Goal: Task Accomplishment & Management: Manage account settings

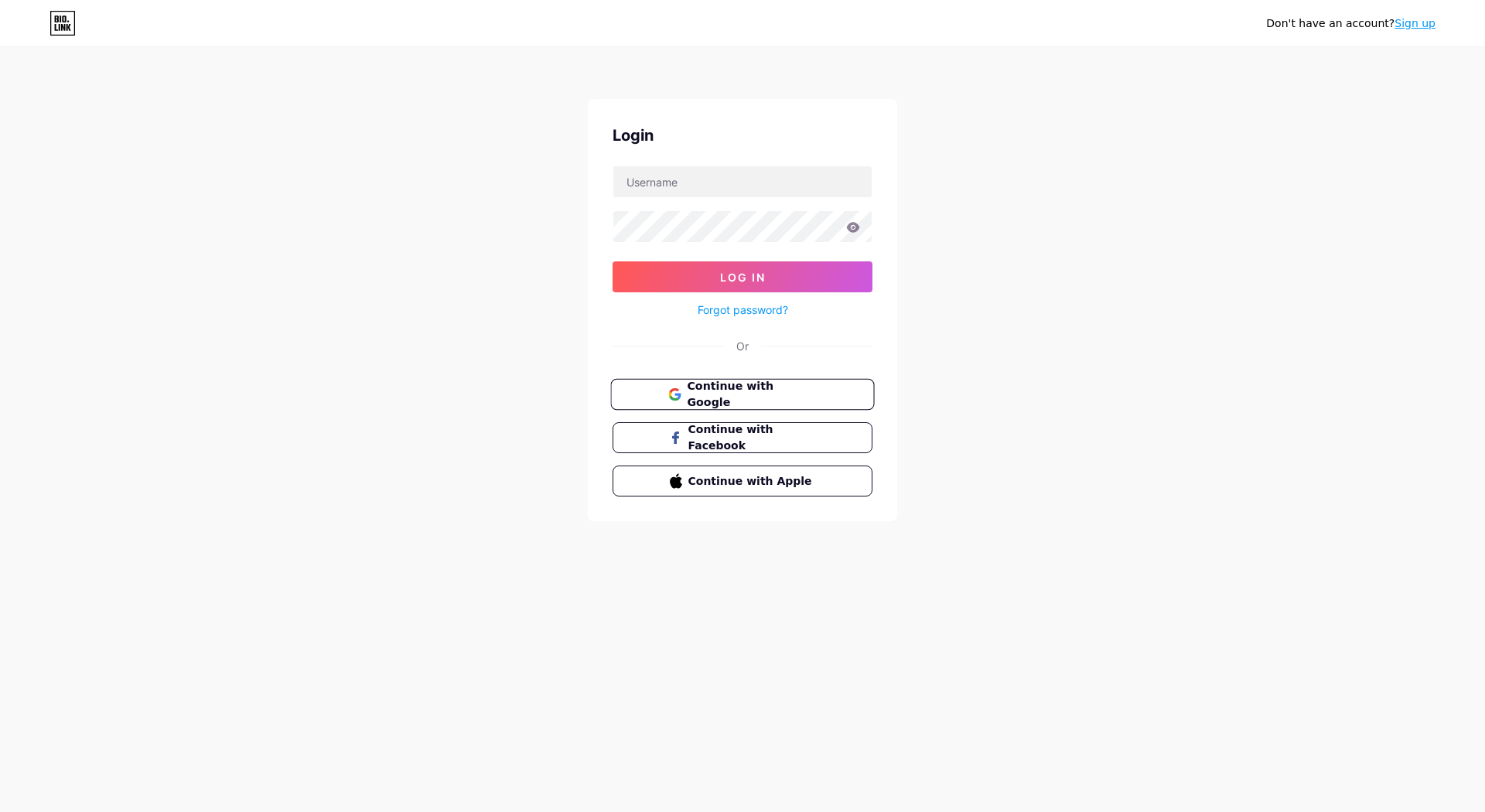
click at [722, 386] on span "Continue with Google" at bounding box center [751, 394] width 129 height 33
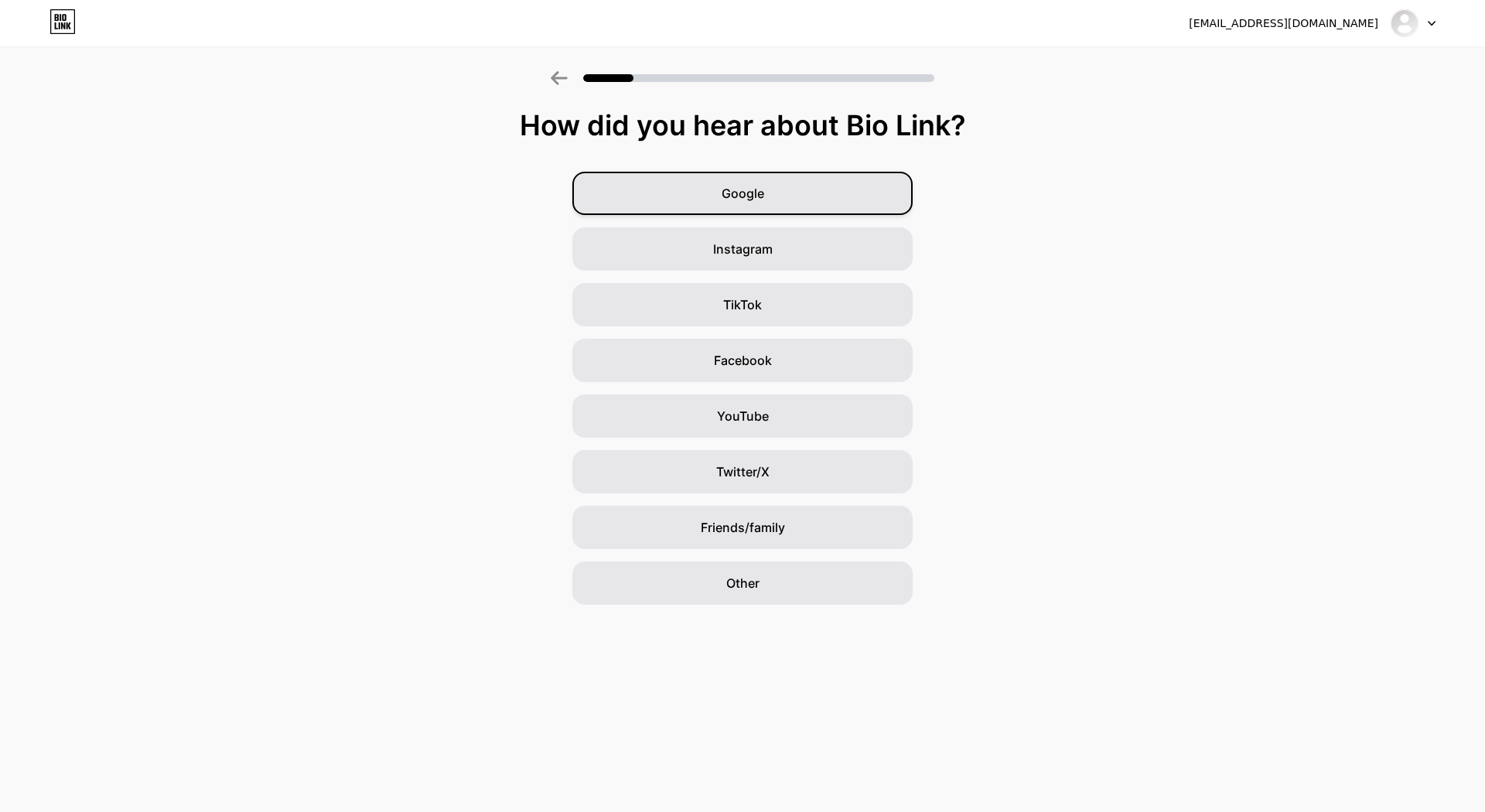
click at [780, 194] on div "Google" at bounding box center [742, 194] width 340 height 44
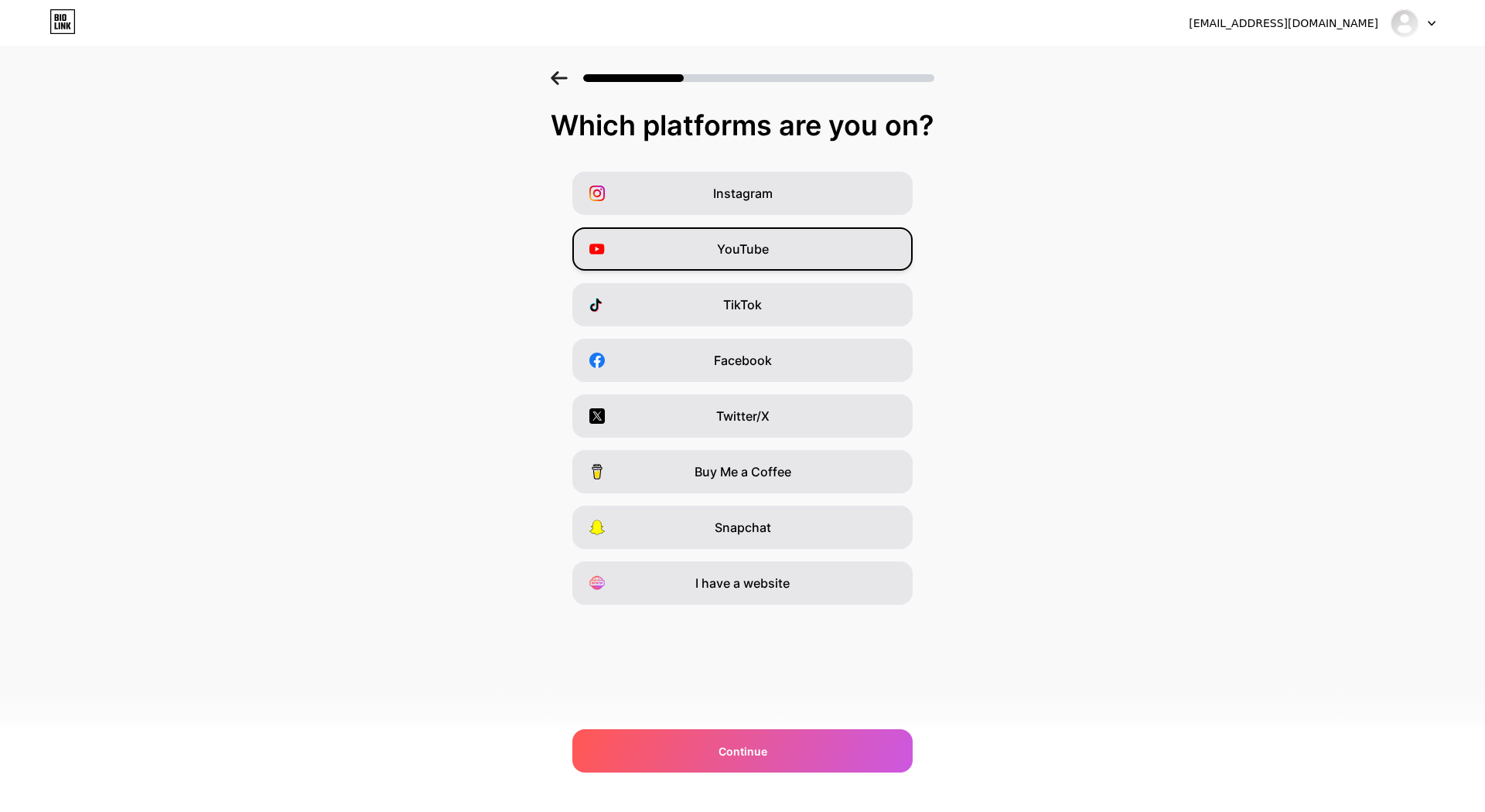
click at [799, 242] on div "YouTube" at bounding box center [742, 249] width 340 height 44
click at [555, 83] on icon at bounding box center [558, 78] width 17 height 14
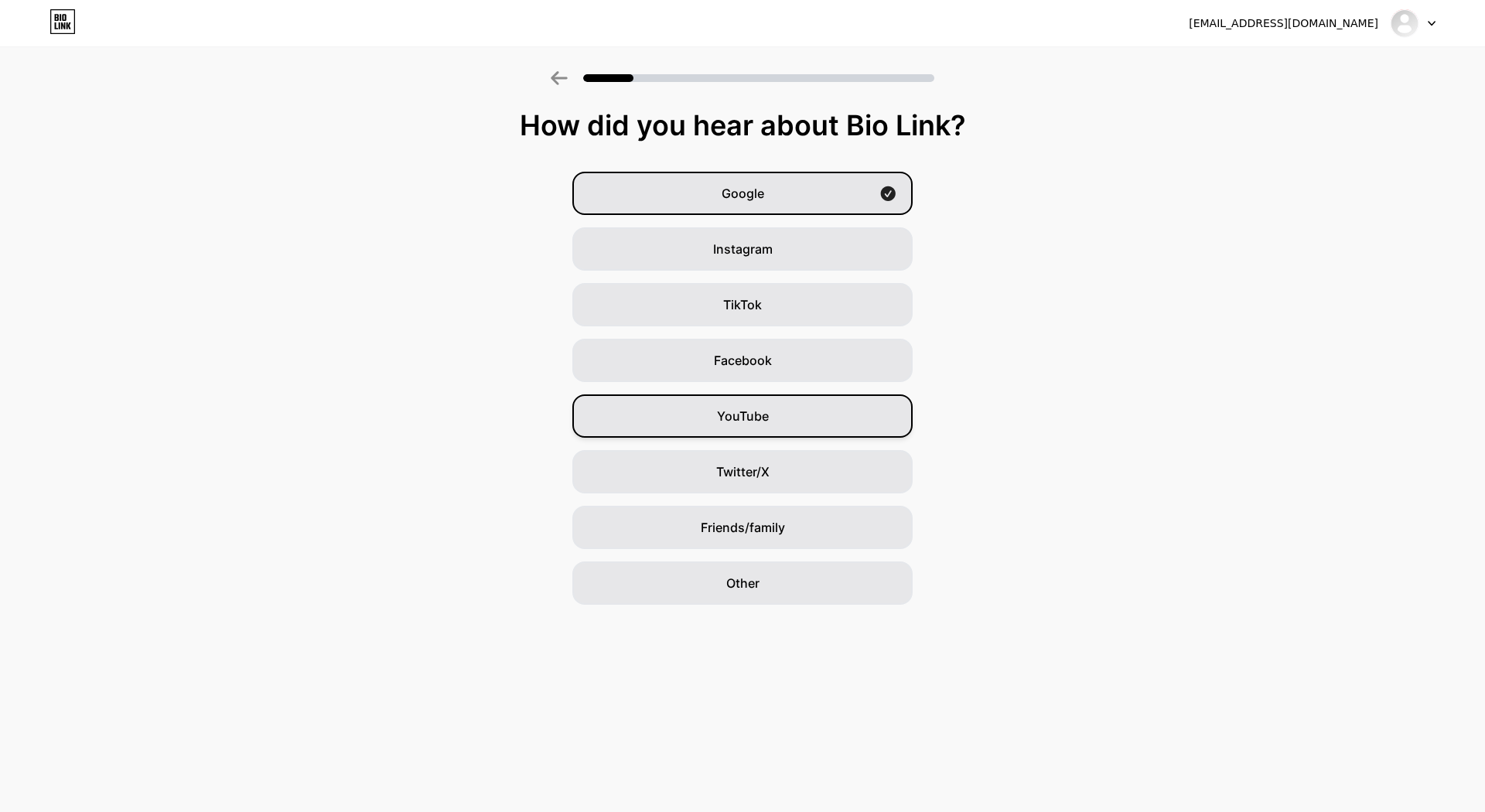
click at [777, 420] on div "YouTube" at bounding box center [742, 416] width 340 height 44
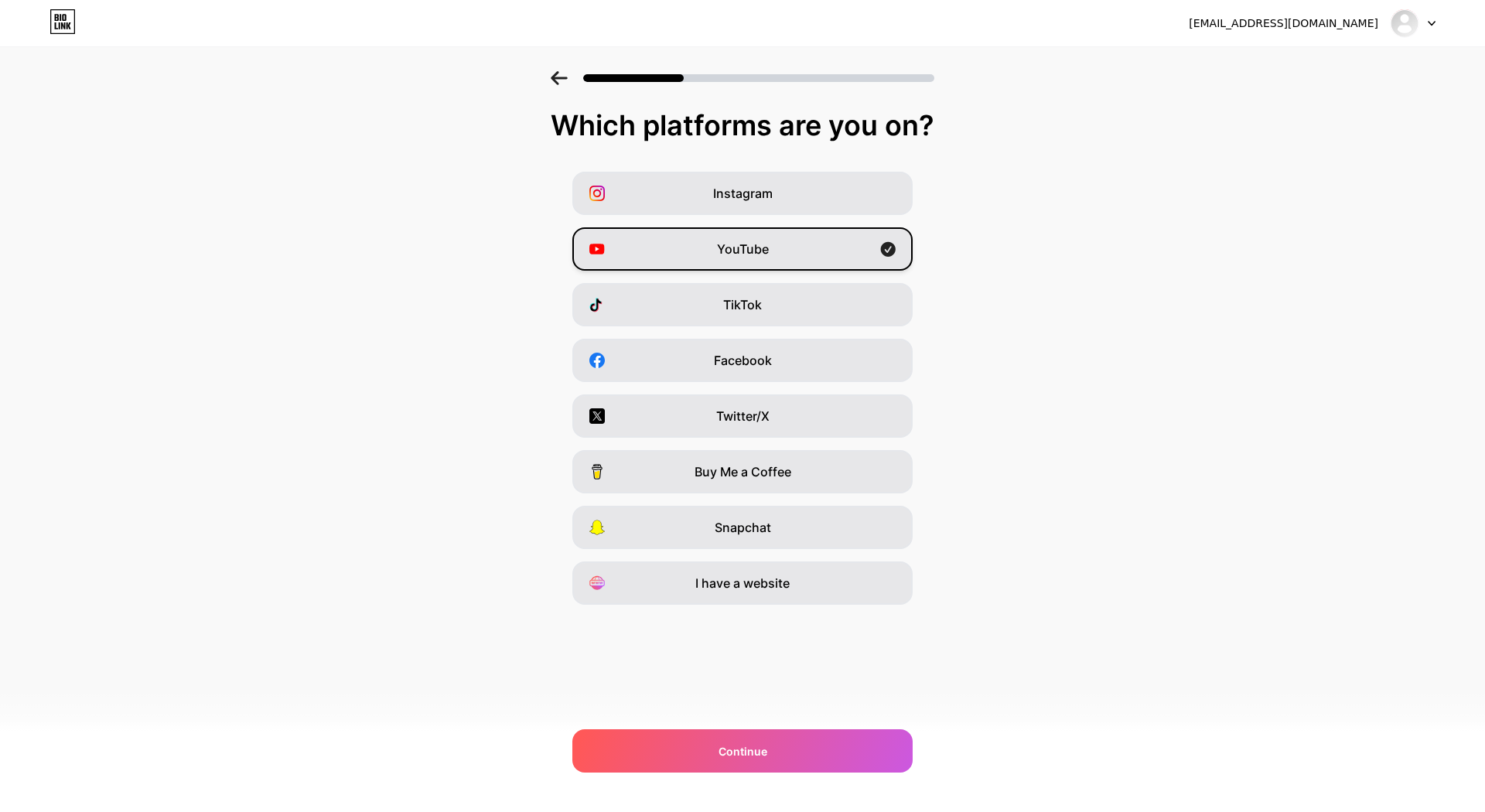
click at [708, 242] on div "YouTube" at bounding box center [742, 249] width 340 height 44
click at [731, 304] on span "TikTok" at bounding box center [742, 304] width 38 height 18
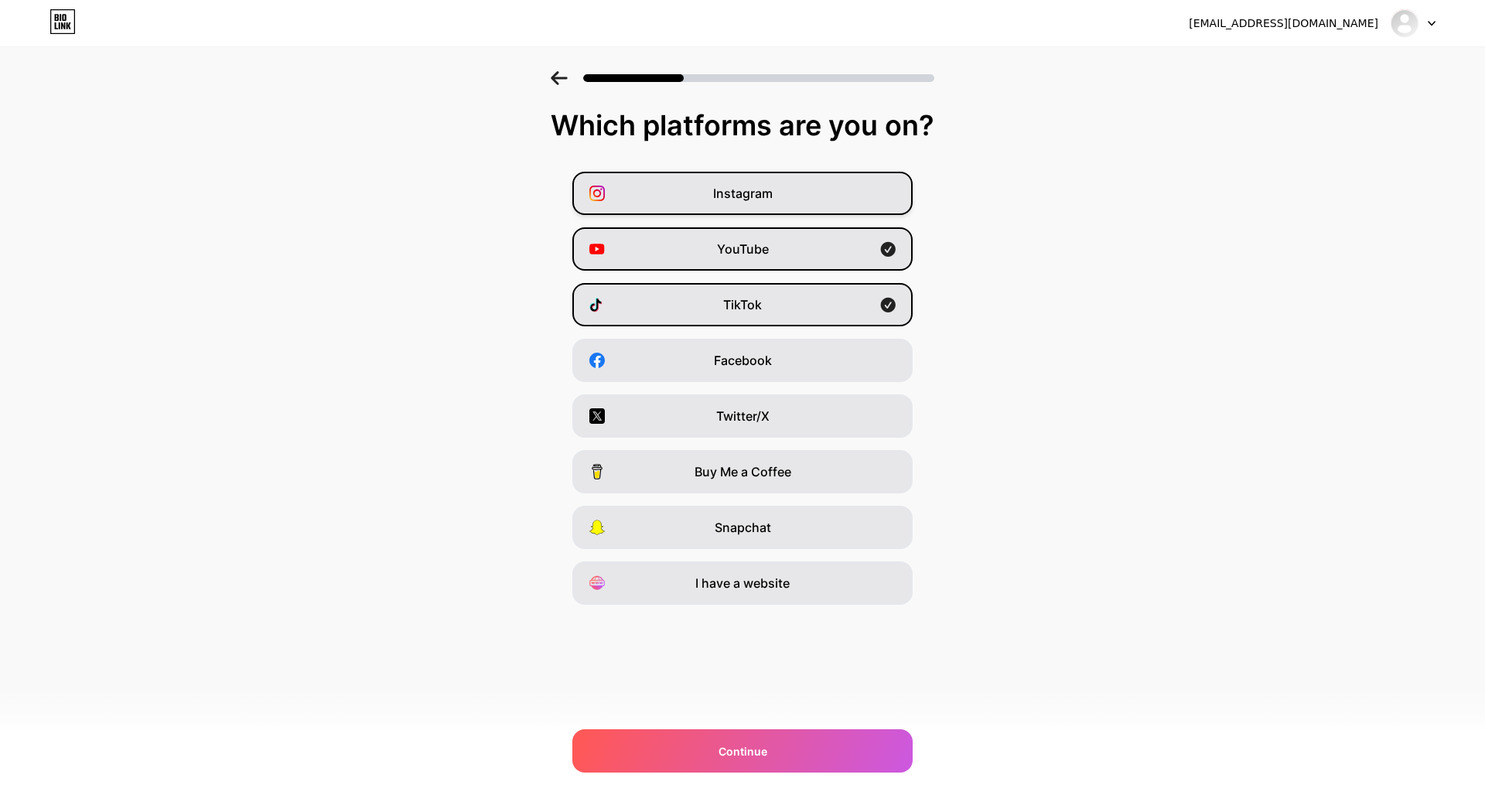
click at [705, 199] on div "Instagram" at bounding box center [742, 194] width 340 height 44
click at [800, 588] on div "I have a website" at bounding box center [742, 583] width 340 height 44
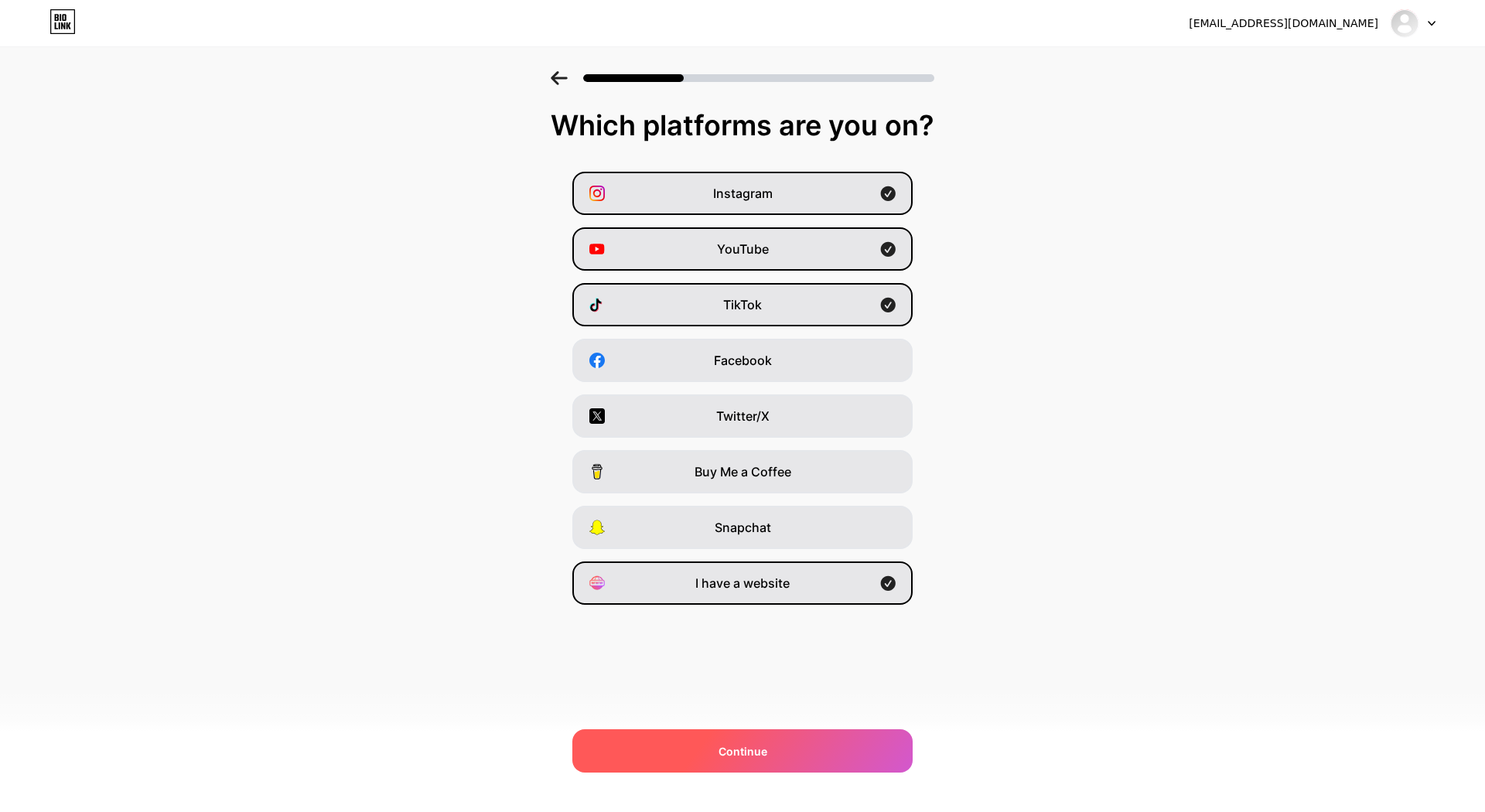
click at [757, 743] on span "Continue" at bounding box center [742, 751] width 49 height 17
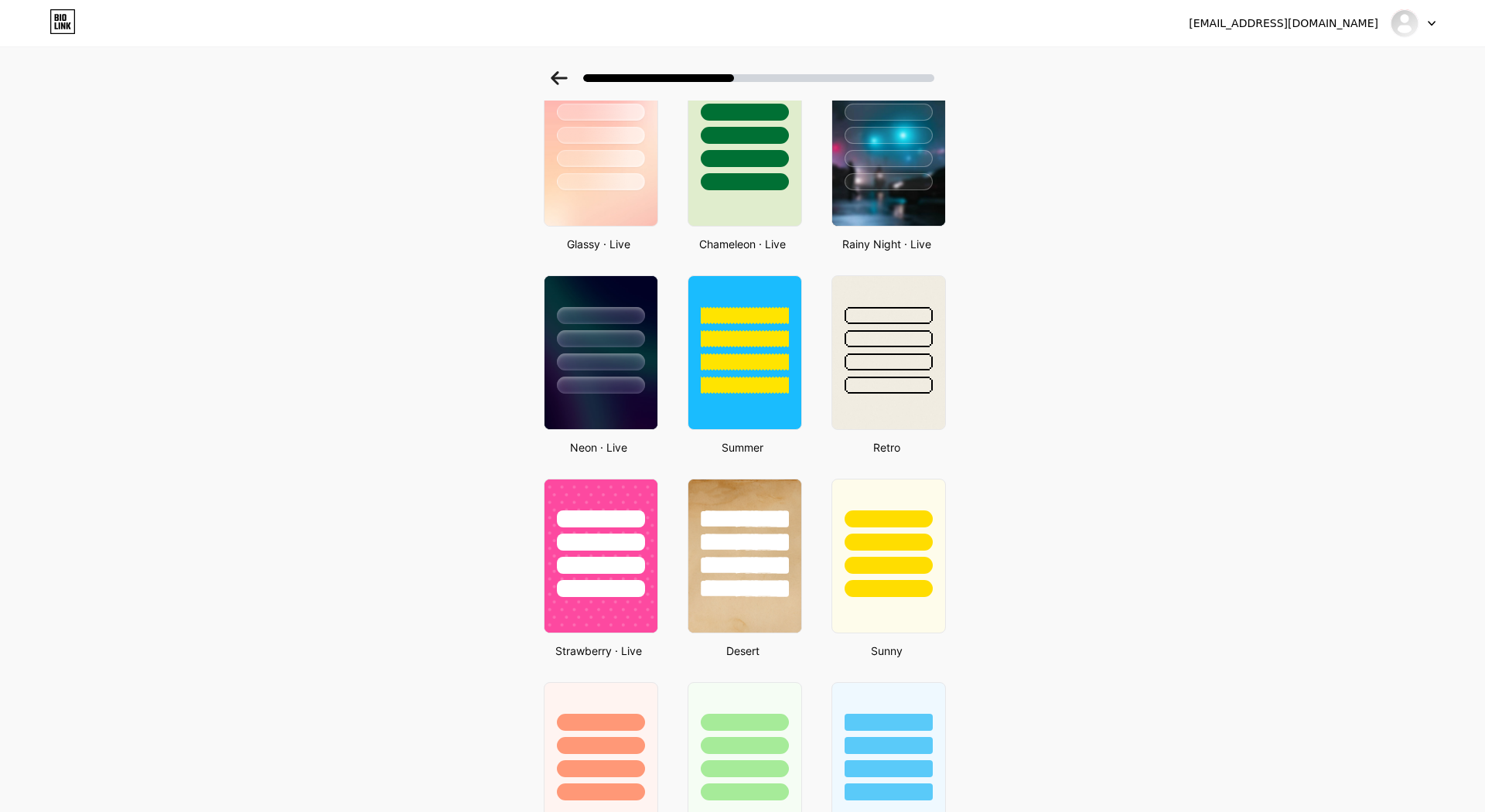
scroll to position [490, 0]
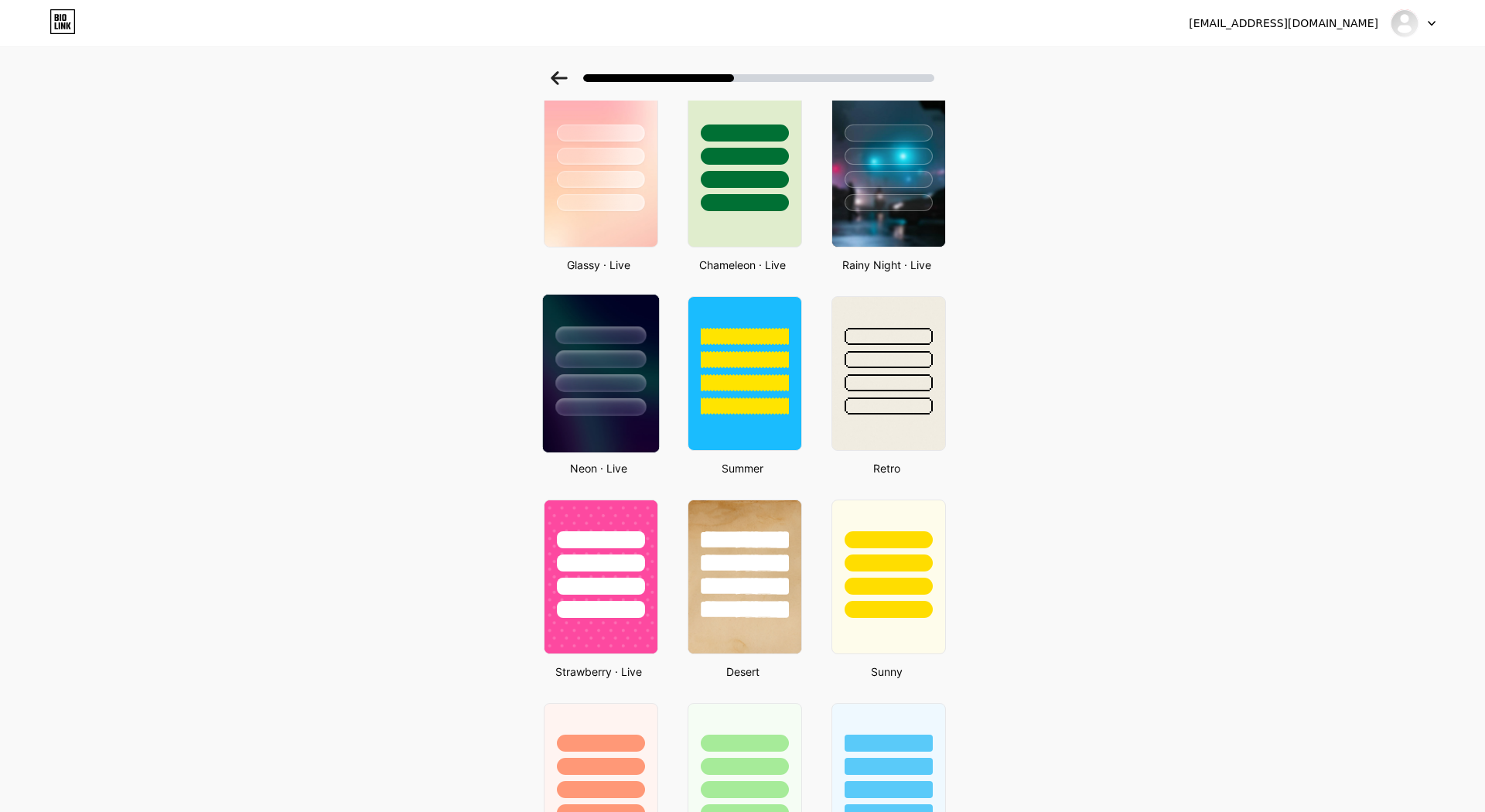
click at [622, 332] on div at bounding box center [600, 335] width 91 height 17
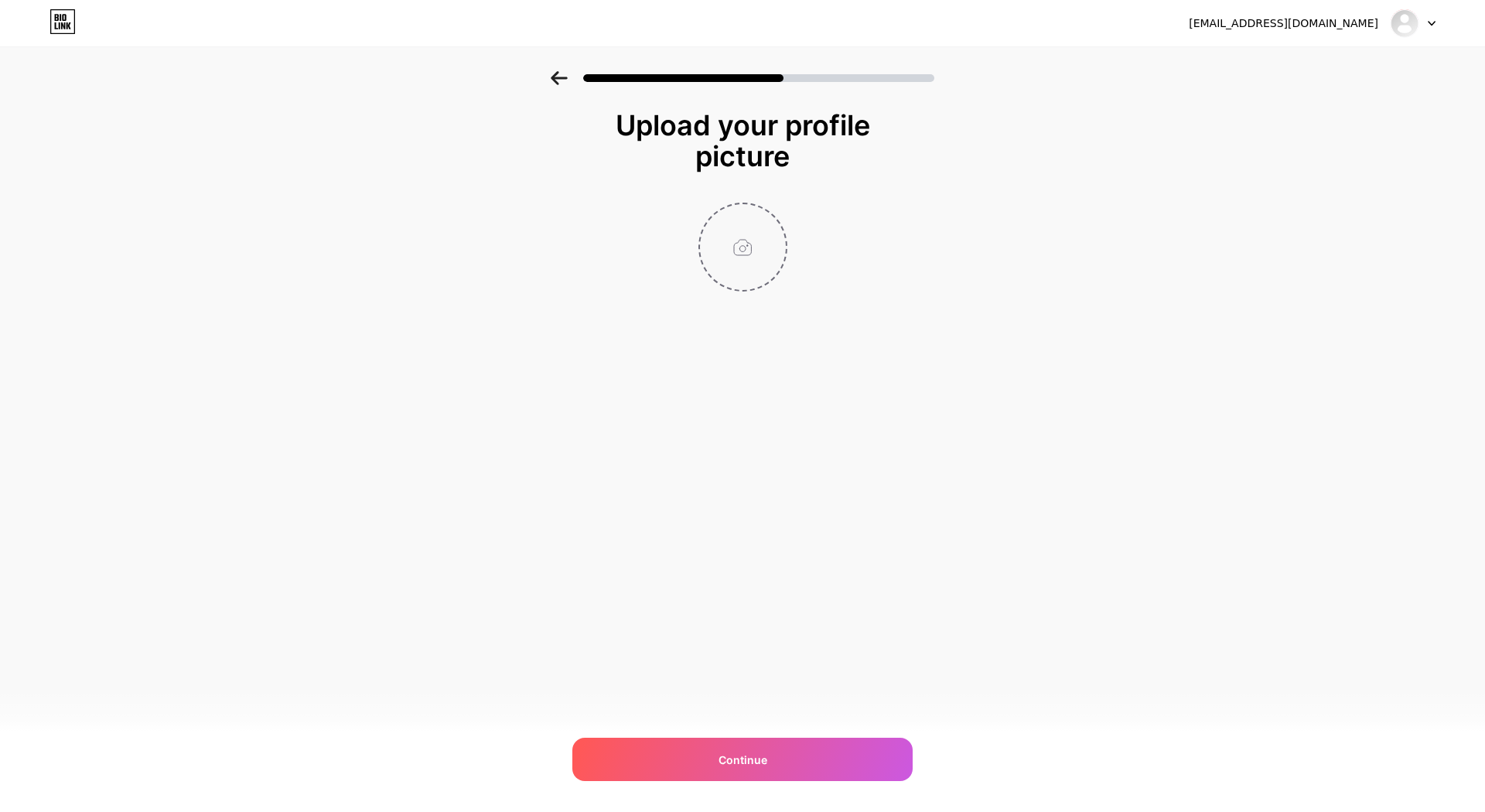
click at [729, 242] on input "file" at bounding box center [742, 247] width 86 height 85
click at [777, 738] on div "Continue" at bounding box center [742, 760] width 340 height 44
drag, startPoint x: 276, startPoint y: 67, endPoint x: 291, endPoint y: 66, distance: 15.0
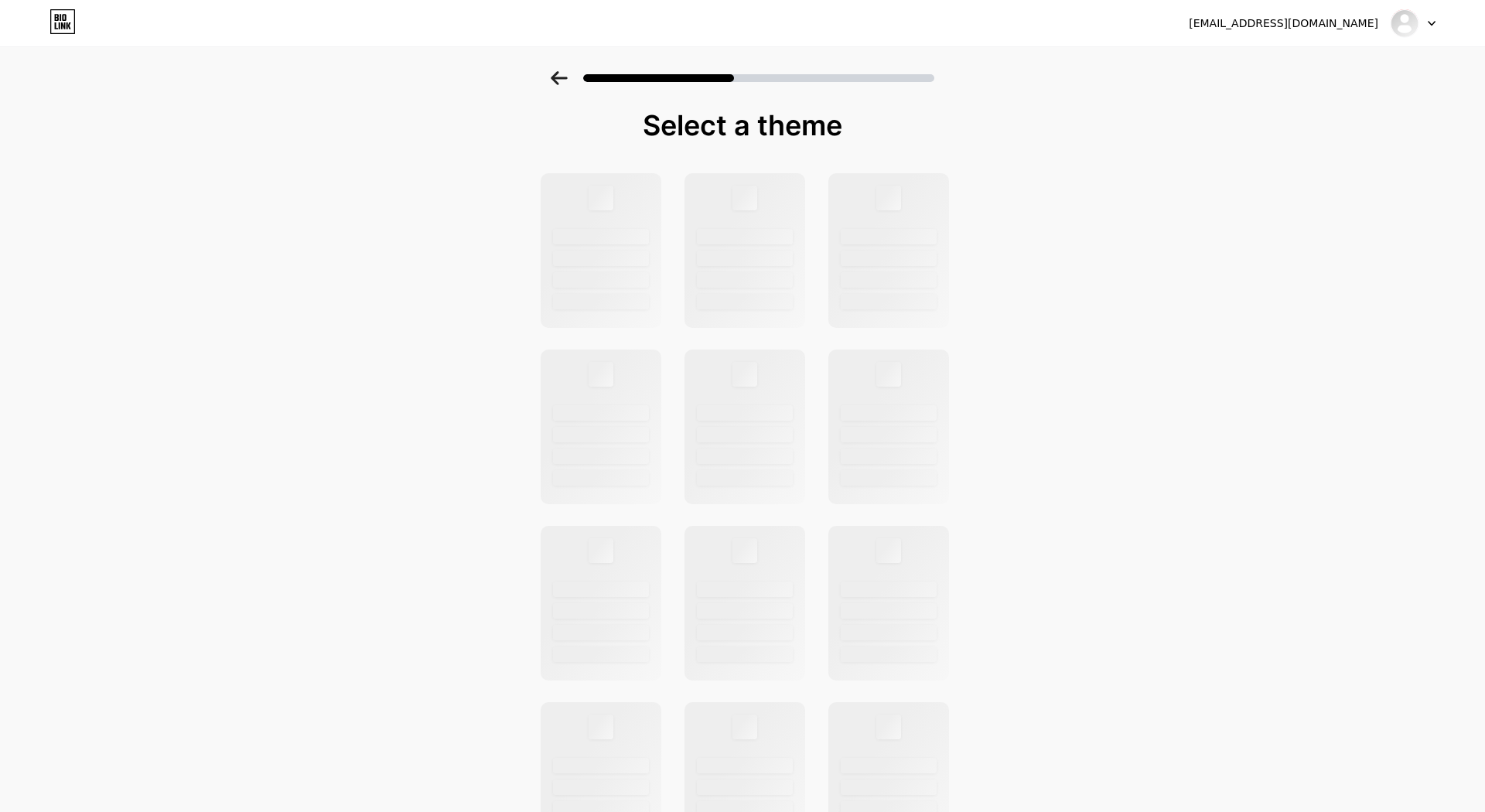
click at [1378, 30] on div "[EMAIL_ADDRESS][DOMAIN_NAME]" at bounding box center [1311, 24] width 247 height 28
click at [1421, 26] on div at bounding box center [1413, 24] width 44 height 28
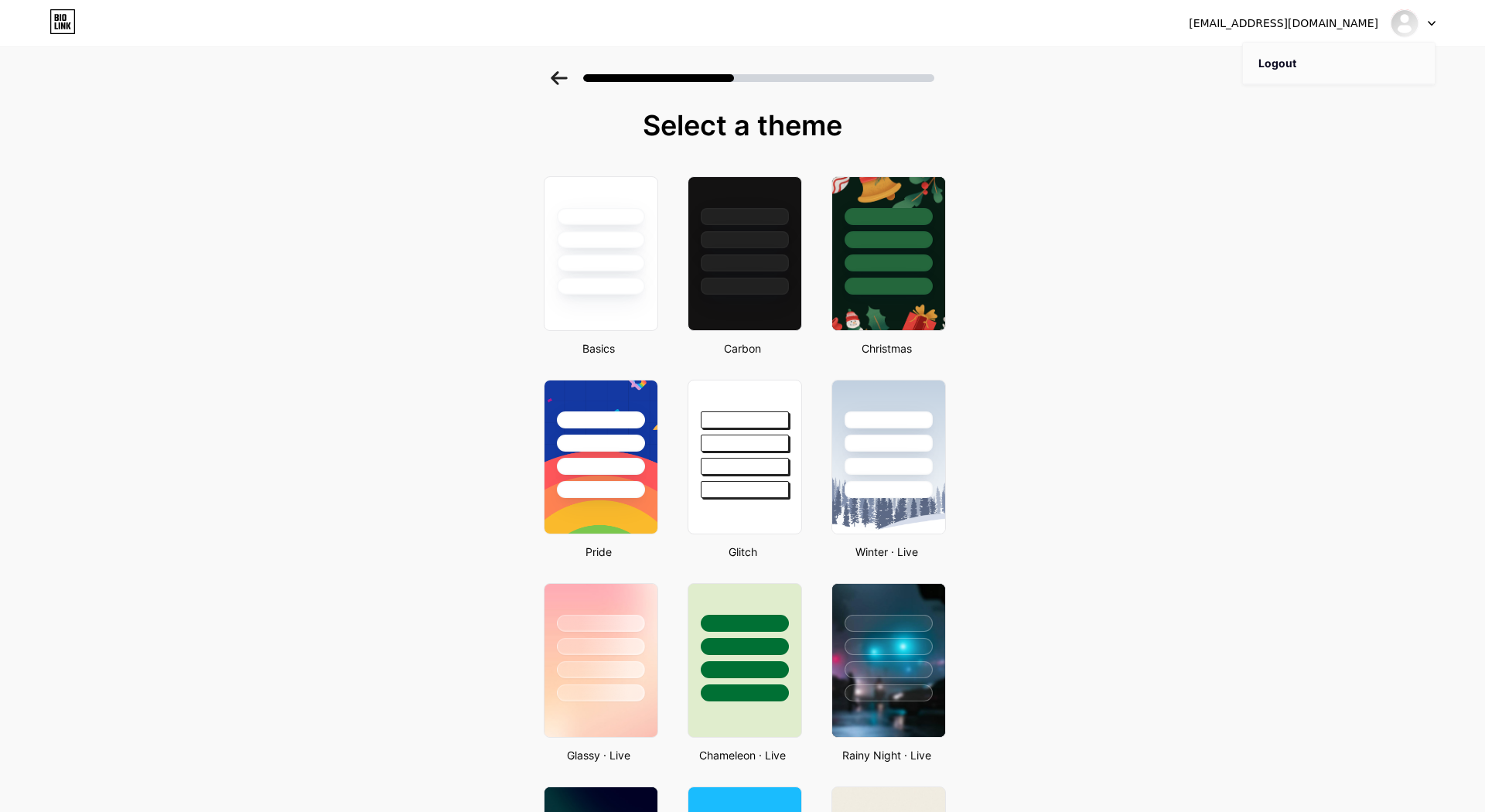
click at [1338, 64] on li "Logout" at bounding box center [1338, 64] width 192 height 42
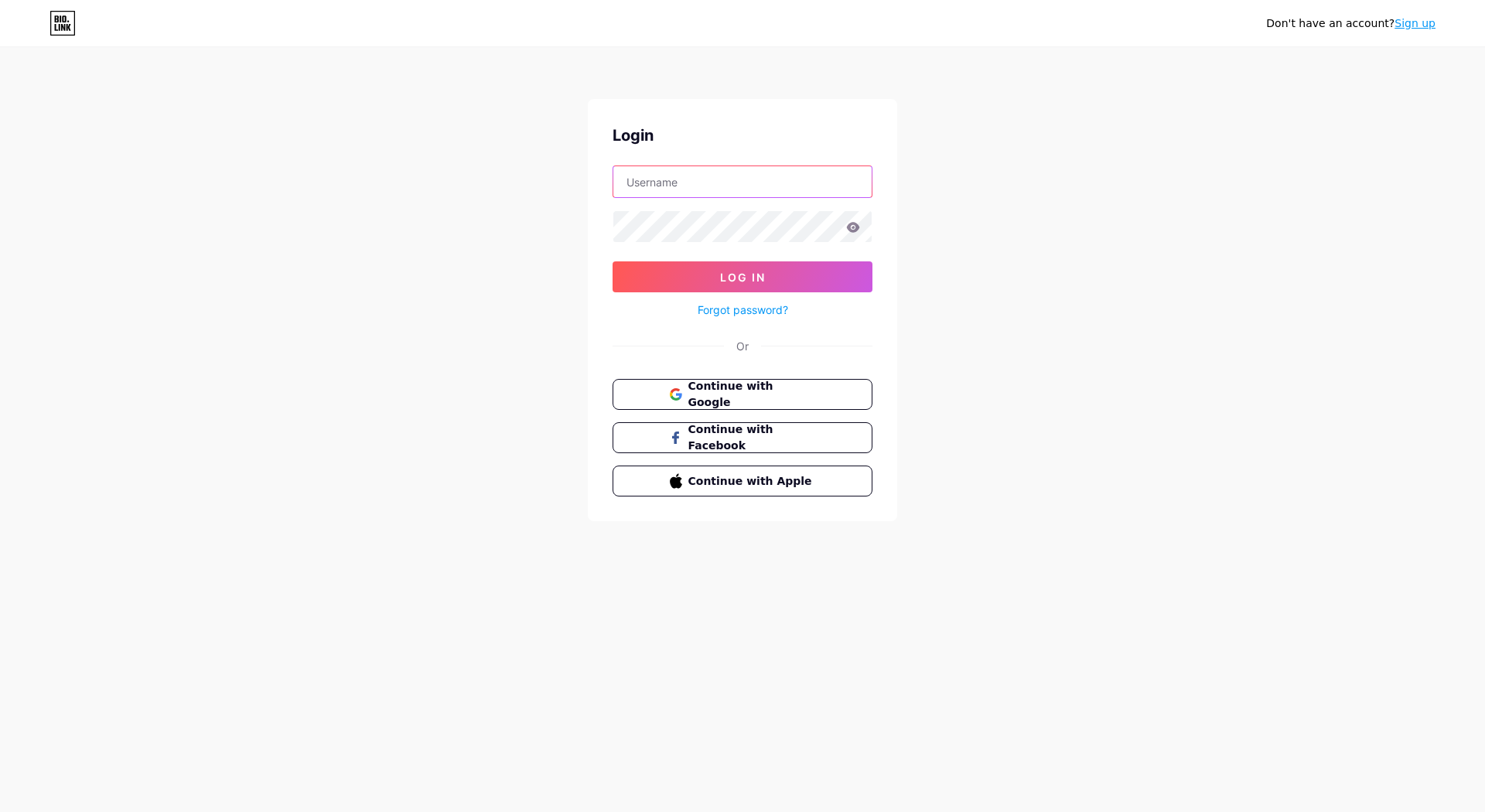
click at [732, 194] on input "text" at bounding box center [742, 181] width 258 height 31
type input "[EMAIL_ADDRESS][DOMAIN_NAME]"
click at [612, 262] on button "Log In" at bounding box center [742, 276] width 260 height 31
click at [852, 223] on icon at bounding box center [853, 227] width 13 height 10
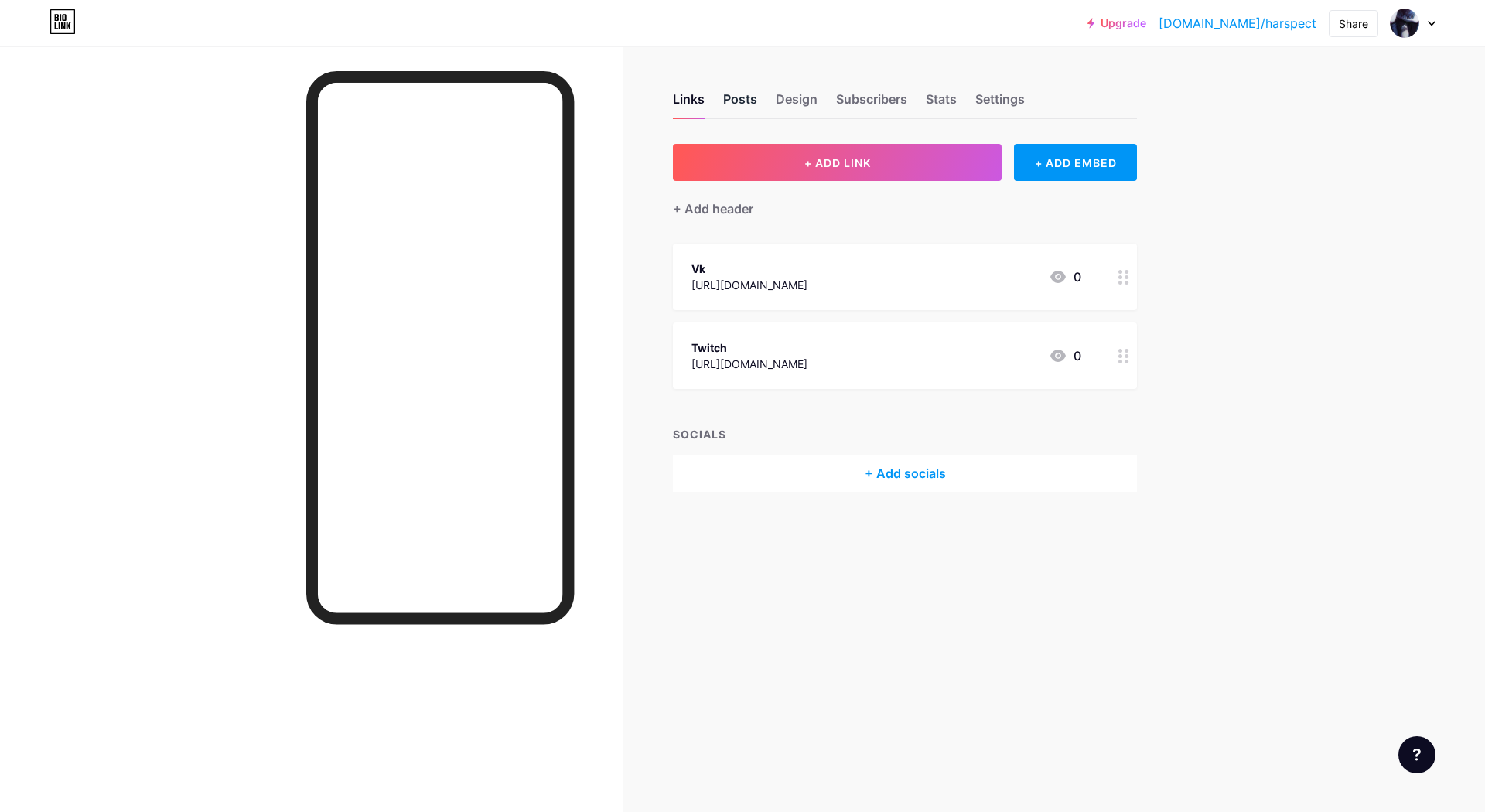
click at [736, 97] on div "Posts" at bounding box center [740, 104] width 34 height 28
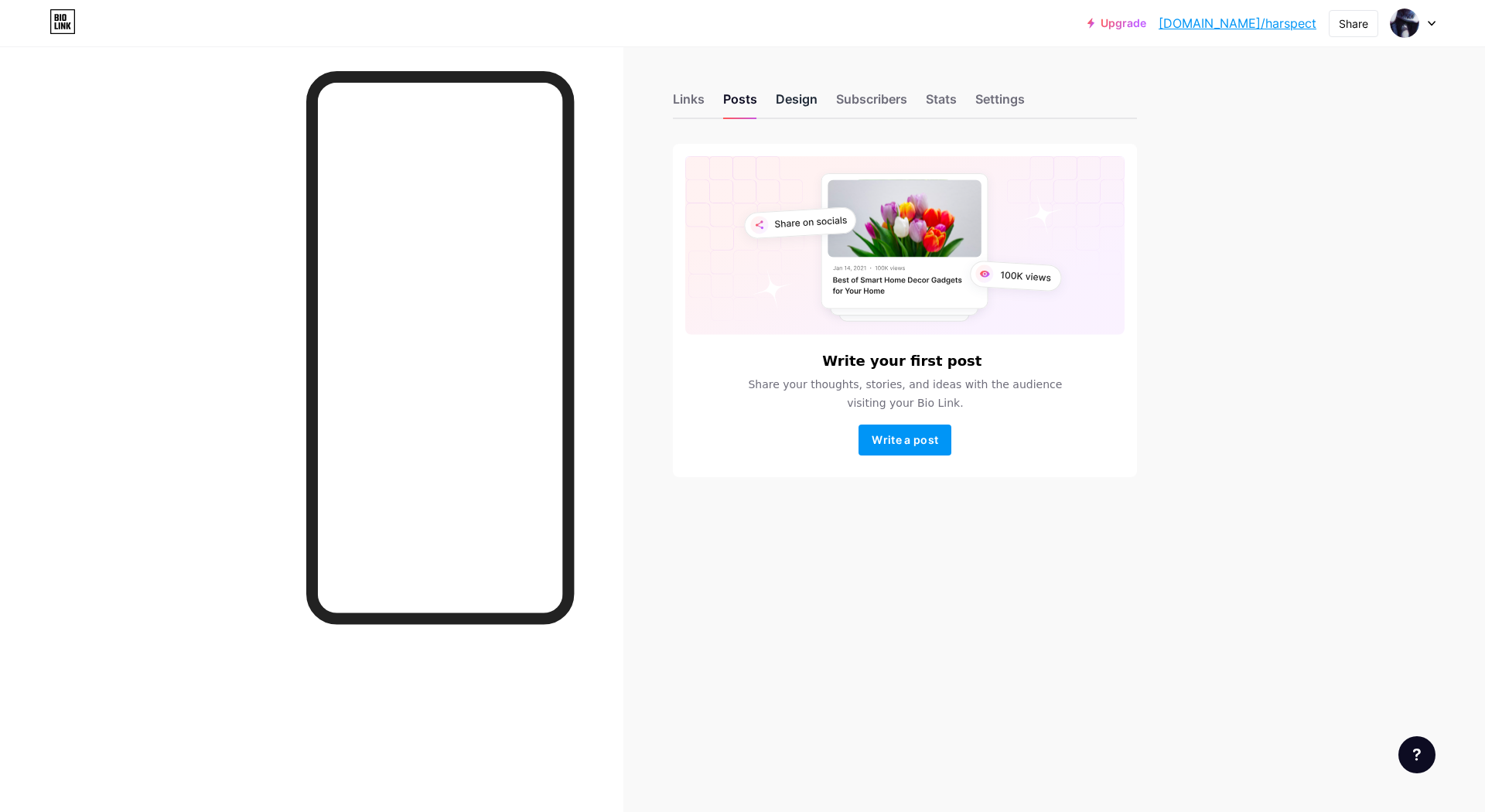
click at [804, 107] on div "Design" at bounding box center [797, 104] width 42 height 28
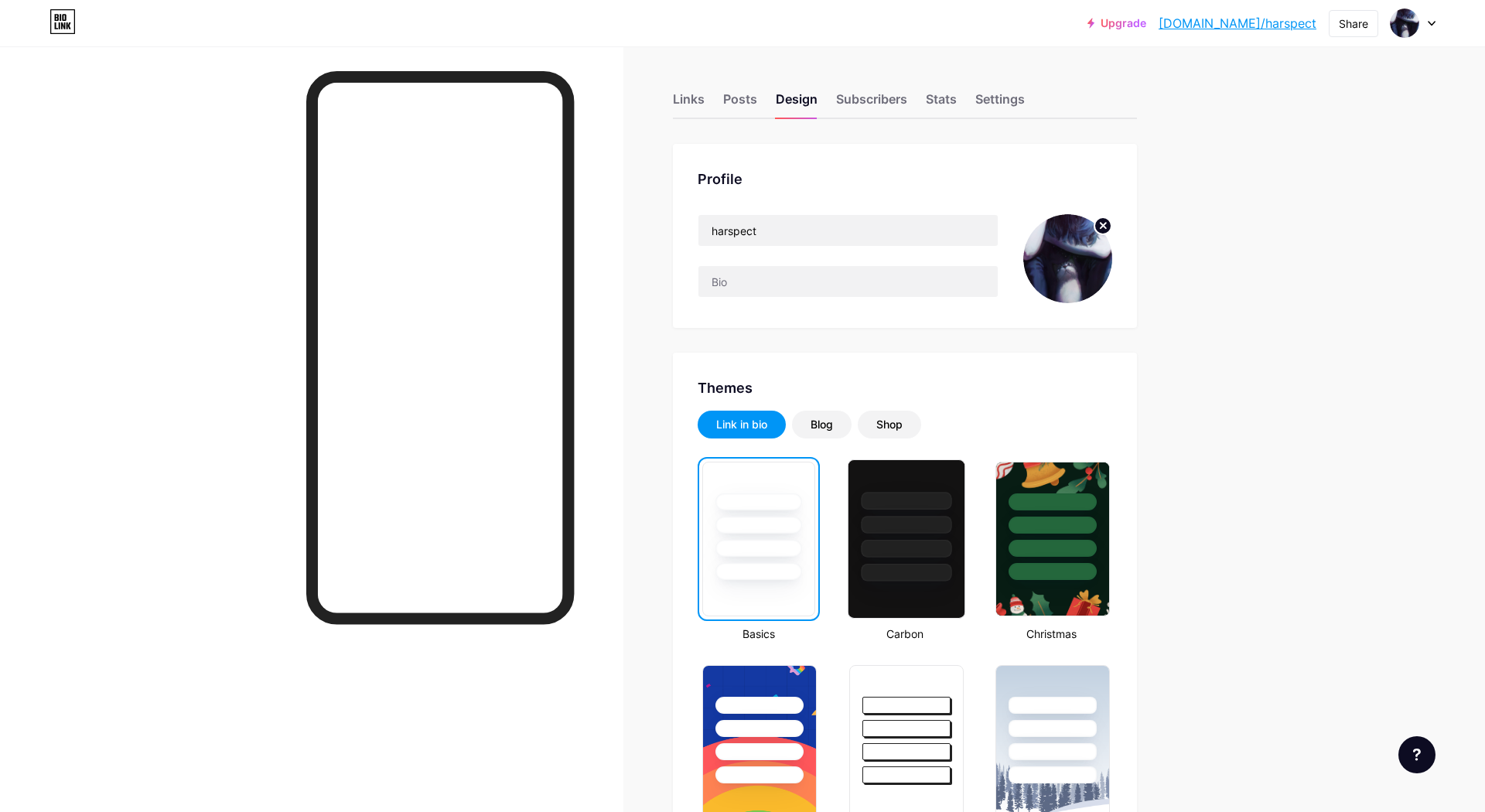
click at [912, 565] on div at bounding box center [907, 572] width 91 height 17
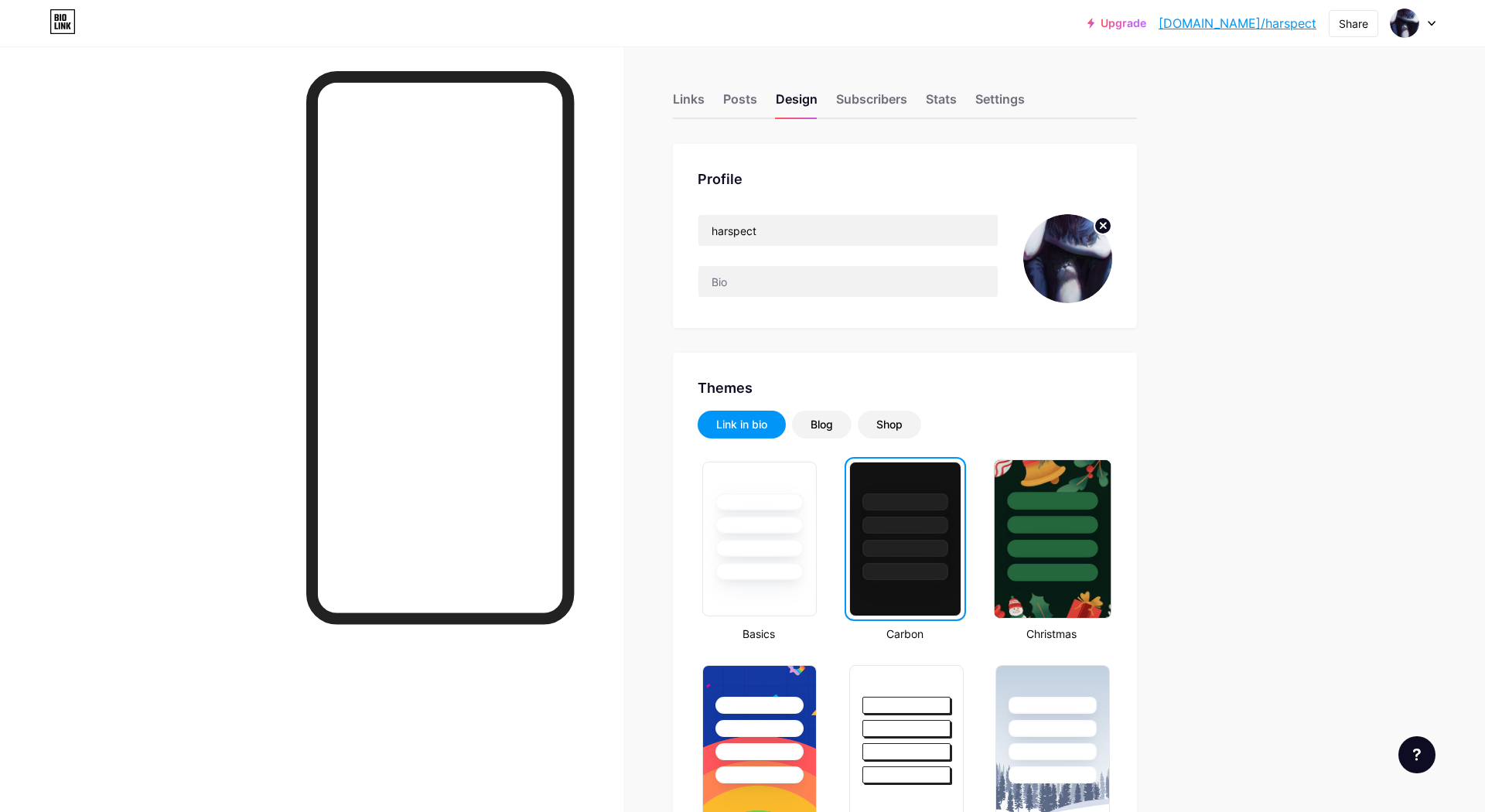
click at [1034, 556] on div at bounding box center [1052, 549] width 91 height 17
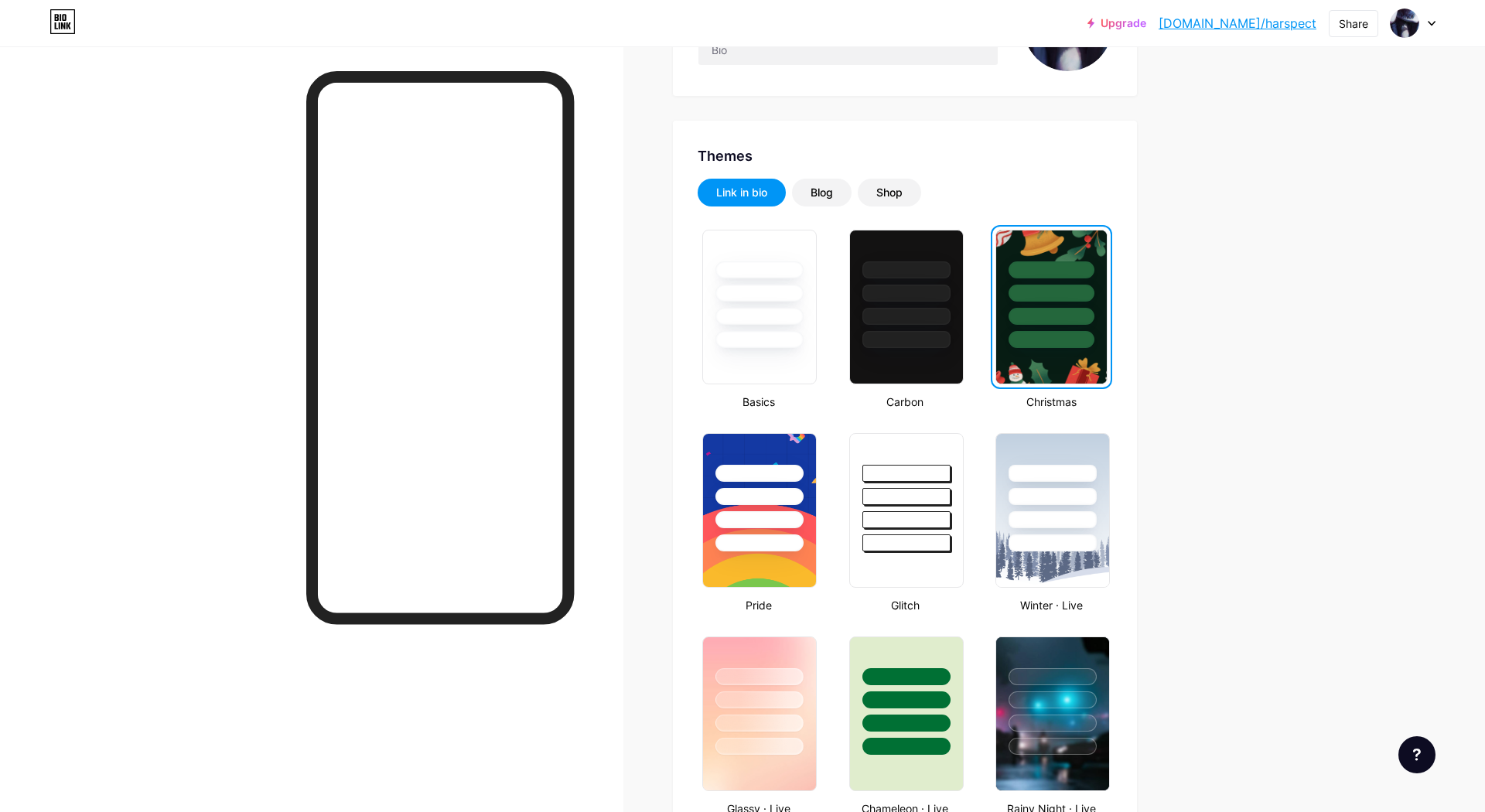
scroll to position [386, 0]
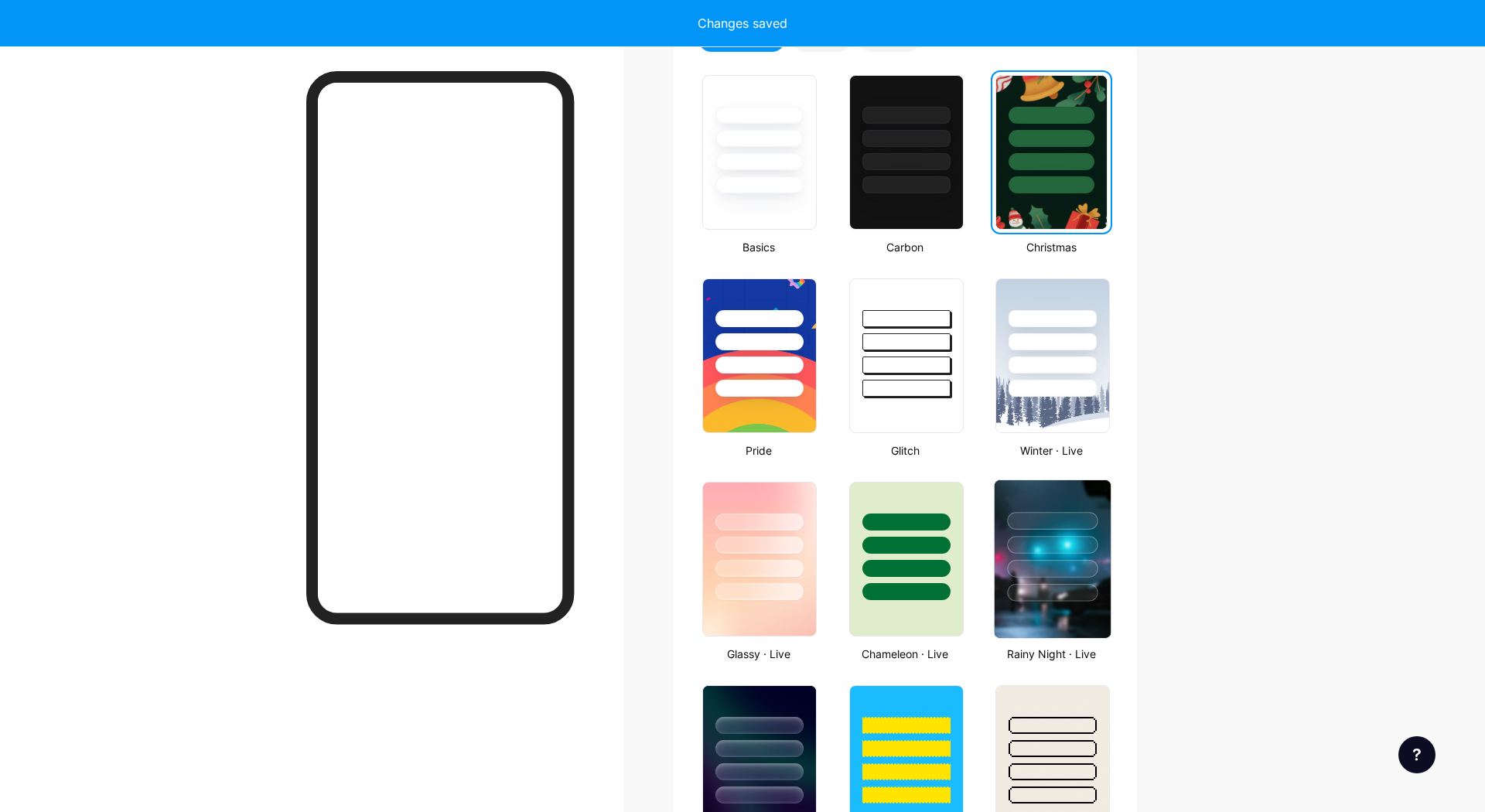
click at [1044, 555] on div at bounding box center [1052, 540] width 116 height 121
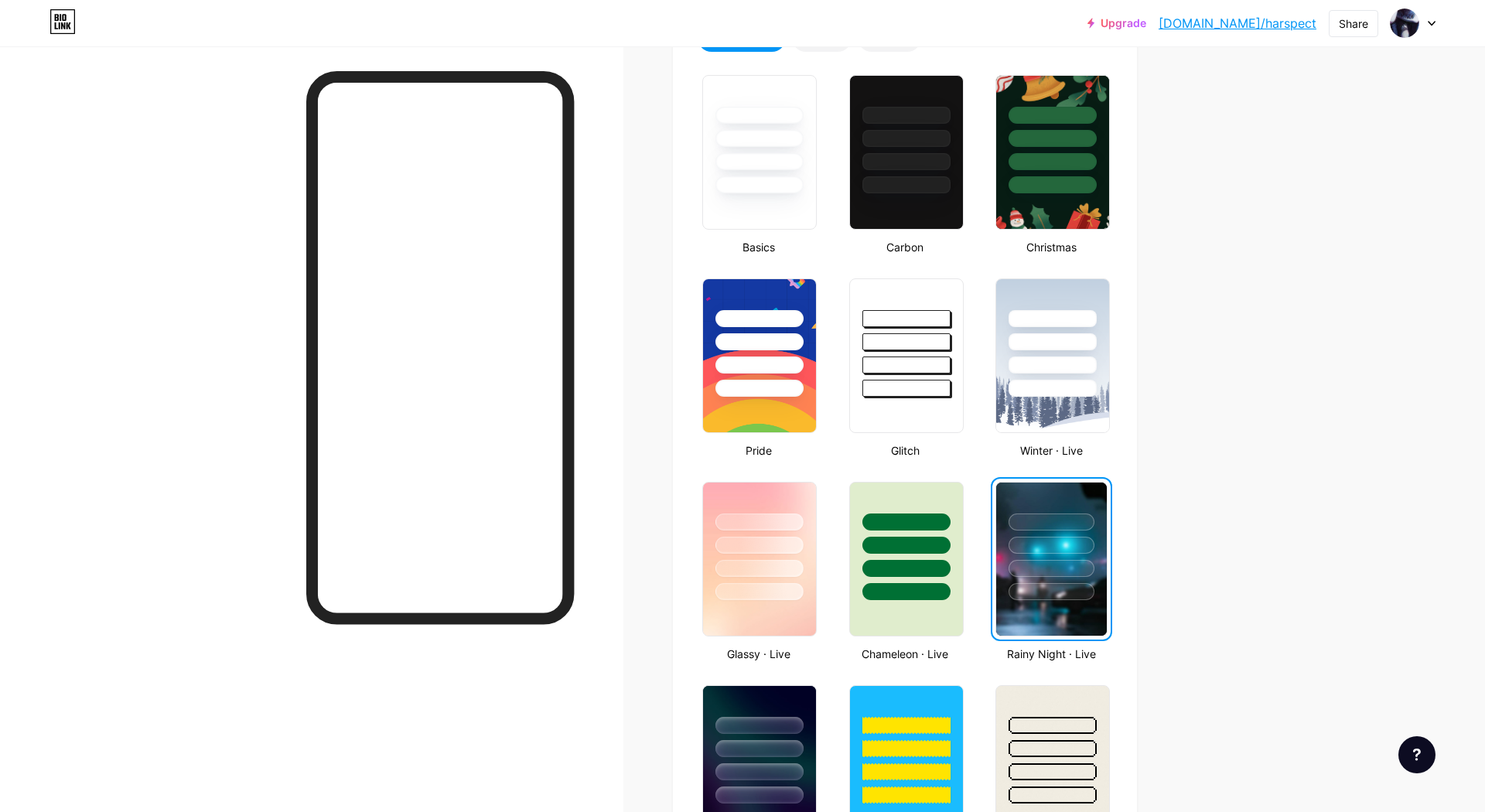
click at [1044, 555] on div at bounding box center [1051, 541] width 111 height 118
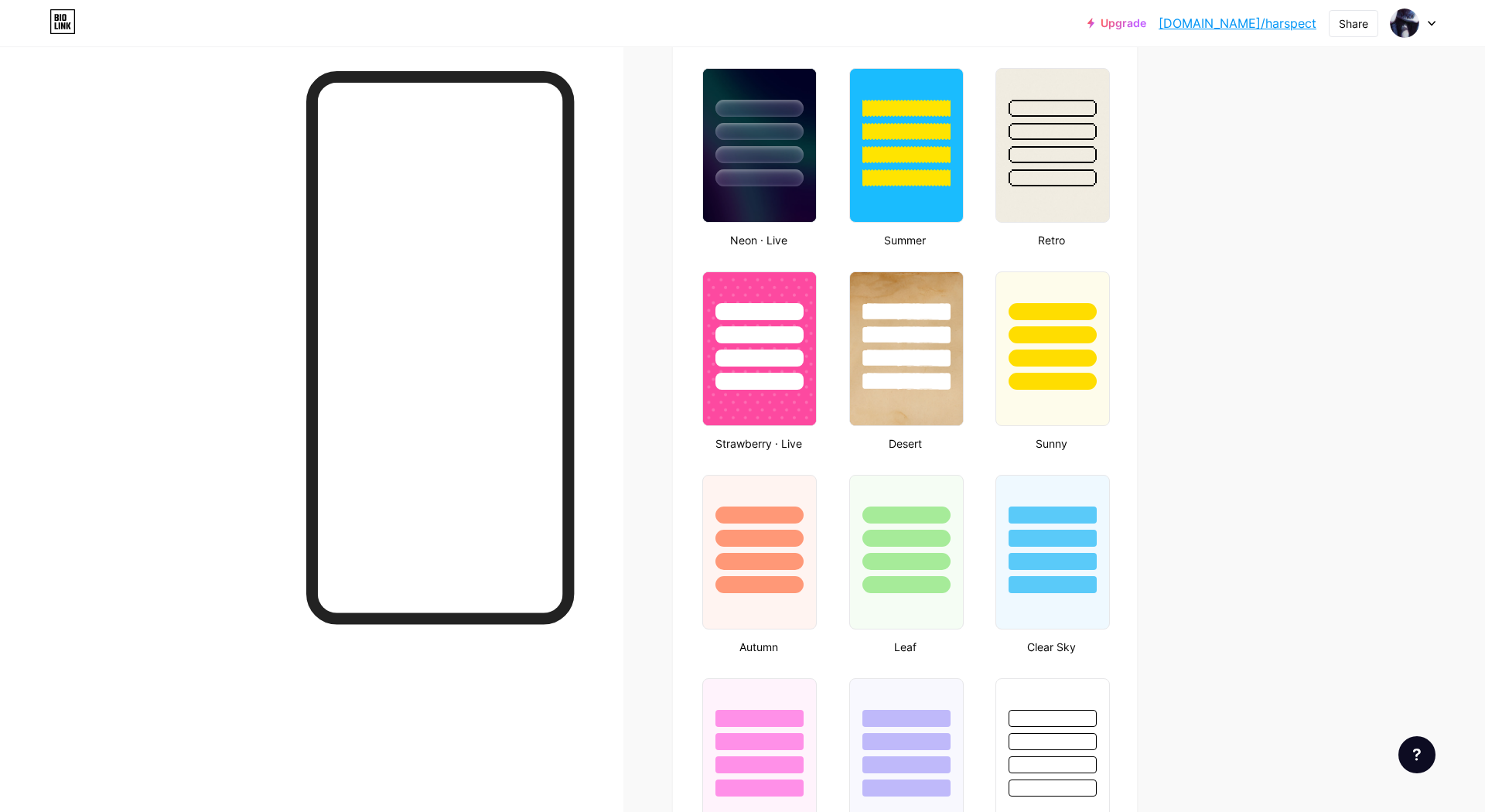
scroll to position [1005, 0]
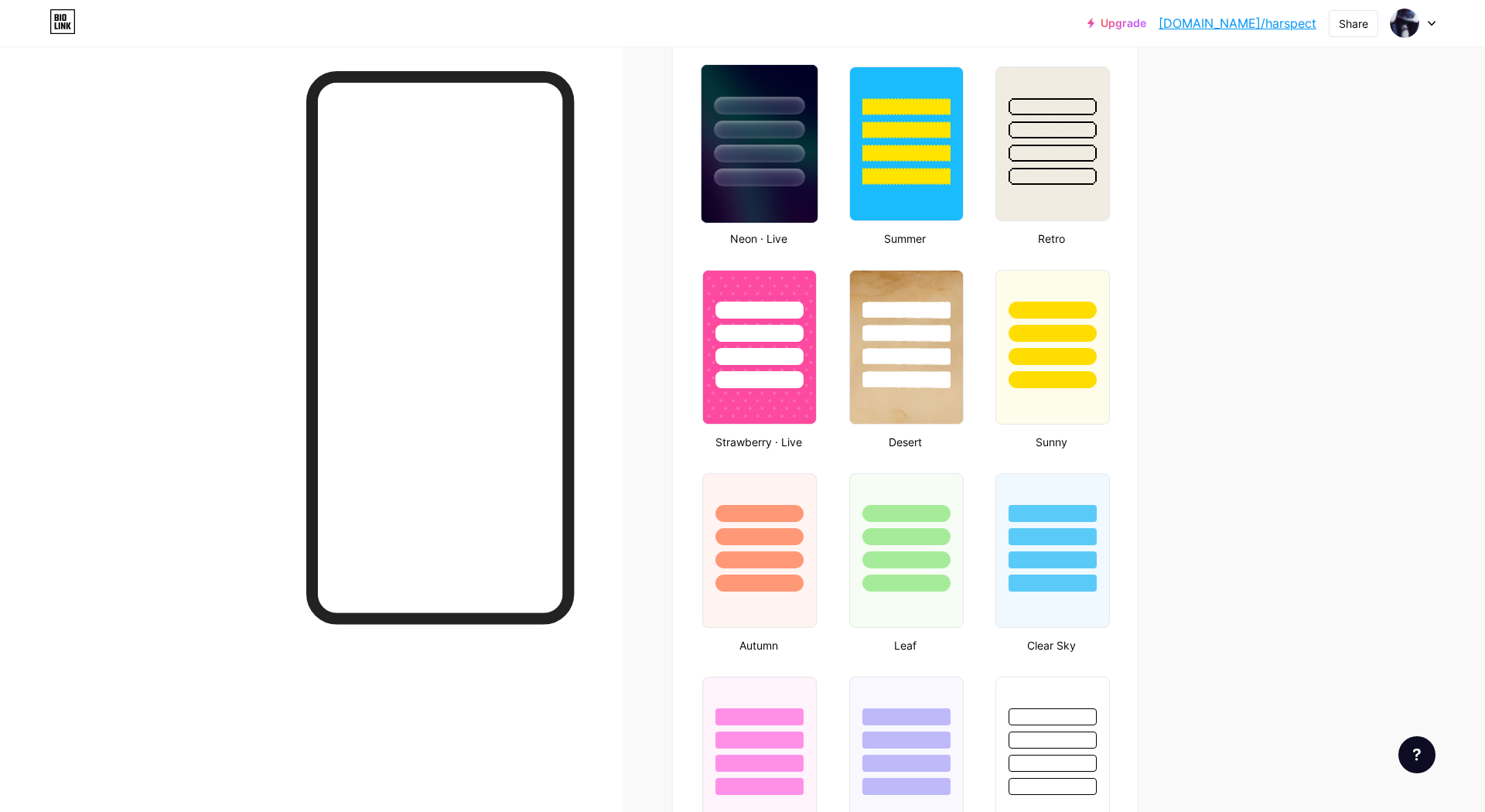
click at [747, 181] on div at bounding box center [760, 177] width 91 height 17
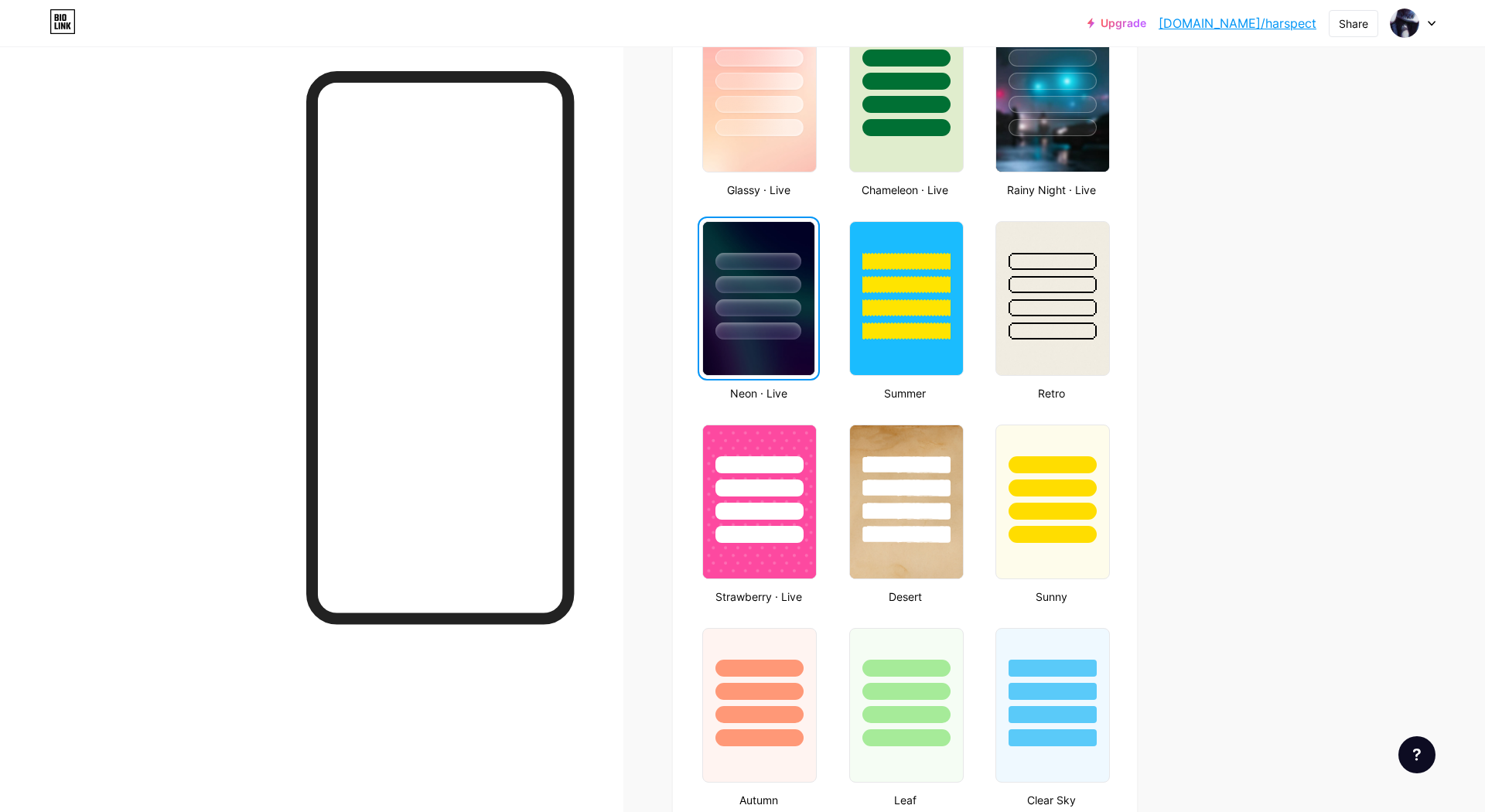
scroll to position [386, 0]
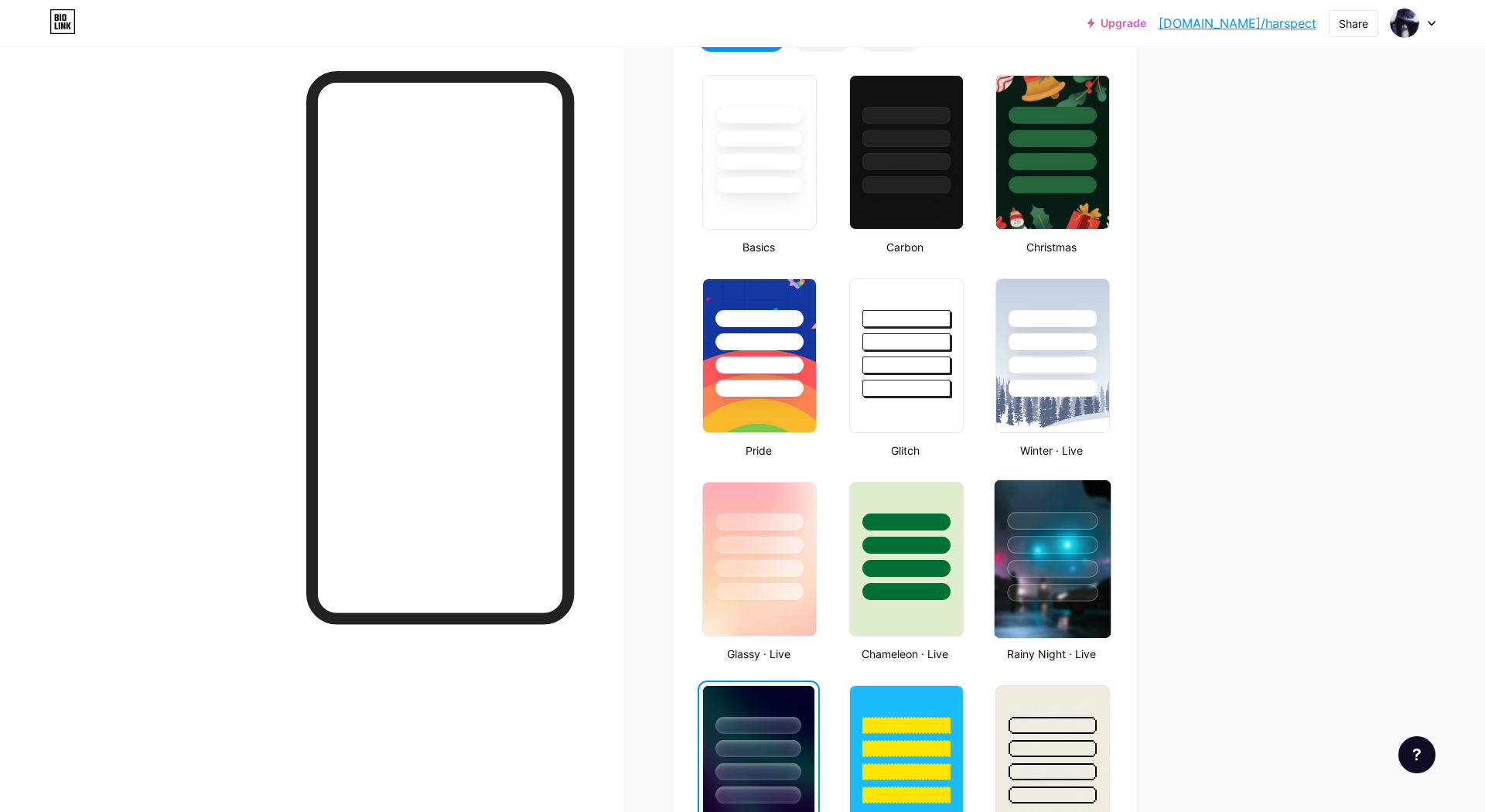
click at [1052, 549] on div at bounding box center [1052, 544] width 91 height 17
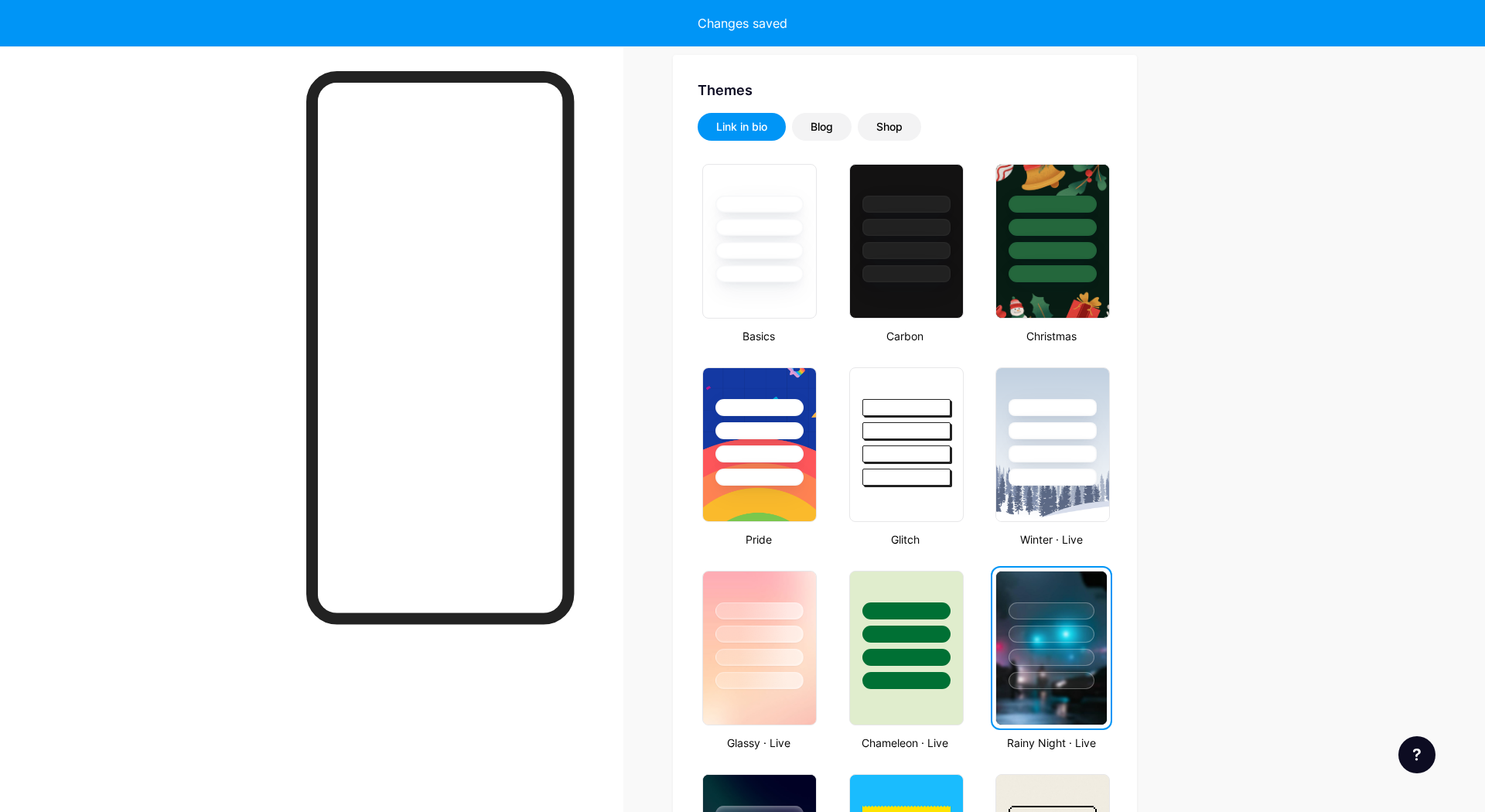
scroll to position [0, 0]
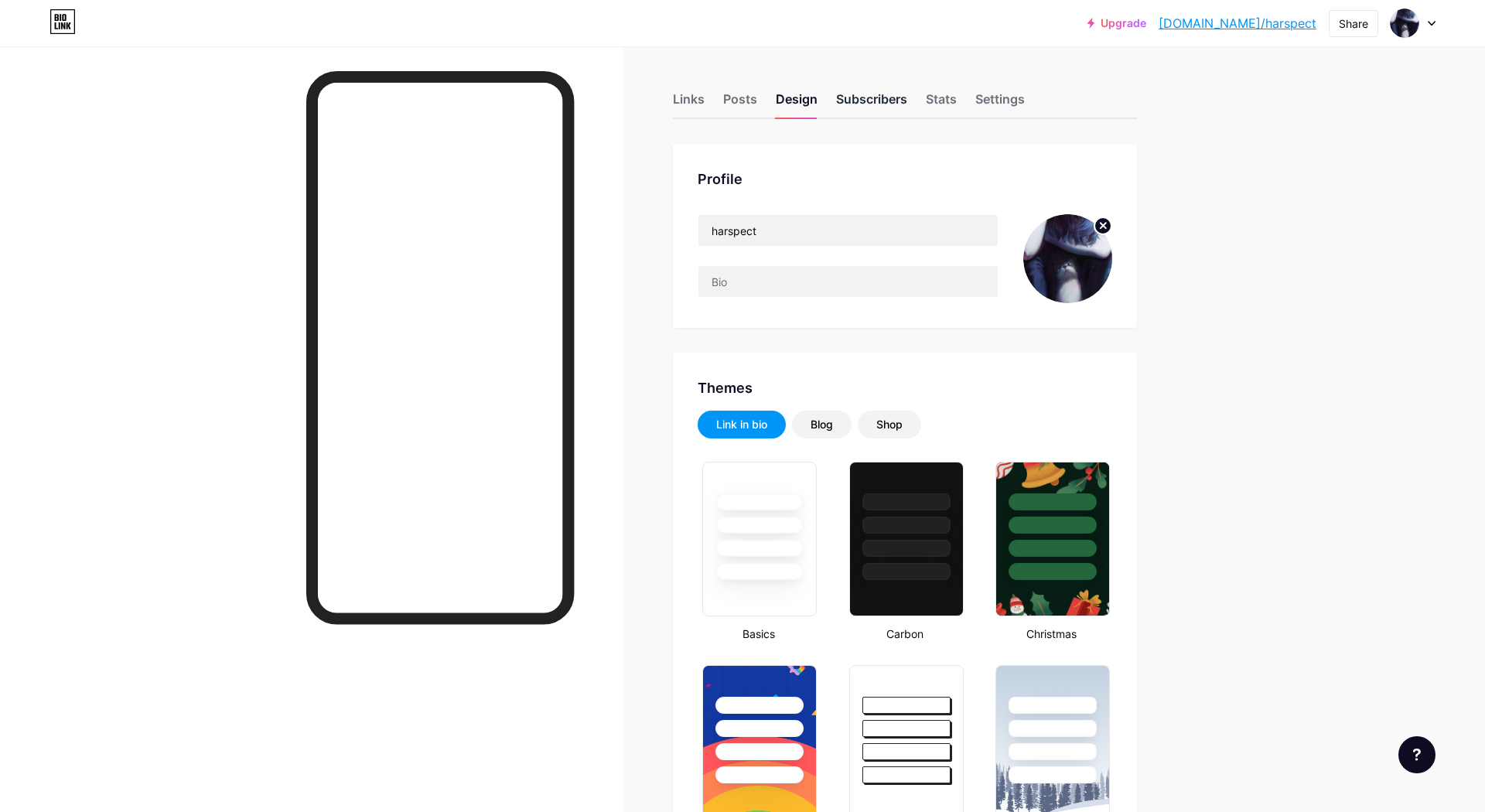
click at [845, 106] on div "Subscribers" at bounding box center [872, 104] width 72 height 28
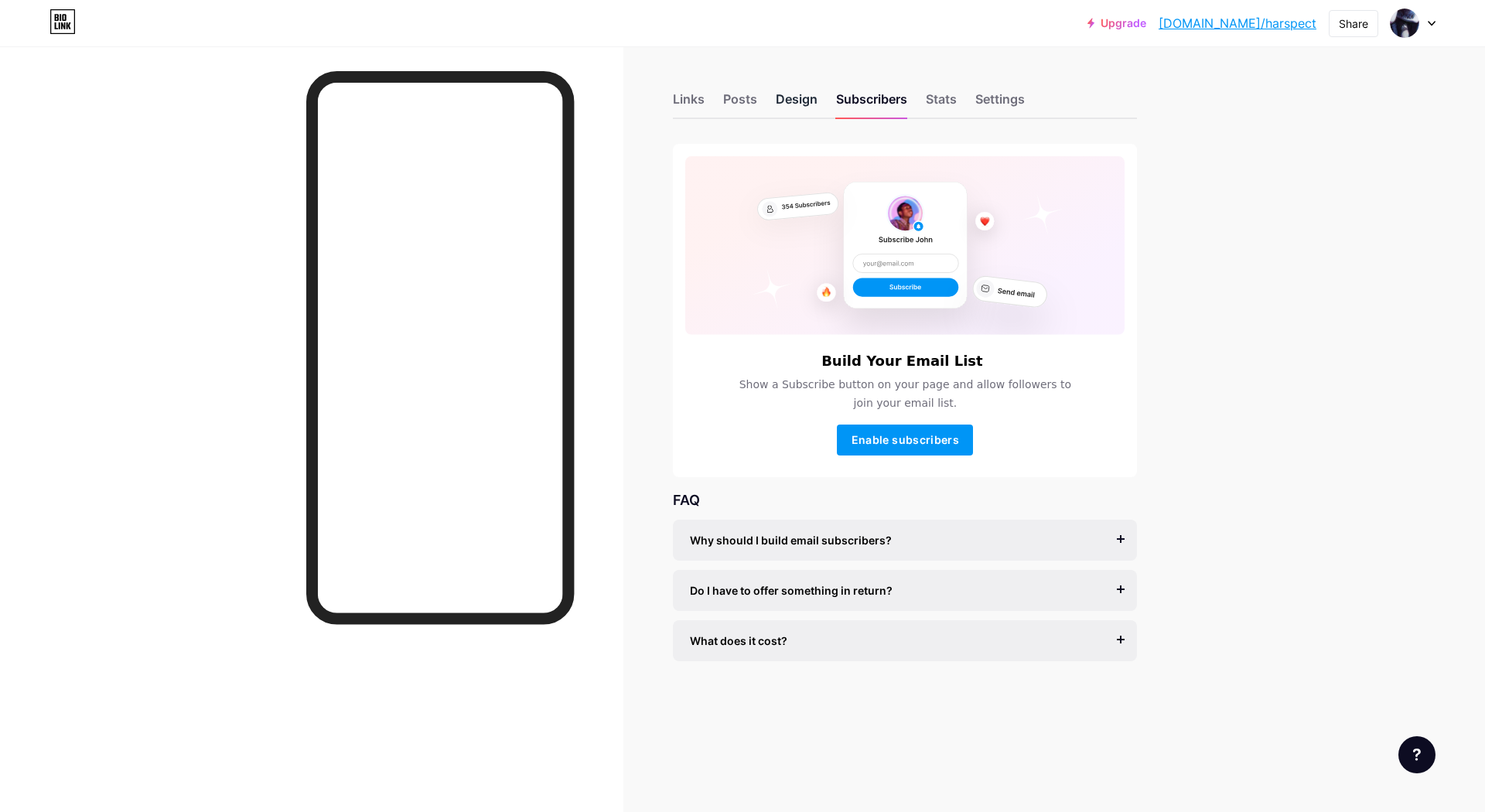
click at [812, 94] on div "Design" at bounding box center [797, 104] width 42 height 28
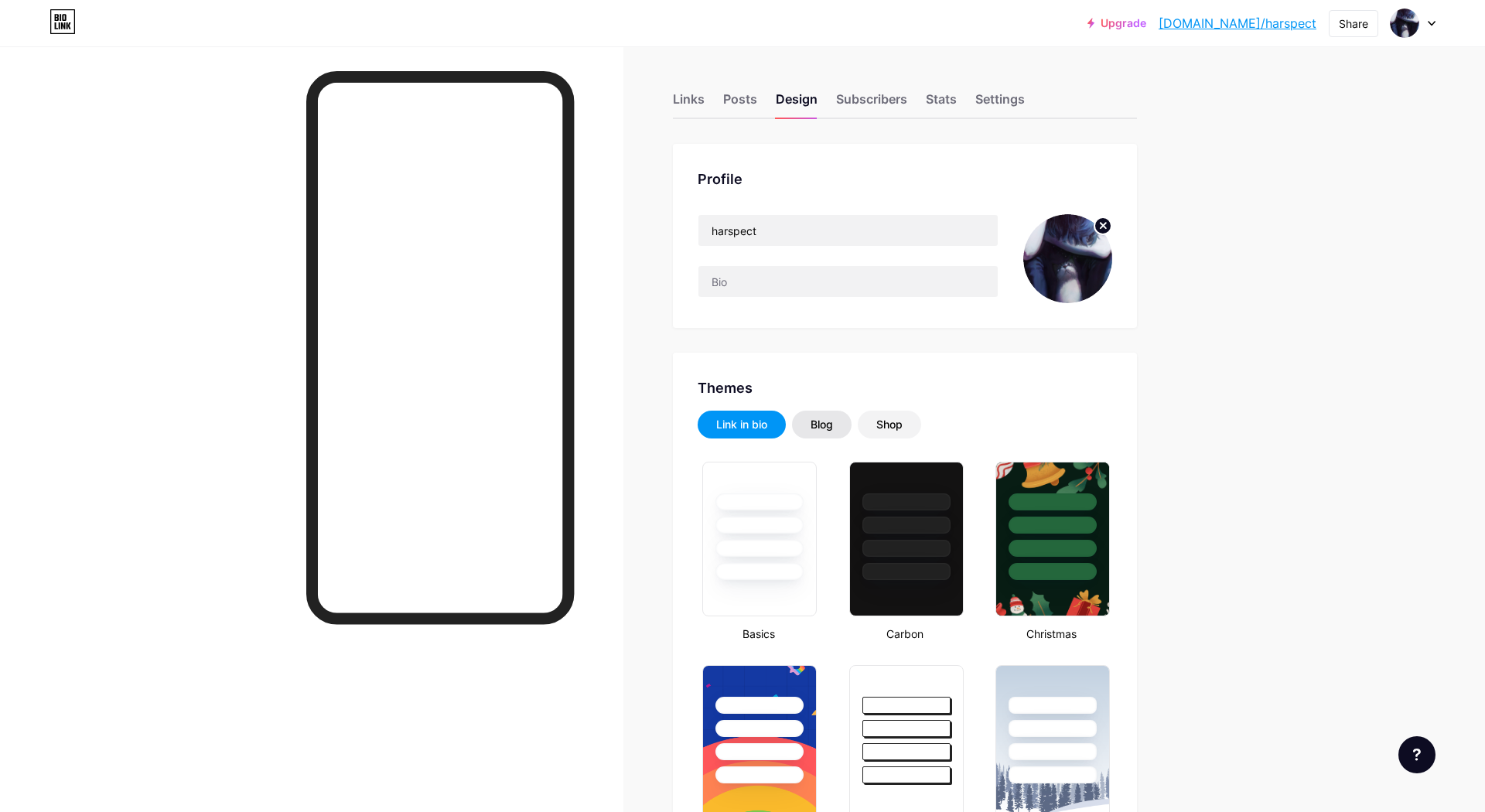
click at [823, 426] on div "Blog" at bounding box center [822, 425] width 23 height 16
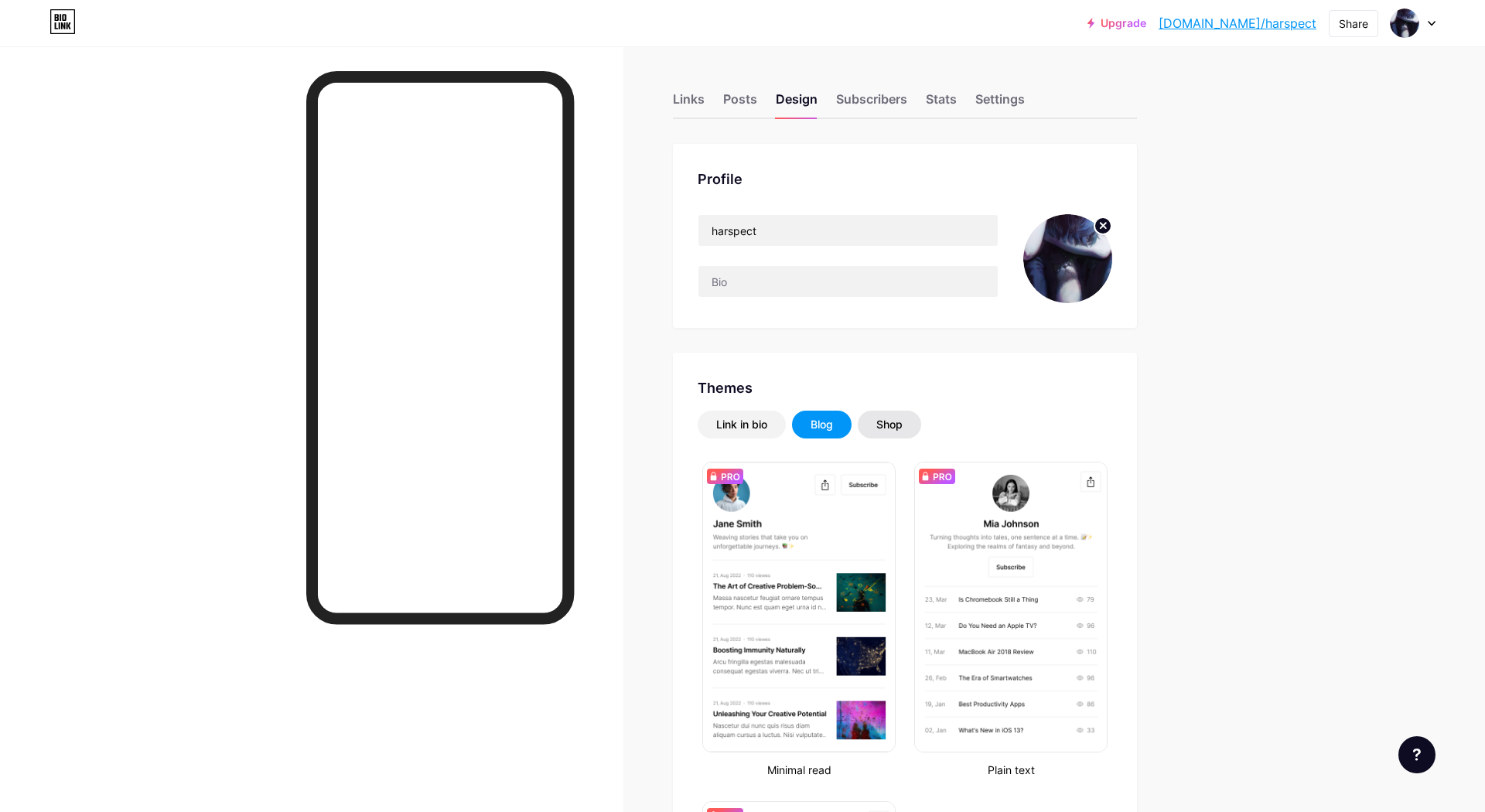
click at [900, 422] on div "Shop" at bounding box center [889, 425] width 26 height 16
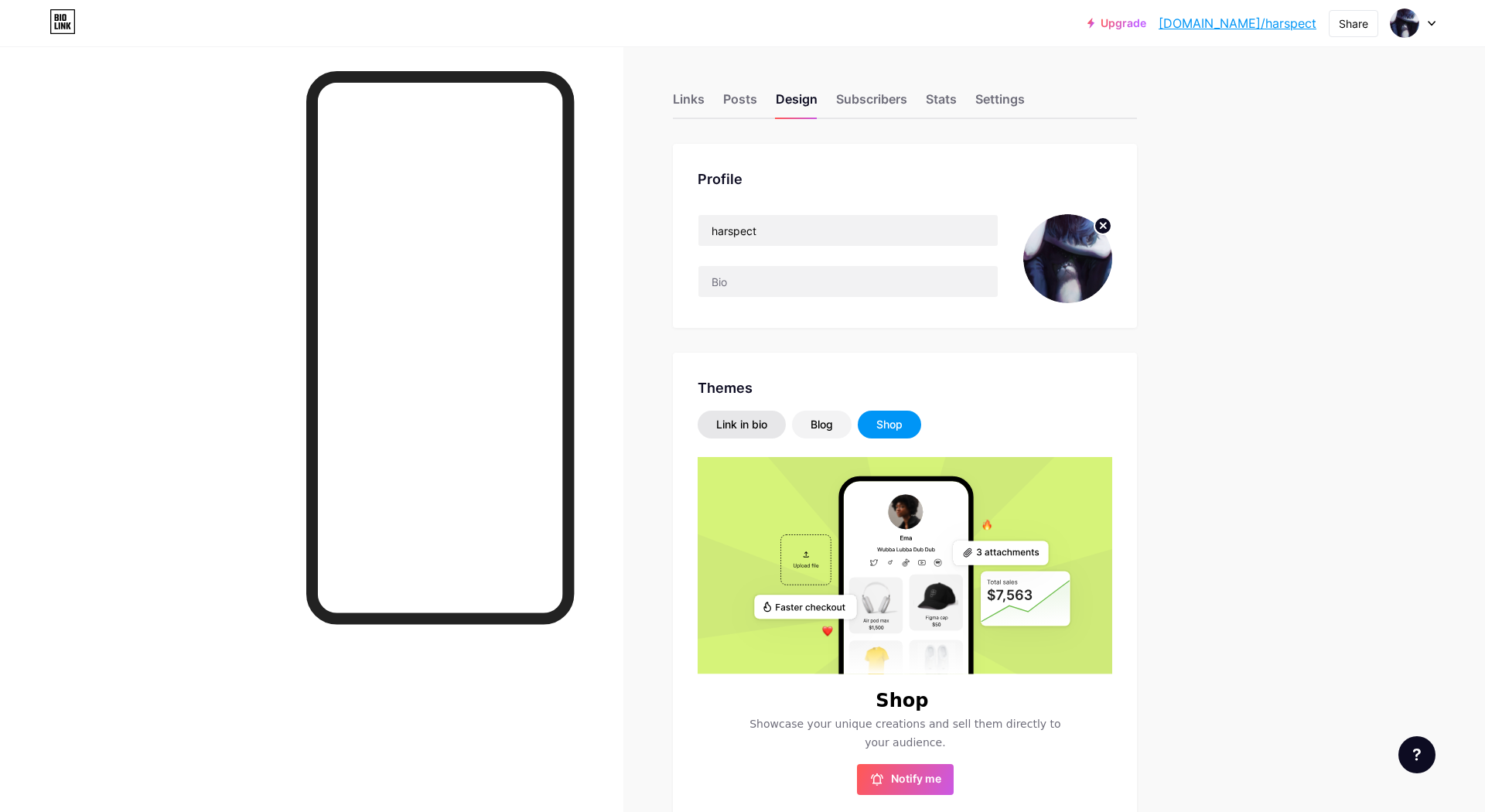
click at [756, 416] on div "Link in bio" at bounding box center [742, 425] width 88 height 28
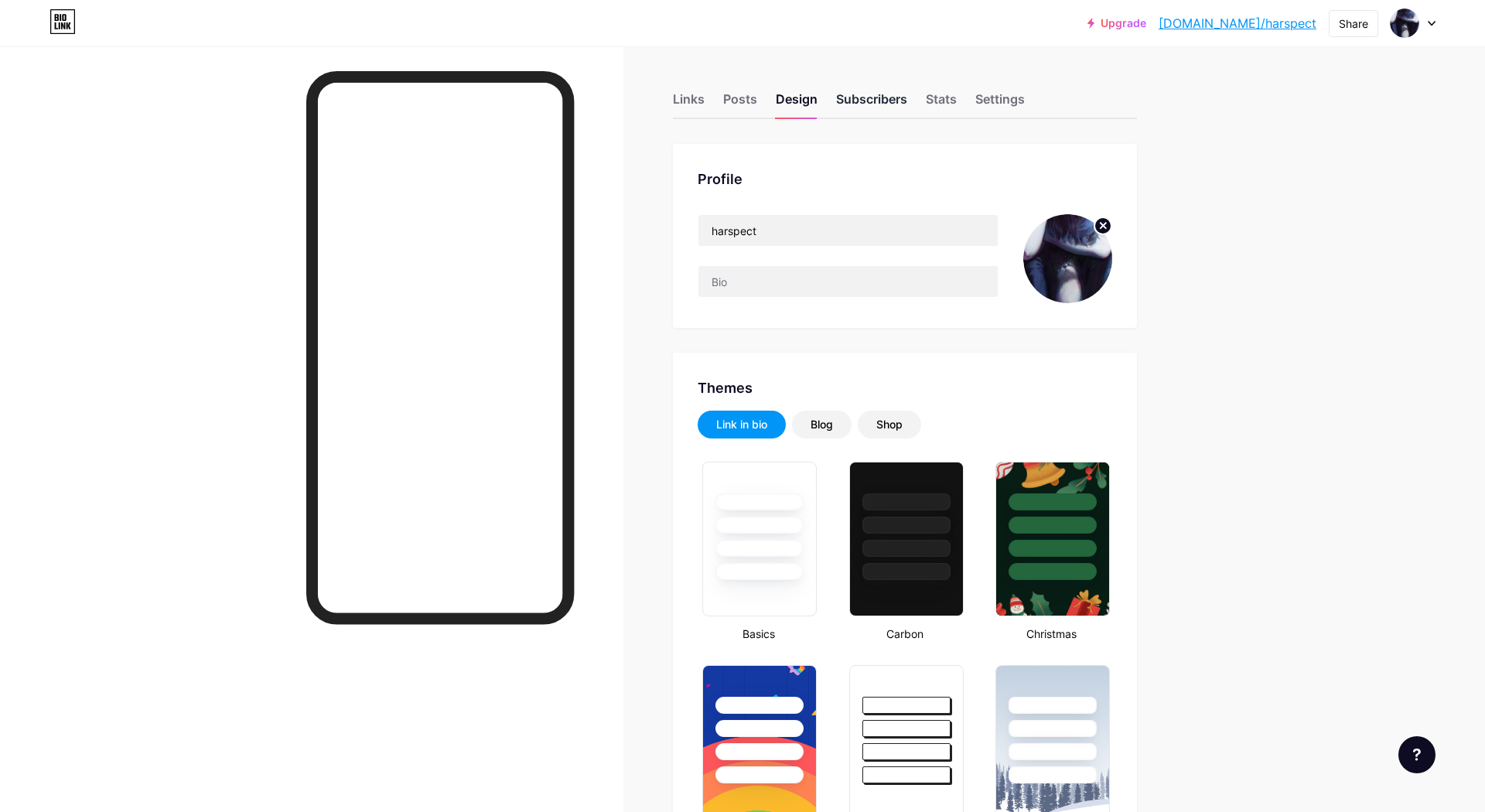
click at [876, 106] on div "Subscribers" at bounding box center [872, 104] width 72 height 28
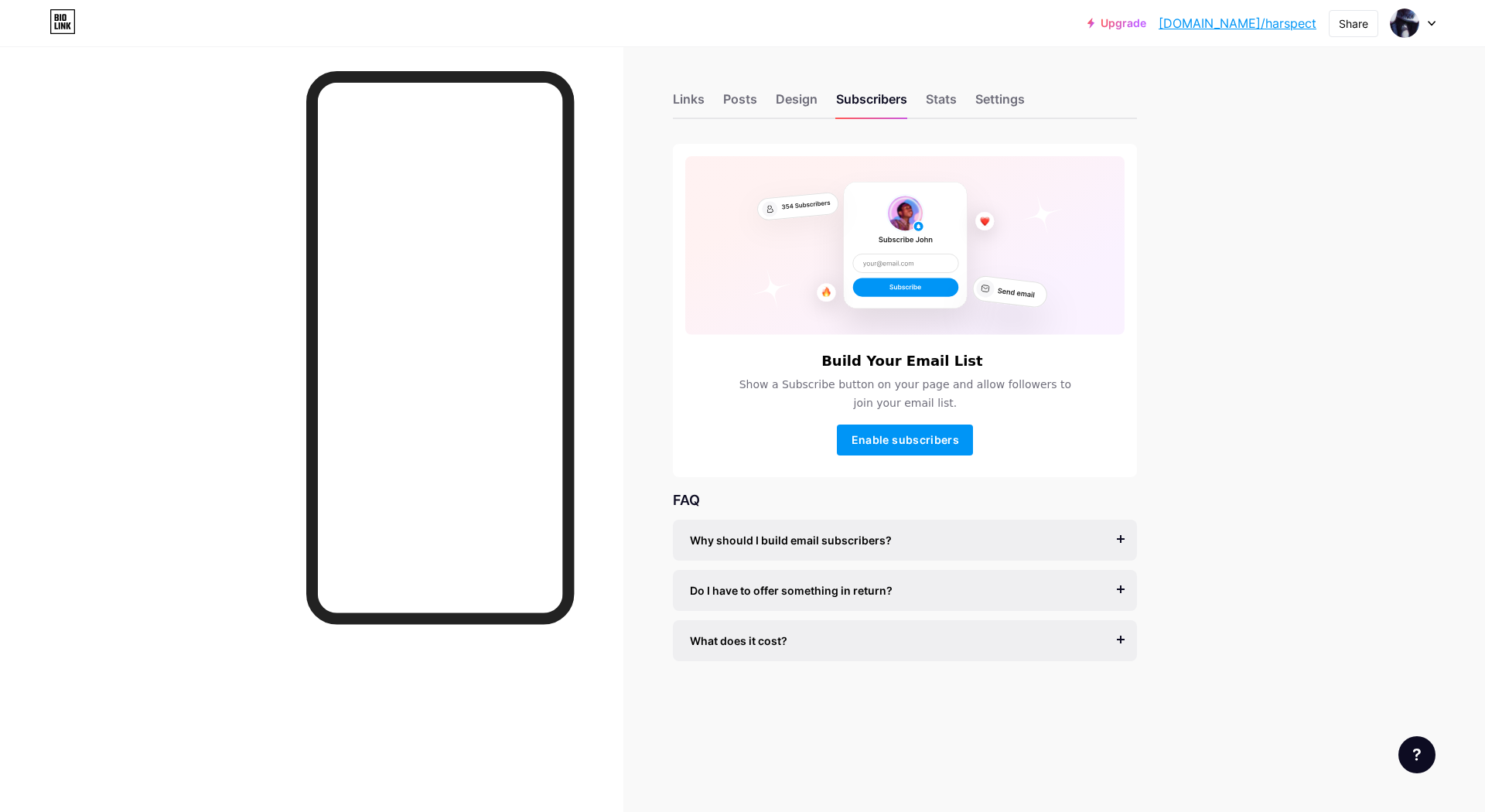
click at [925, 101] on div "Links Posts Design Subscribers Stats Settings" at bounding box center [905, 92] width 464 height 54
click at [947, 100] on div "Stats" at bounding box center [941, 104] width 31 height 28
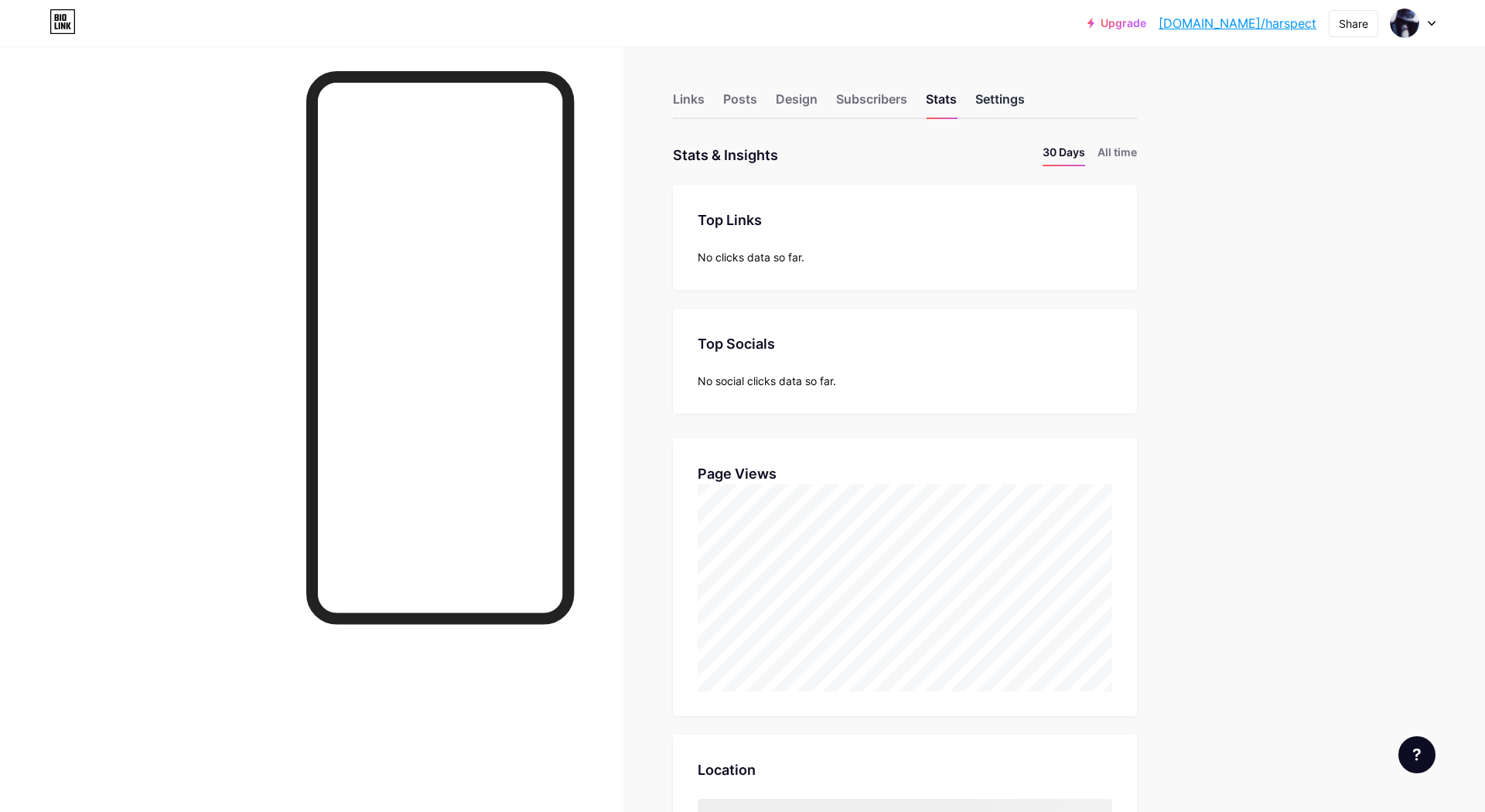
scroll to position [745, 1474]
click at [995, 101] on div "Settings" at bounding box center [1000, 104] width 50 height 28
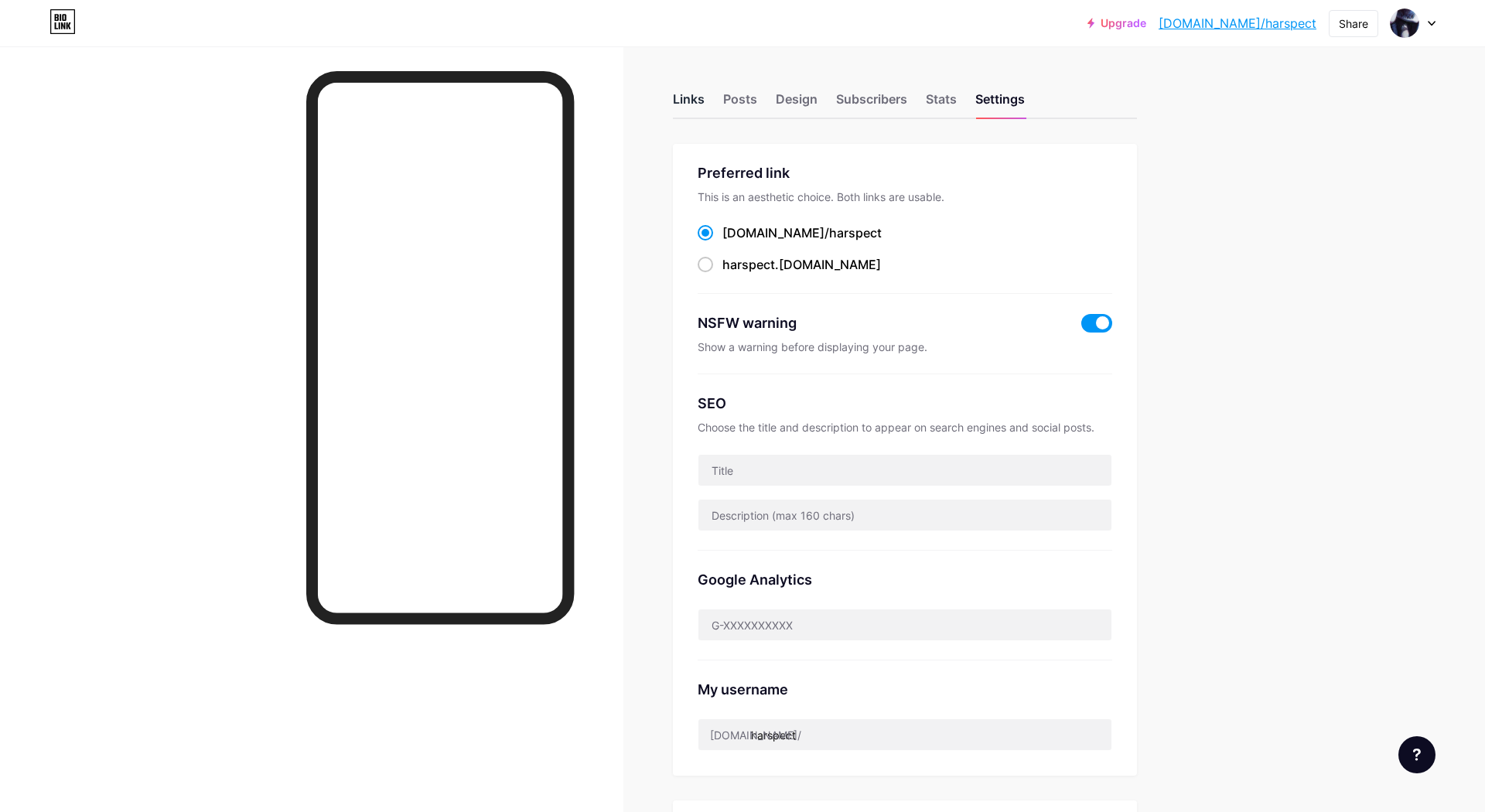
click at [691, 101] on div "Links" at bounding box center [688, 104] width 31 height 28
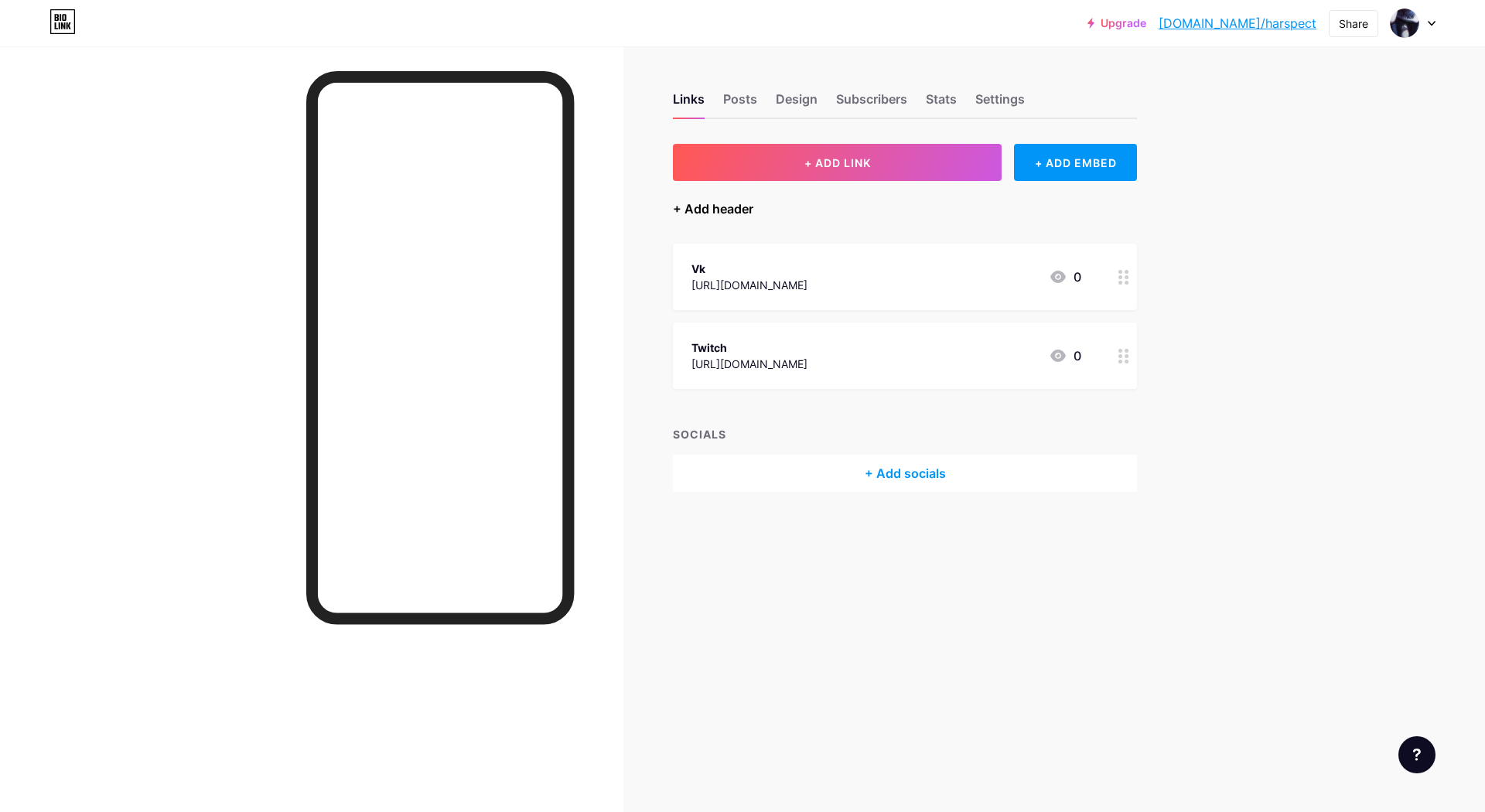
click at [705, 208] on div "+ Add header" at bounding box center [713, 208] width 80 height 18
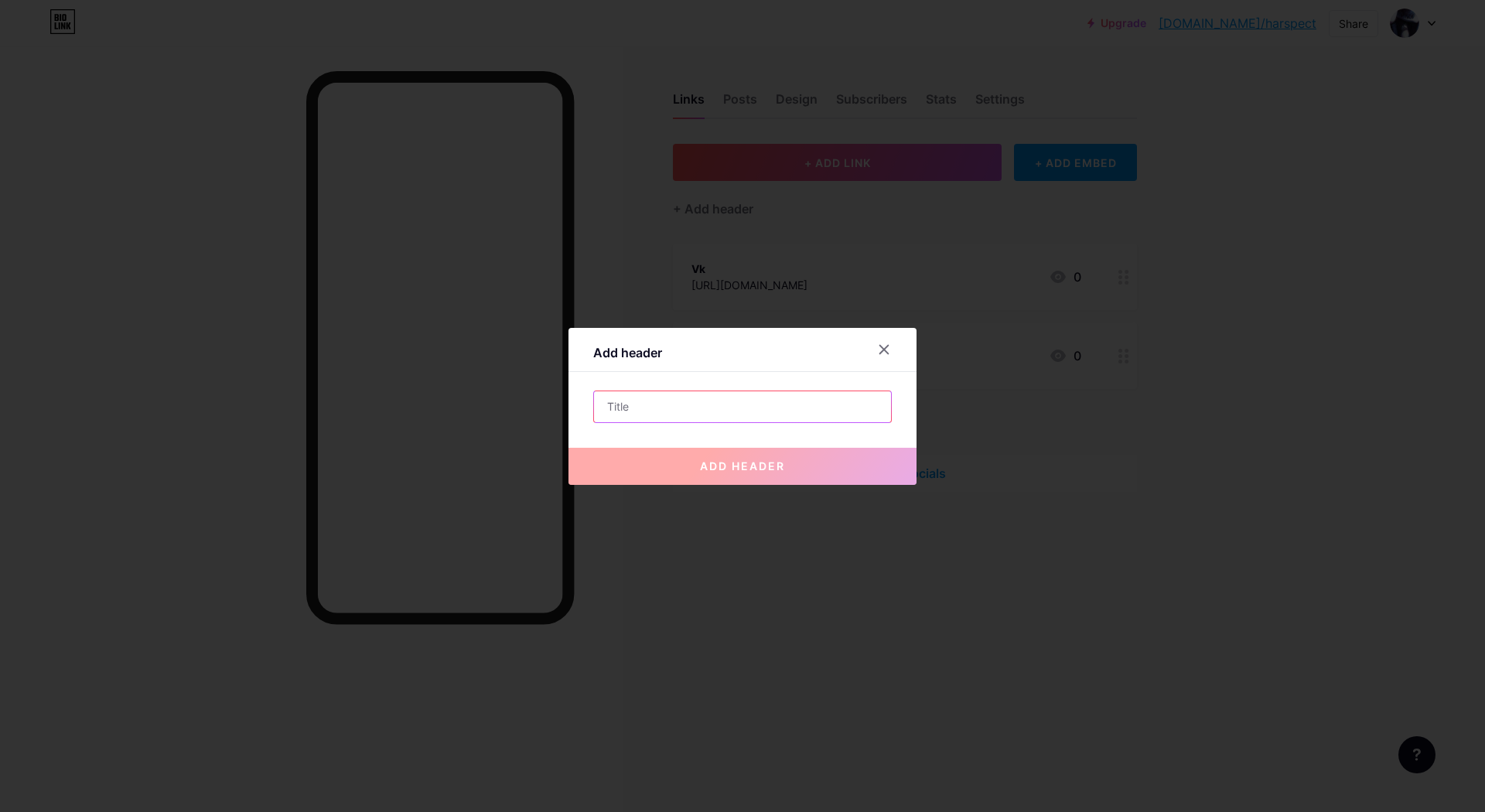
click at [758, 392] on input "text" at bounding box center [742, 406] width 297 height 31
click at [142, 309] on div at bounding box center [742, 406] width 1485 height 812
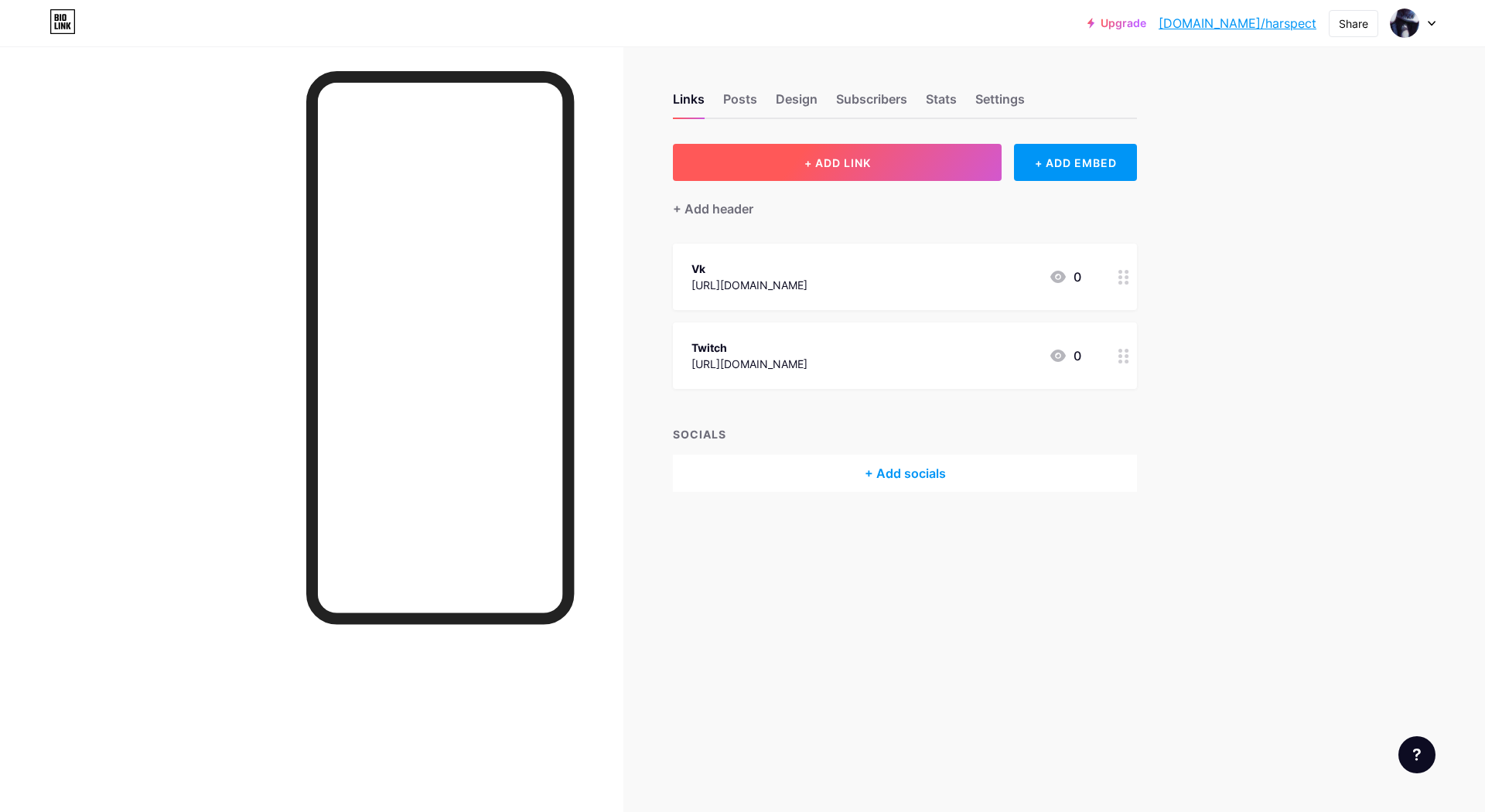
click at [778, 167] on button "+ ADD LINK" at bounding box center [837, 162] width 329 height 38
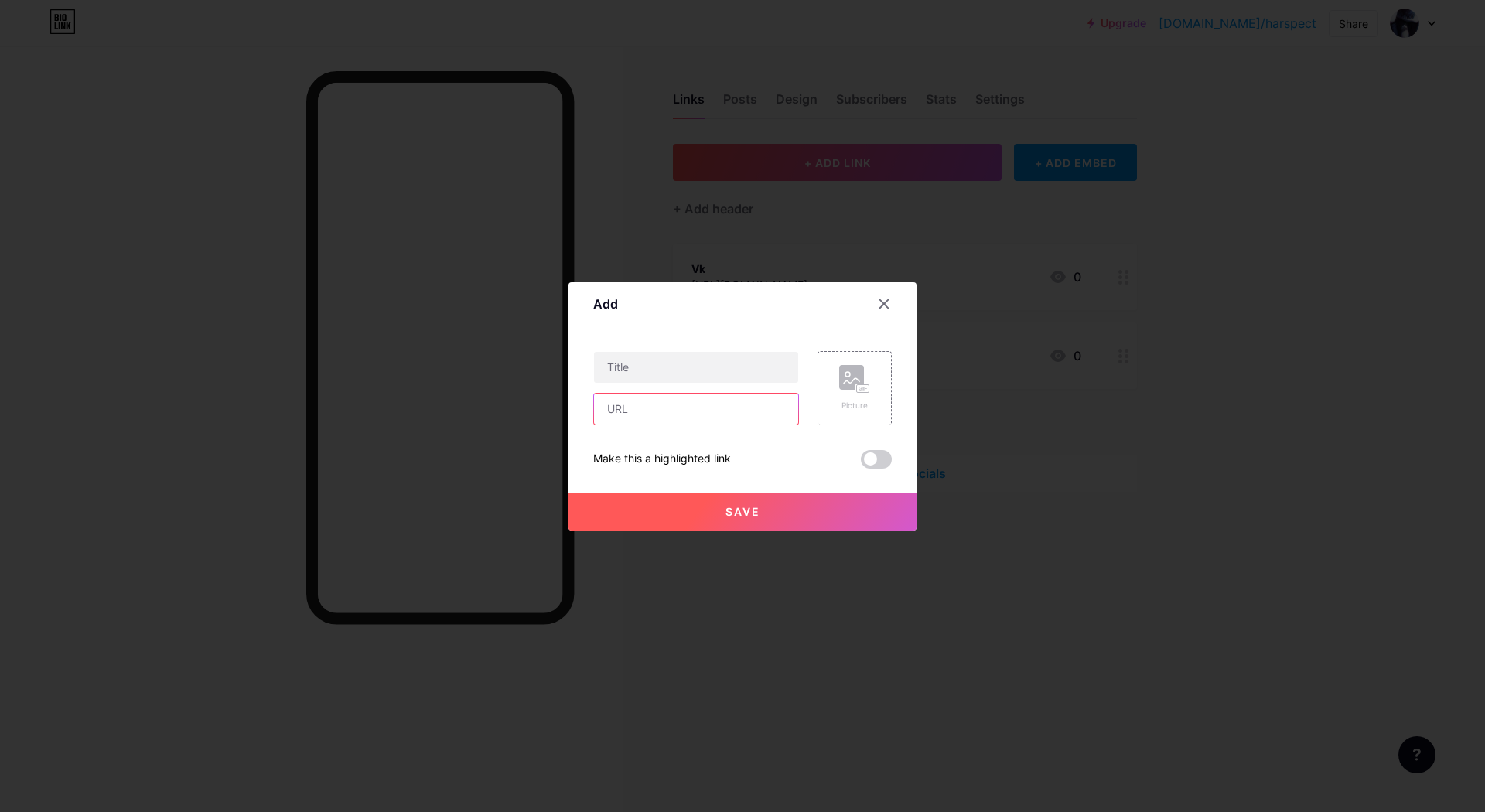
click at [688, 393] on input "text" at bounding box center [696, 408] width 204 height 31
paste input "[URL][DOMAIN_NAME]"
type input "[URL][DOMAIN_NAME]"
click at [694, 351] on input "text" at bounding box center [696, 366] width 204 height 31
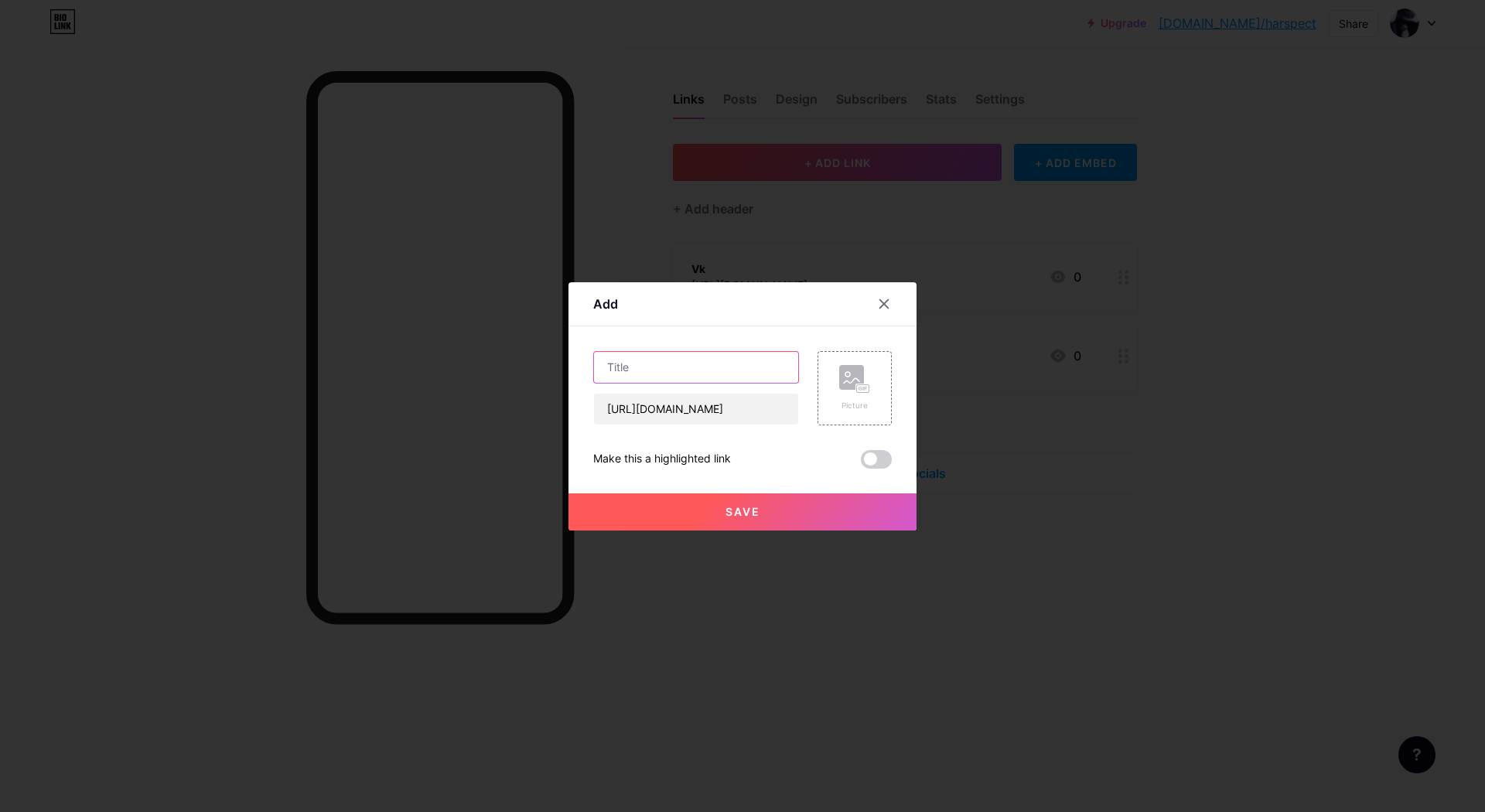
scroll to position [0, 0]
click at [696, 351] on input "text" at bounding box center [696, 366] width 204 height 31
click at [623, 351] on input "Stem" at bounding box center [696, 366] width 204 height 31
click at [662, 351] on input "Steam" at bounding box center [696, 366] width 204 height 31
type input "Steam"
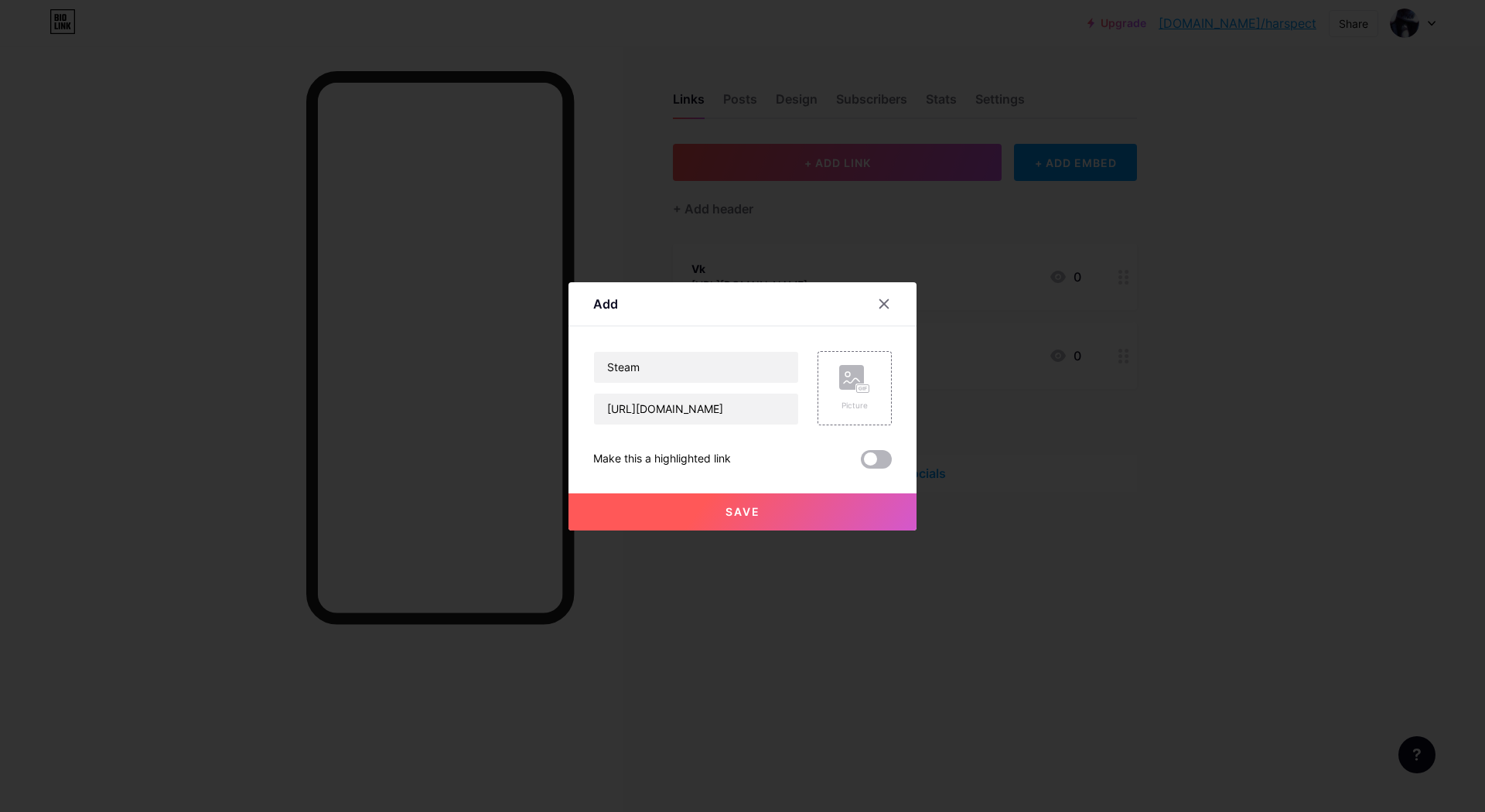
click at [873, 450] on span at bounding box center [876, 459] width 31 height 18
click at [861, 463] on input "checkbox" at bounding box center [861, 463] width 0 height 0
click at [831, 494] on button "Save" at bounding box center [742, 512] width 348 height 38
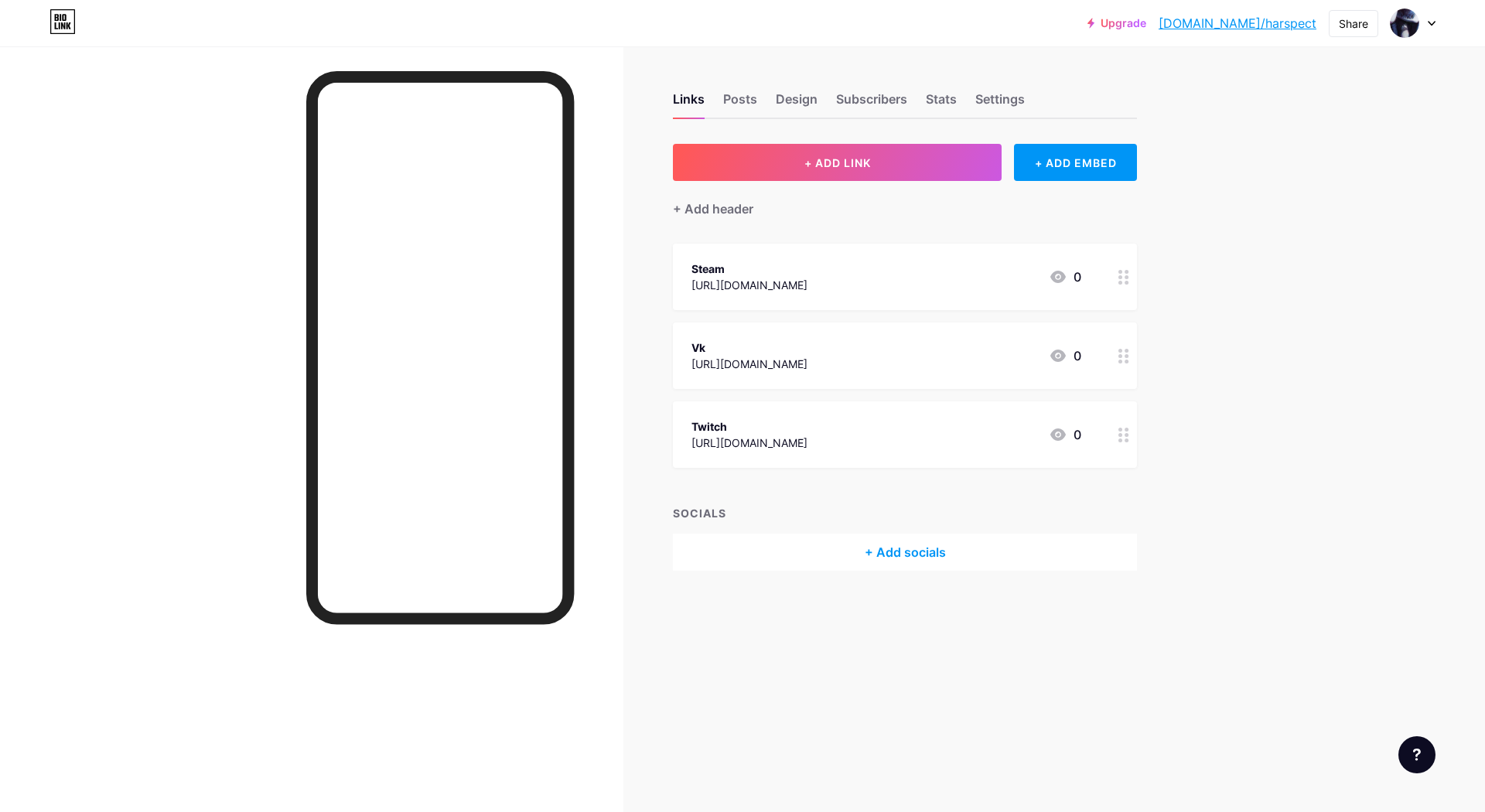
click at [1119, 358] on icon at bounding box center [1124, 356] width 10 height 15
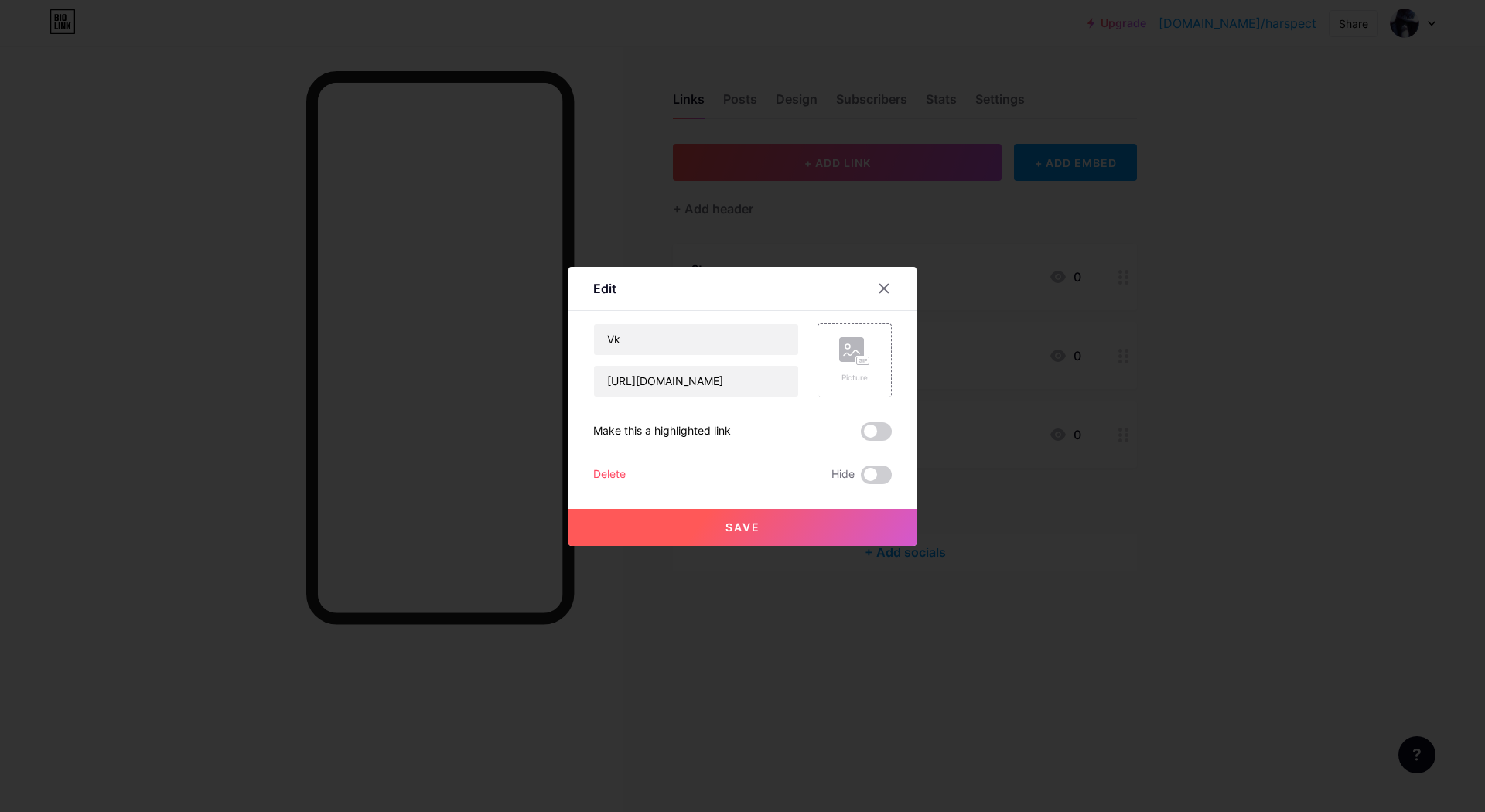
click at [879, 422] on span at bounding box center [876, 431] width 31 height 18
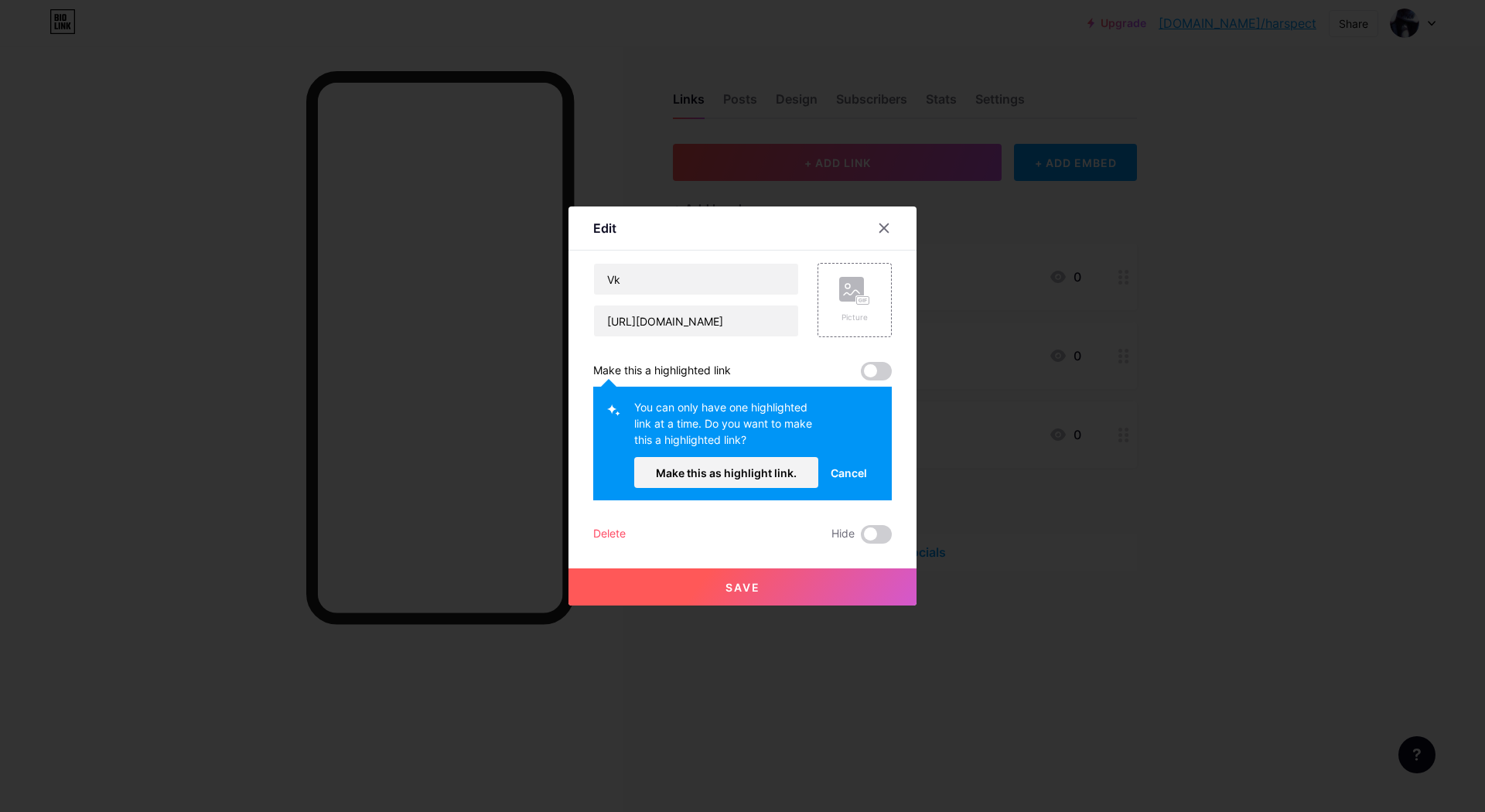
click at [852, 465] on span "Cancel" at bounding box center [849, 473] width 37 height 17
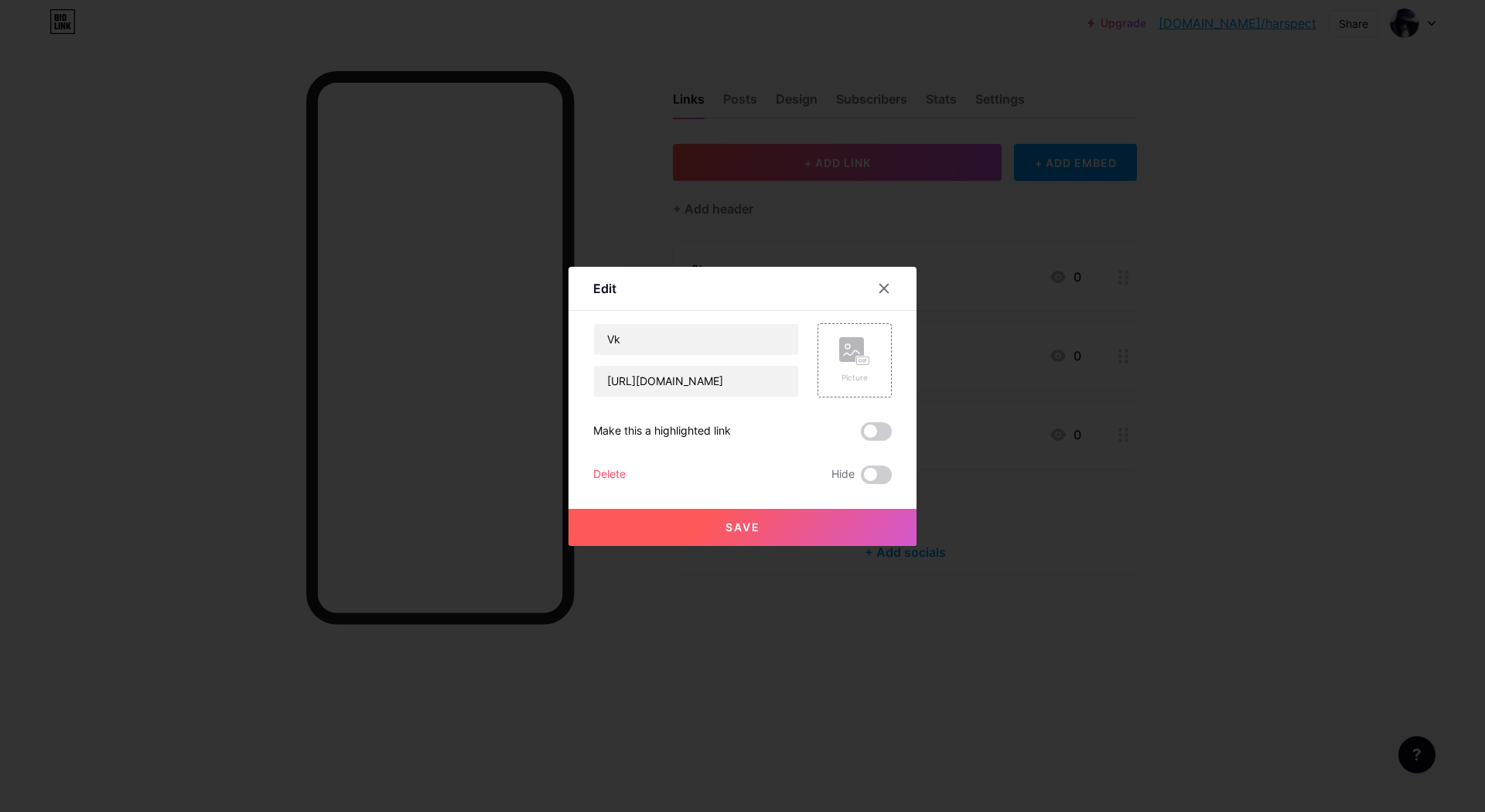
click at [870, 385] on div "Vk [URL][DOMAIN_NAME] Picture Make this a highlighted link Delete Hide Save" at bounding box center [742, 404] width 298 height 160
click at [867, 422] on span at bounding box center [876, 431] width 31 height 18
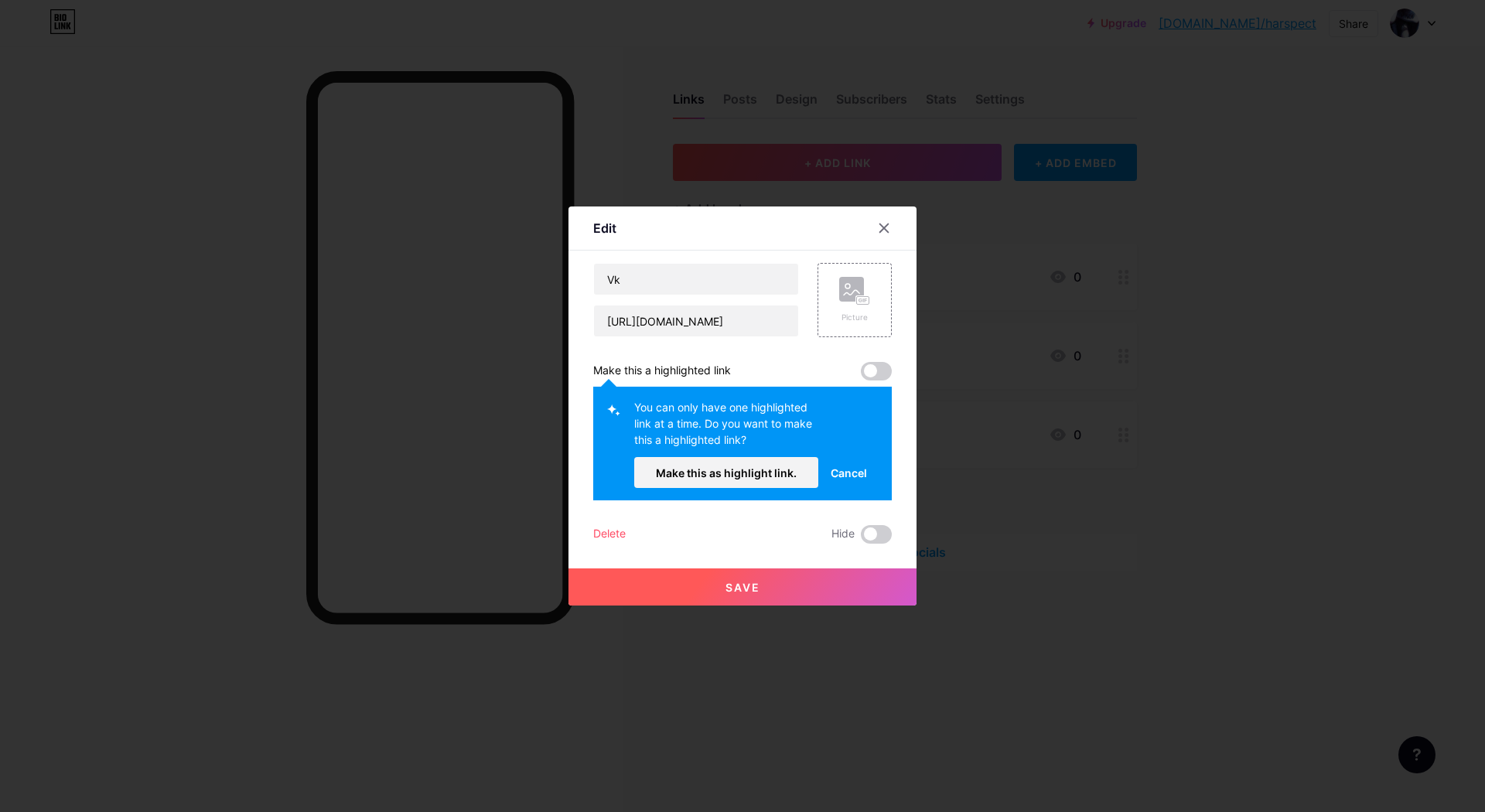
click at [726, 457] on button "Make this as highlight link." at bounding box center [726, 472] width 184 height 31
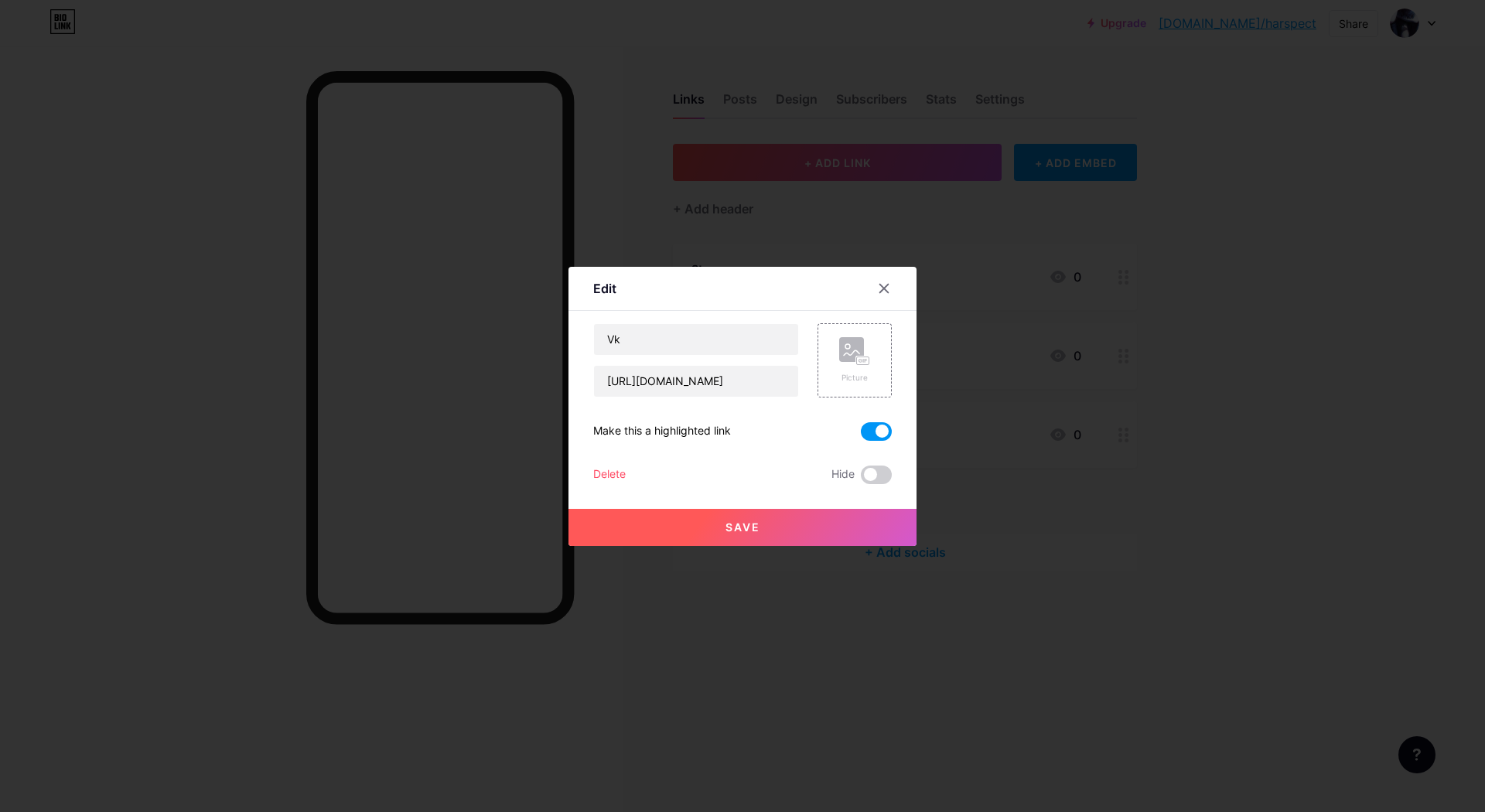
click at [1147, 494] on div at bounding box center [742, 406] width 1485 height 812
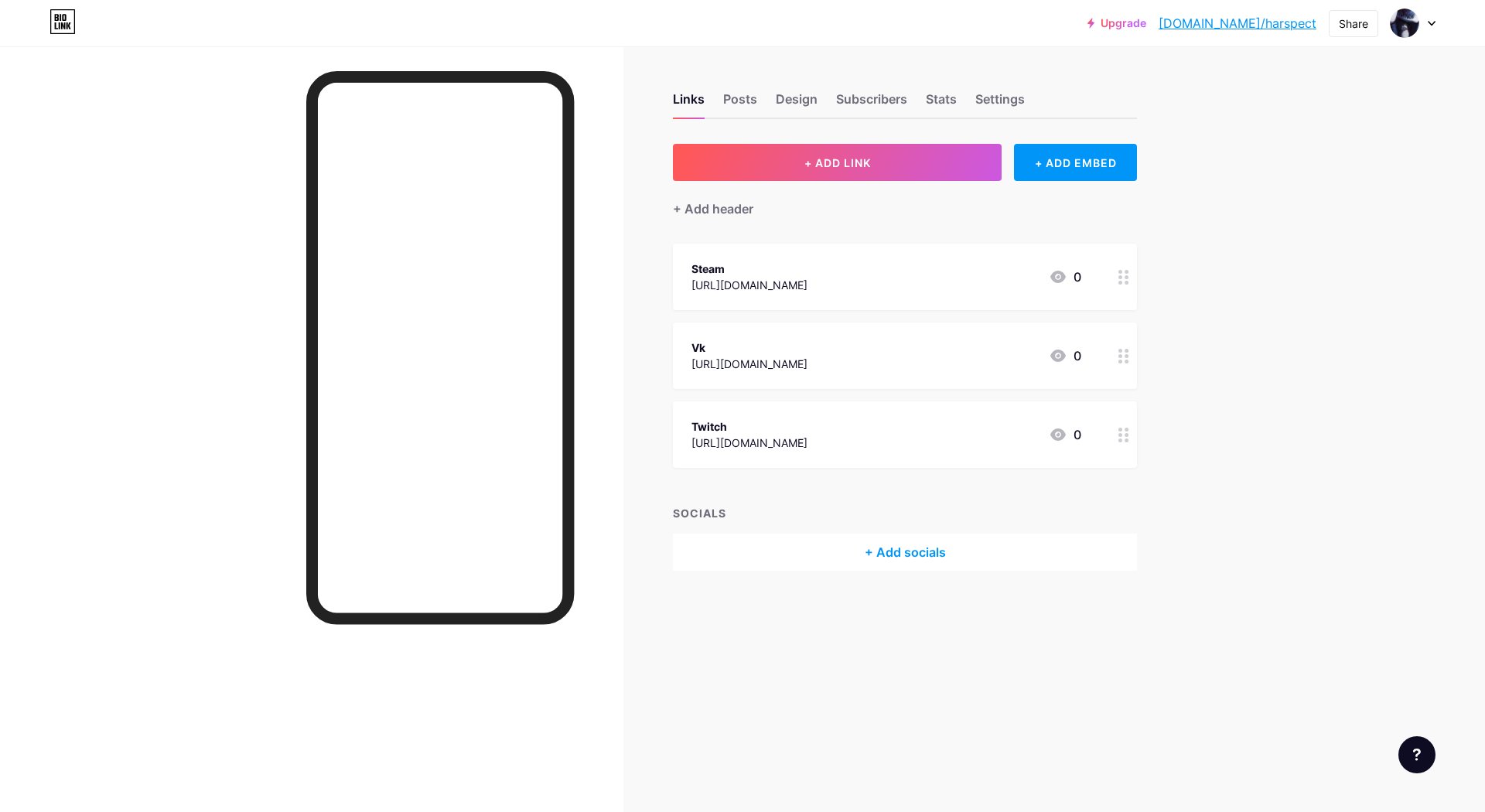
click at [1117, 283] on div at bounding box center [1124, 276] width 26 height 66
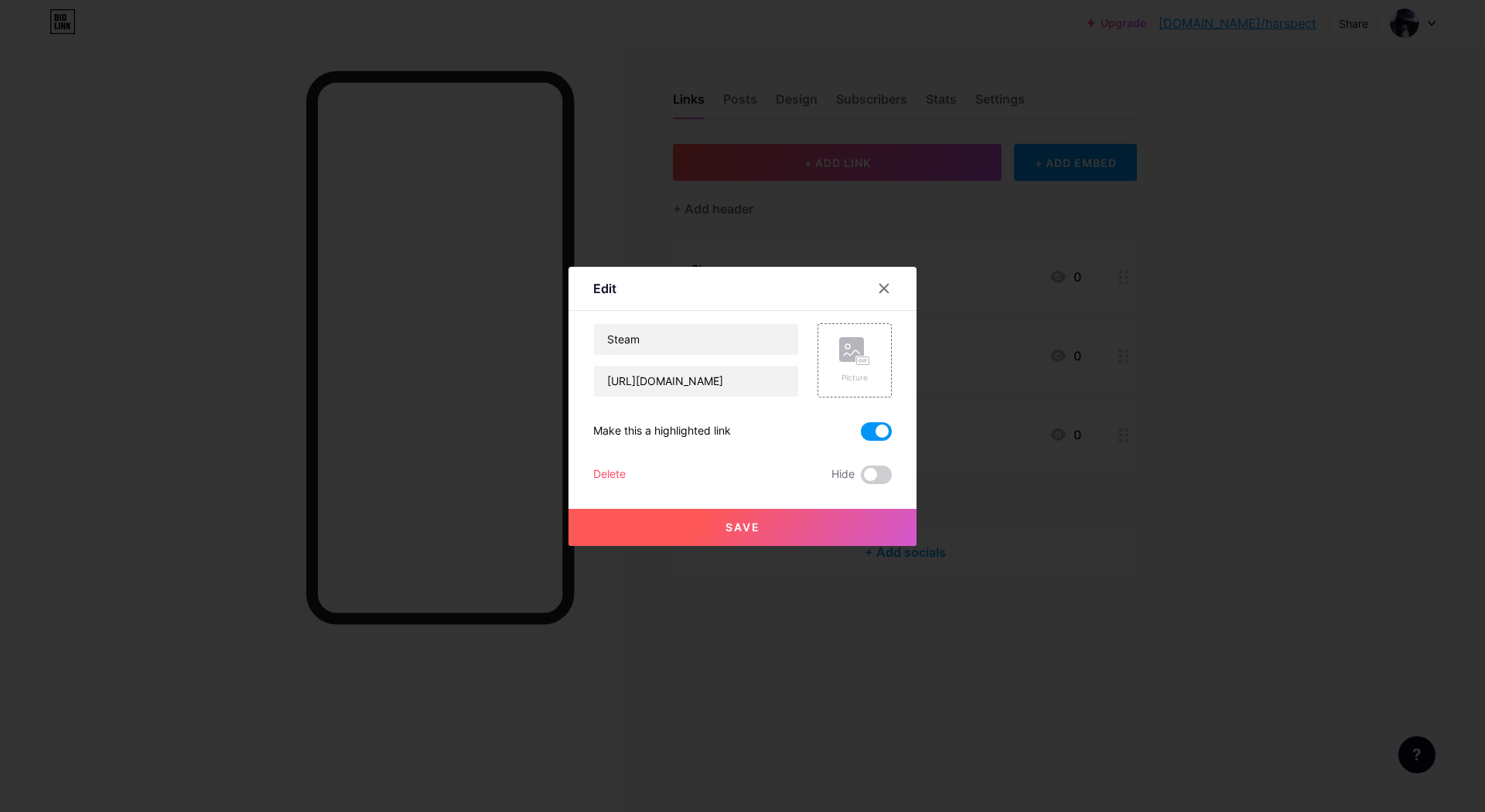
click at [874, 422] on span at bounding box center [876, 431] width 31 height 18
click at [861, 435] on input "checkbox" at bounding box center [861, 435] width 0 height 0
drag, startPoint x: 1300, startPoint y: 535, endPoint x: 1195, endPoint y: 396, distance: 174.2
click at [1299, 534] on div at bounding box center [742, 406] width 1485 height 812
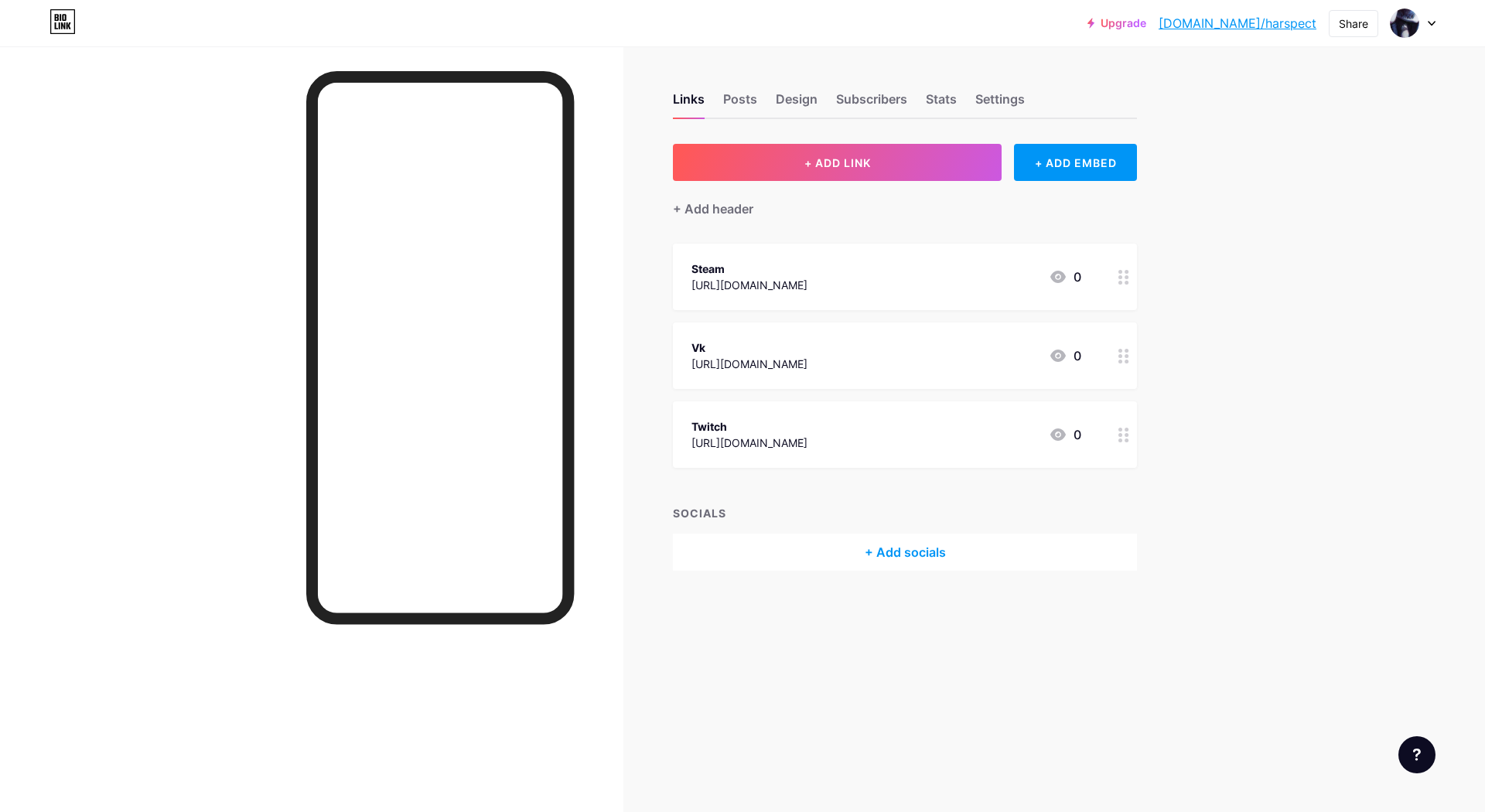
click at [1126, 364] on div at bounding box center [1124, 356] width 26 height 66
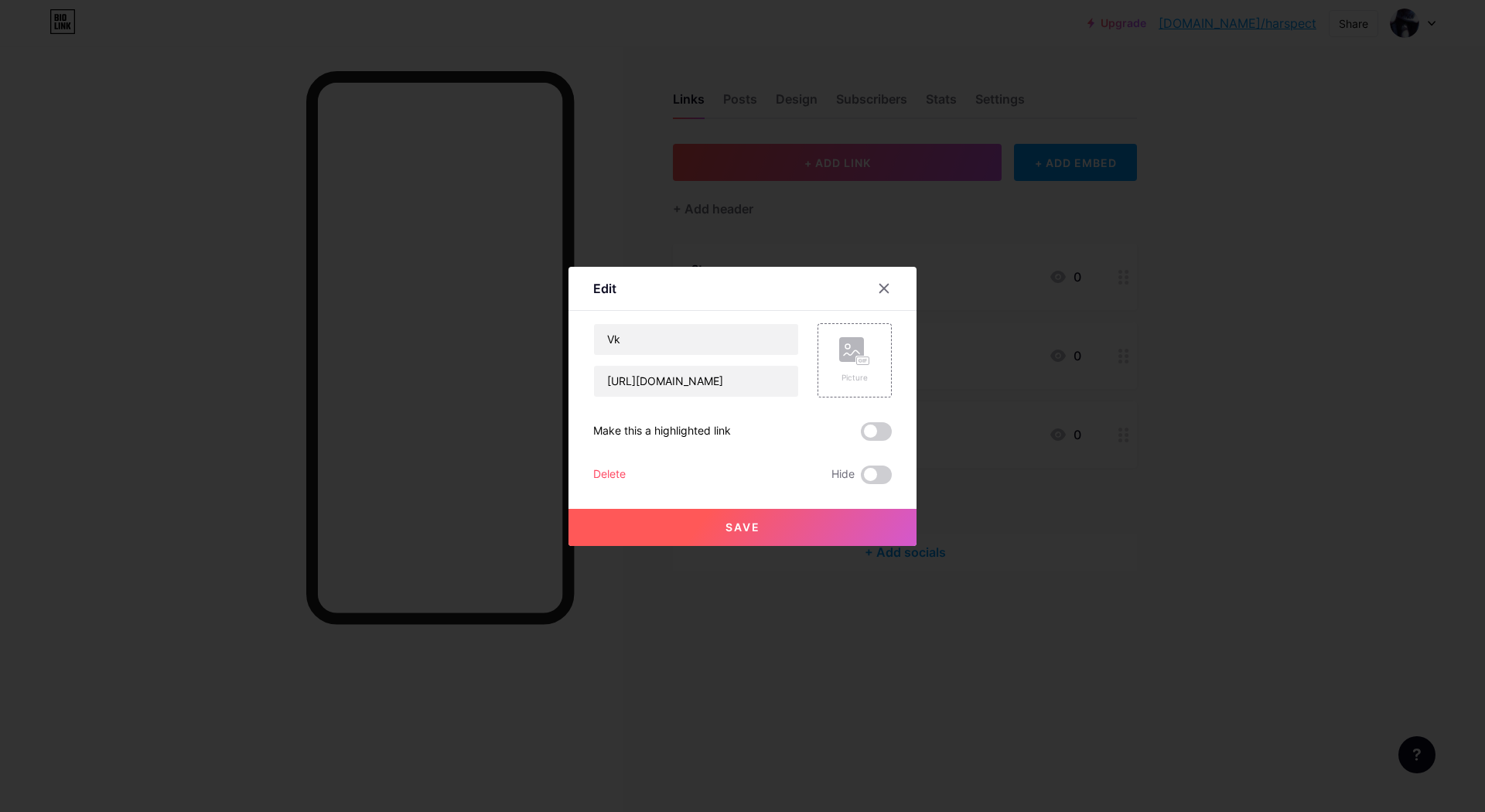
click at [1126, 364] on div at bounding box center [742, 406] width 1485 height 812
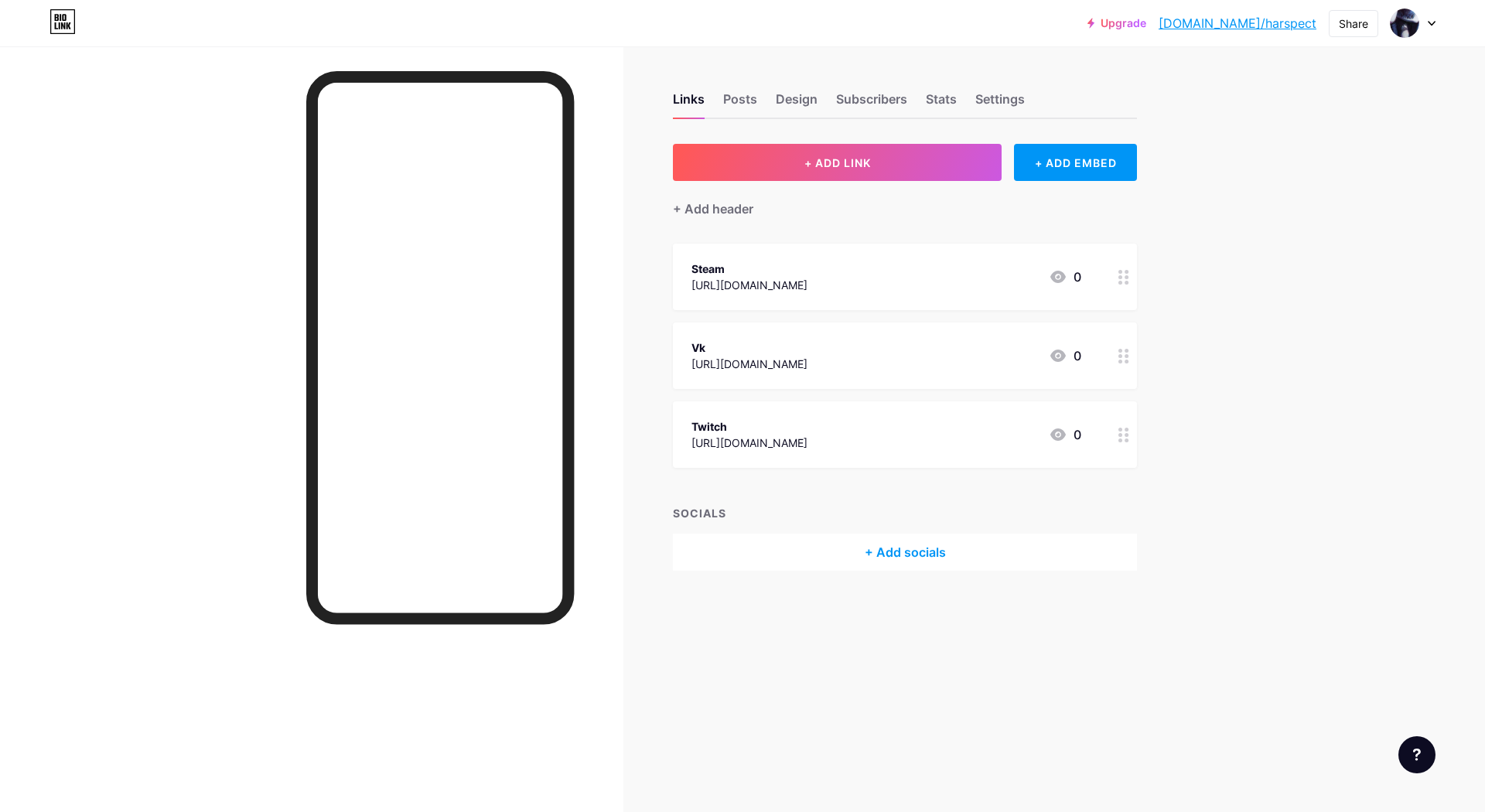
click at [1126, 438] on icon at bounding box center [1124, 434] width 10 height 15
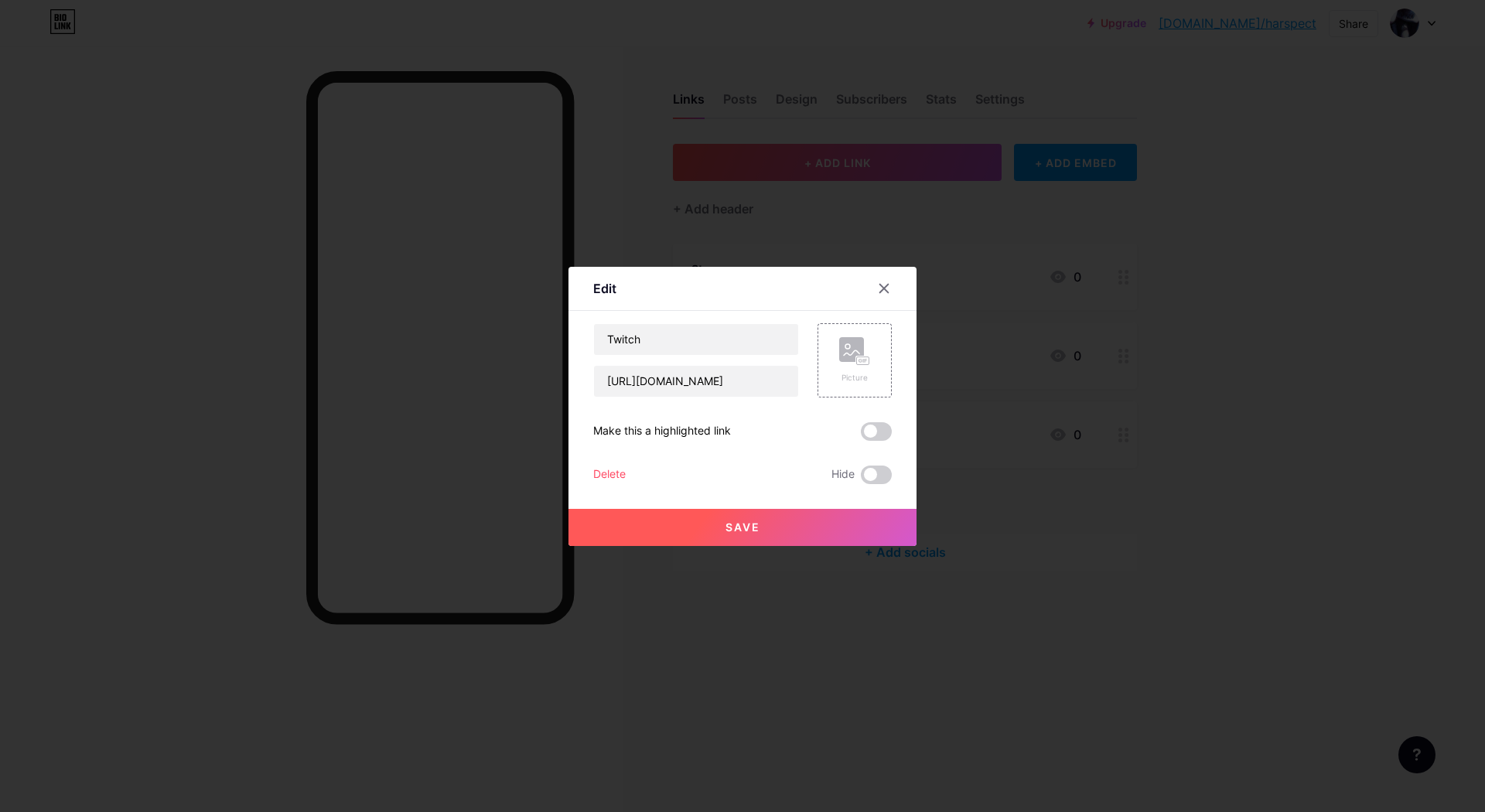
click at [1126, 438] on div at bounding box center [742, 406] width 1485 height 812
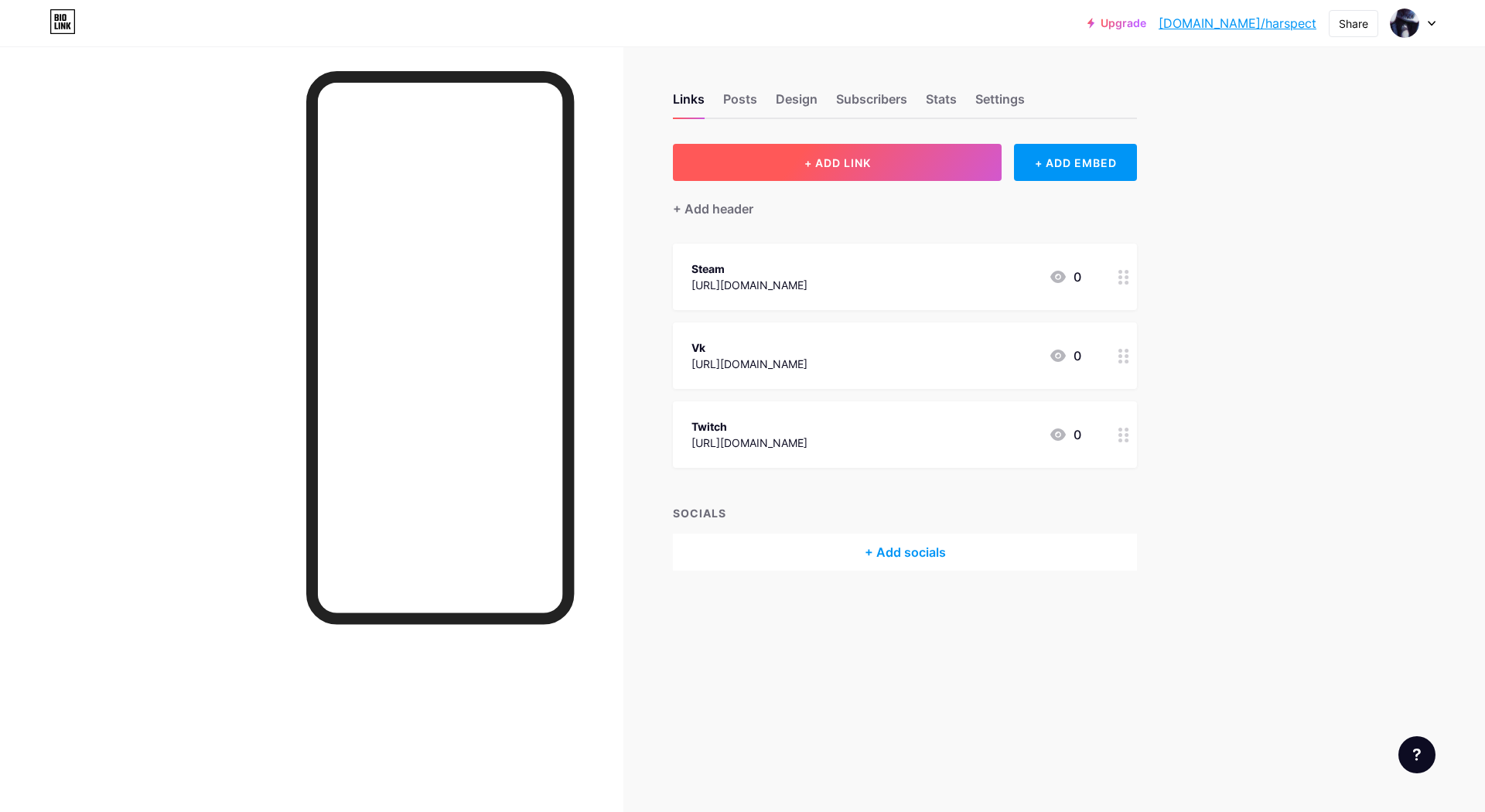
click at [819, 173] on button "+ ADD LINK" at bounding box center [837, 162] width 329 height 38
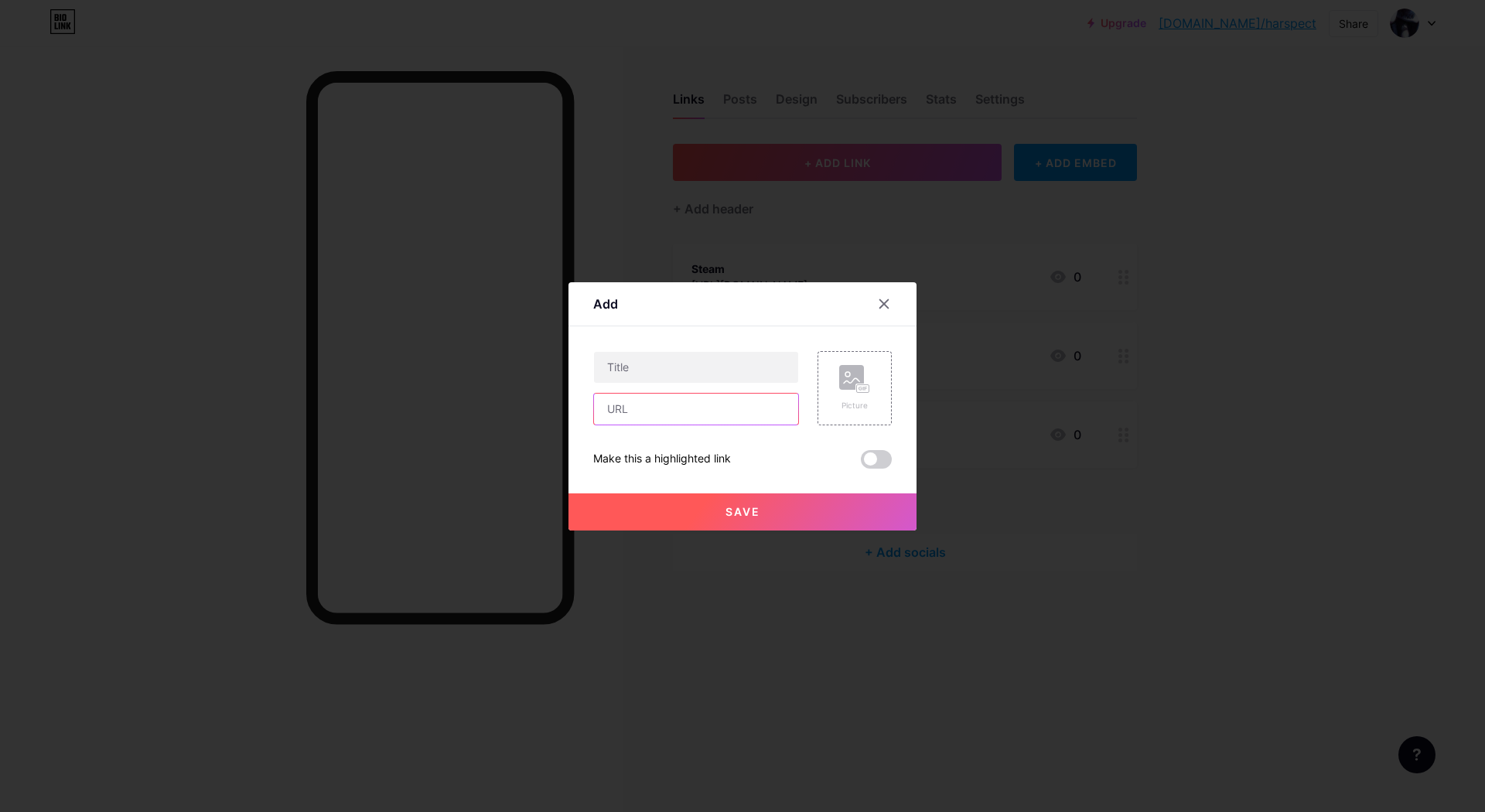
click at [663, 393] on input "text" at bounding box center [696, 408] width 204 height 31
paste input "[URL][DOMAIN_NAME]"
type input "[URL][DOMAIN_NAME]"
click at [704, 351] on input "text" at bounding box center [696, 366] width 204 height 31
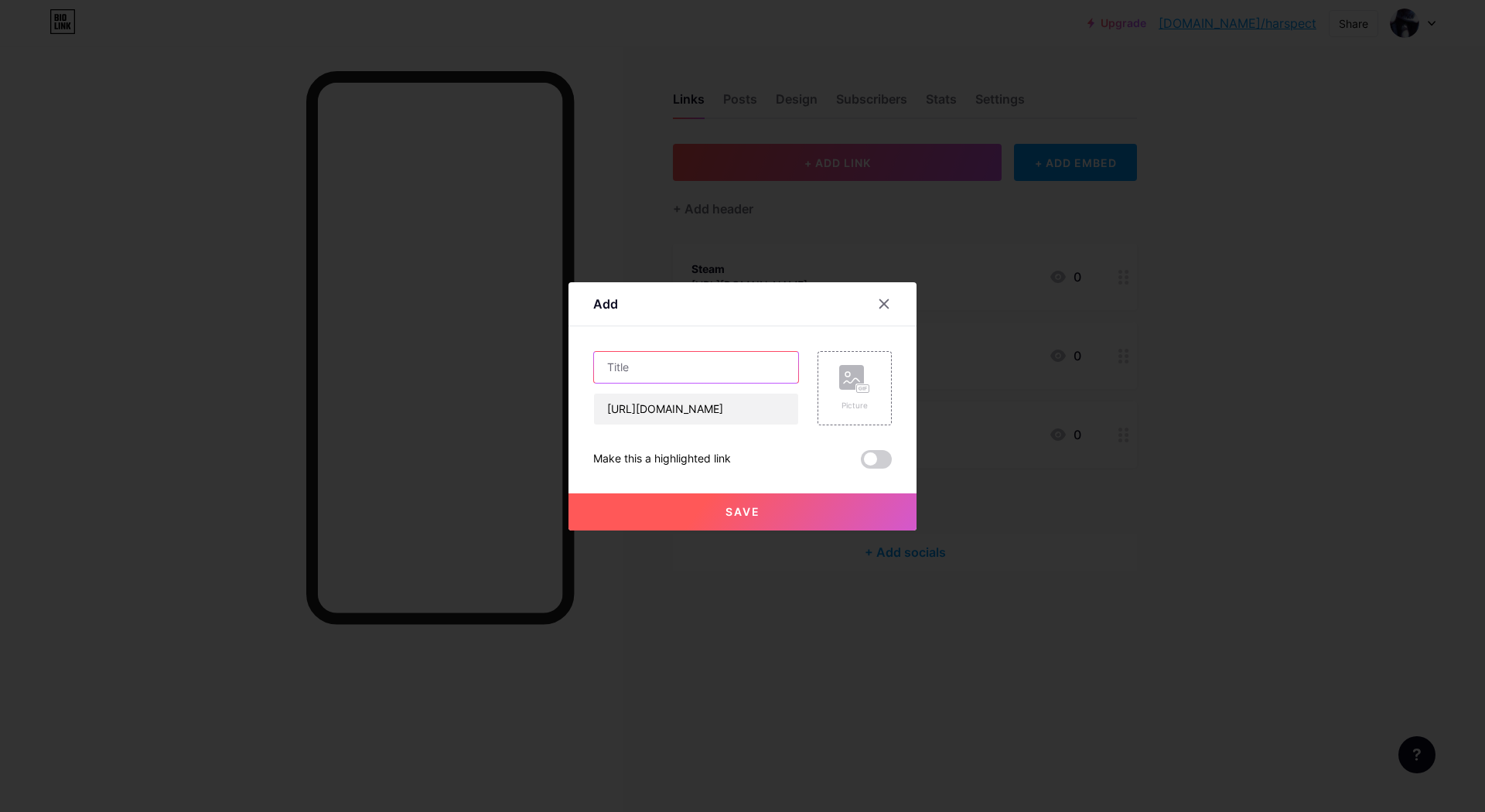
scroll to position [0, 0]
drag, startPoint x: 712, startPoint y: 372, endPoint x: 673, endPoint y: 368, distance: 39.2
click at [673, 393] on input "[URL][DOMAIN_NAME]" at bounding box center [696, 408] width 204 height 31
click at [669, 351] on input "text" at bounding box center [696, 366] width 204 height 31
paste input "youtube"
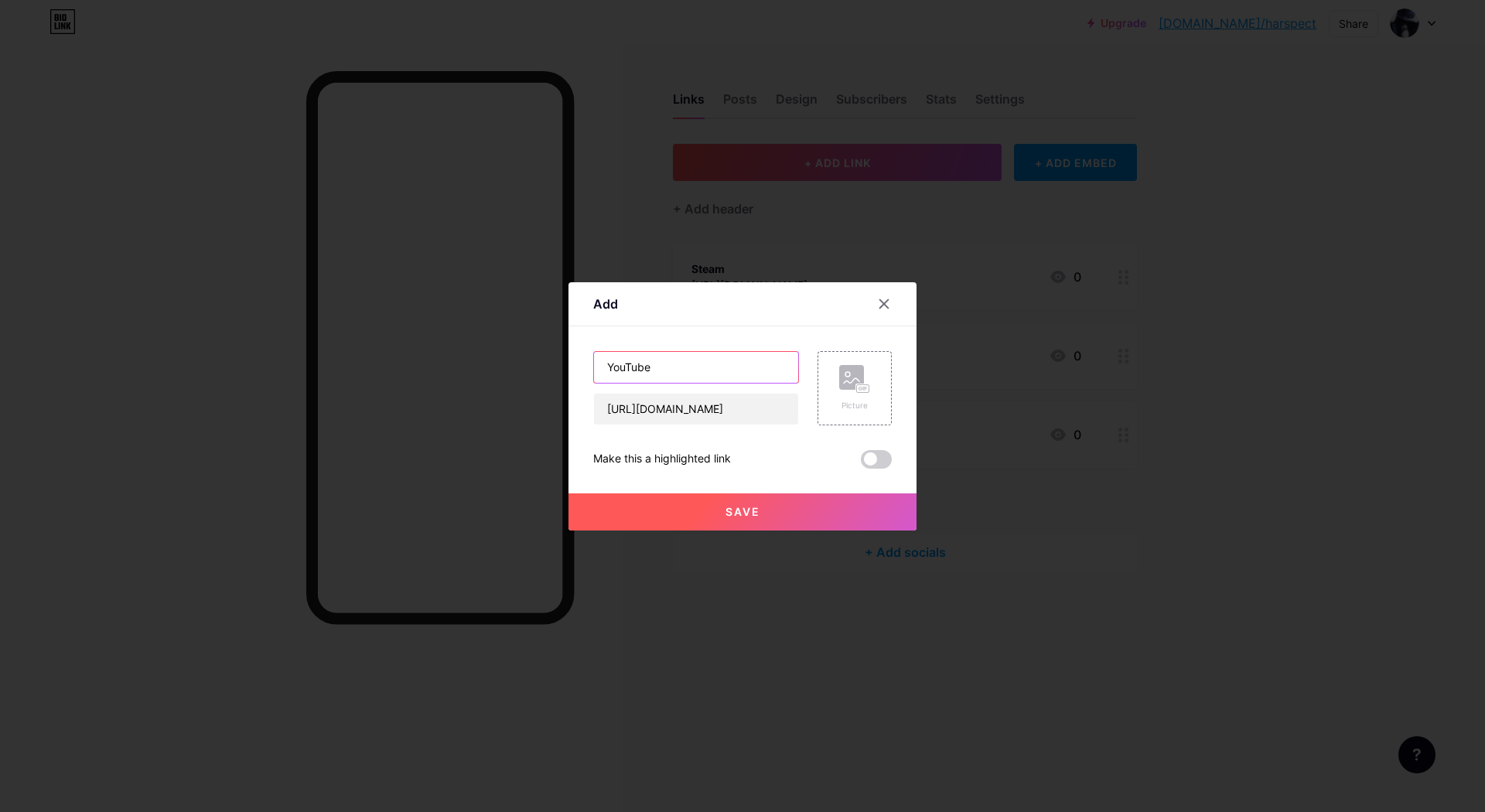
click at [670, 351] on input "YouTube" at bounding box center [696, 366] width 204 height 31
type input "YouTube"
click at [881, 450] on span at bounding box center [876, 459] width 31 height 18
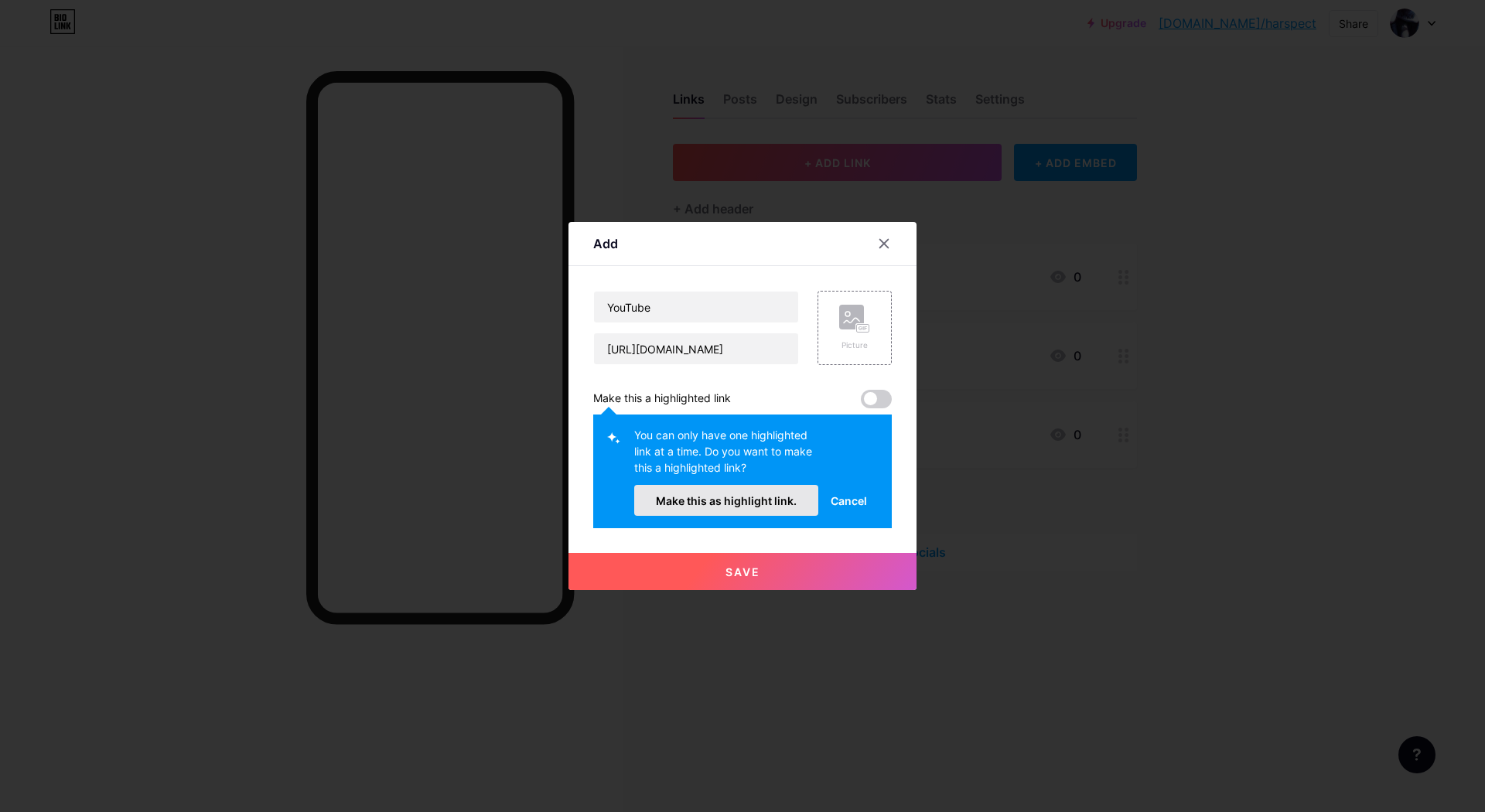
click at [762, 494] on span "Make this as highlight link." at bounding box center [726, 500] width 140 height 13
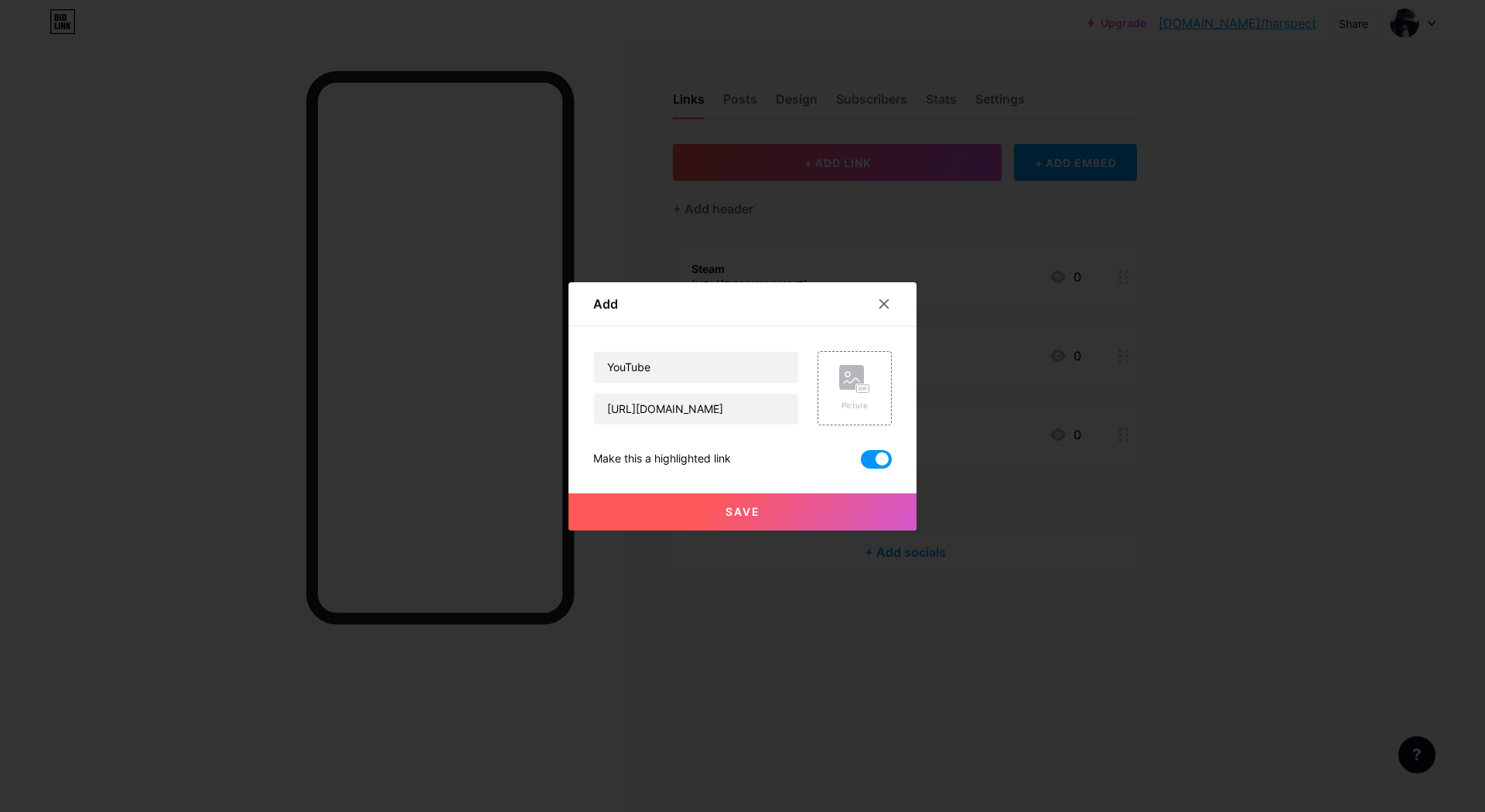
click at [791, 494] on button "Save" at bounding box center [742, 512] width 348 height 38
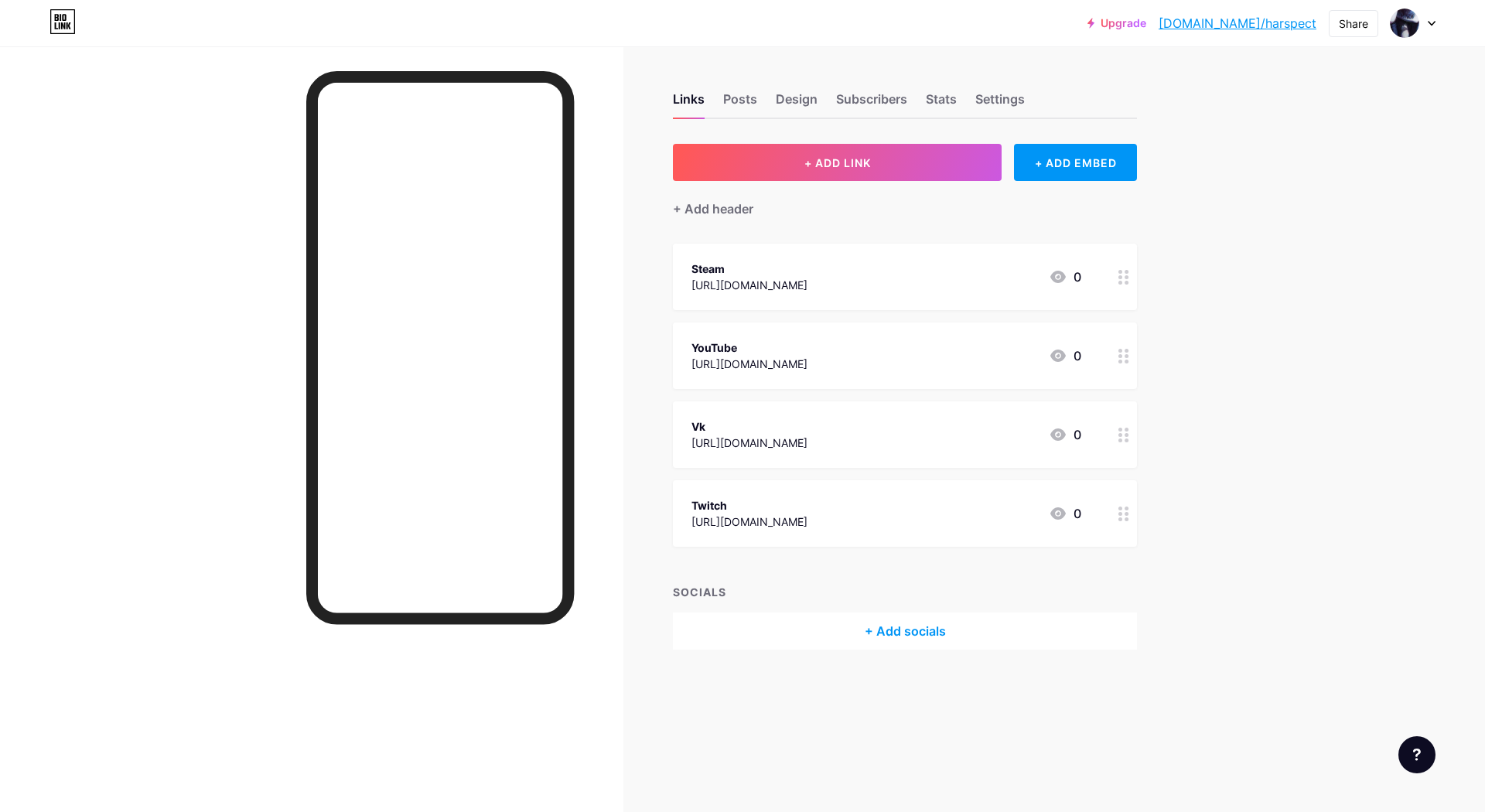
click at [824, 376] on div "YouTube [URL][DOMAIN_NAME] 0" at bounding box center [905, 356] width 464 height 66
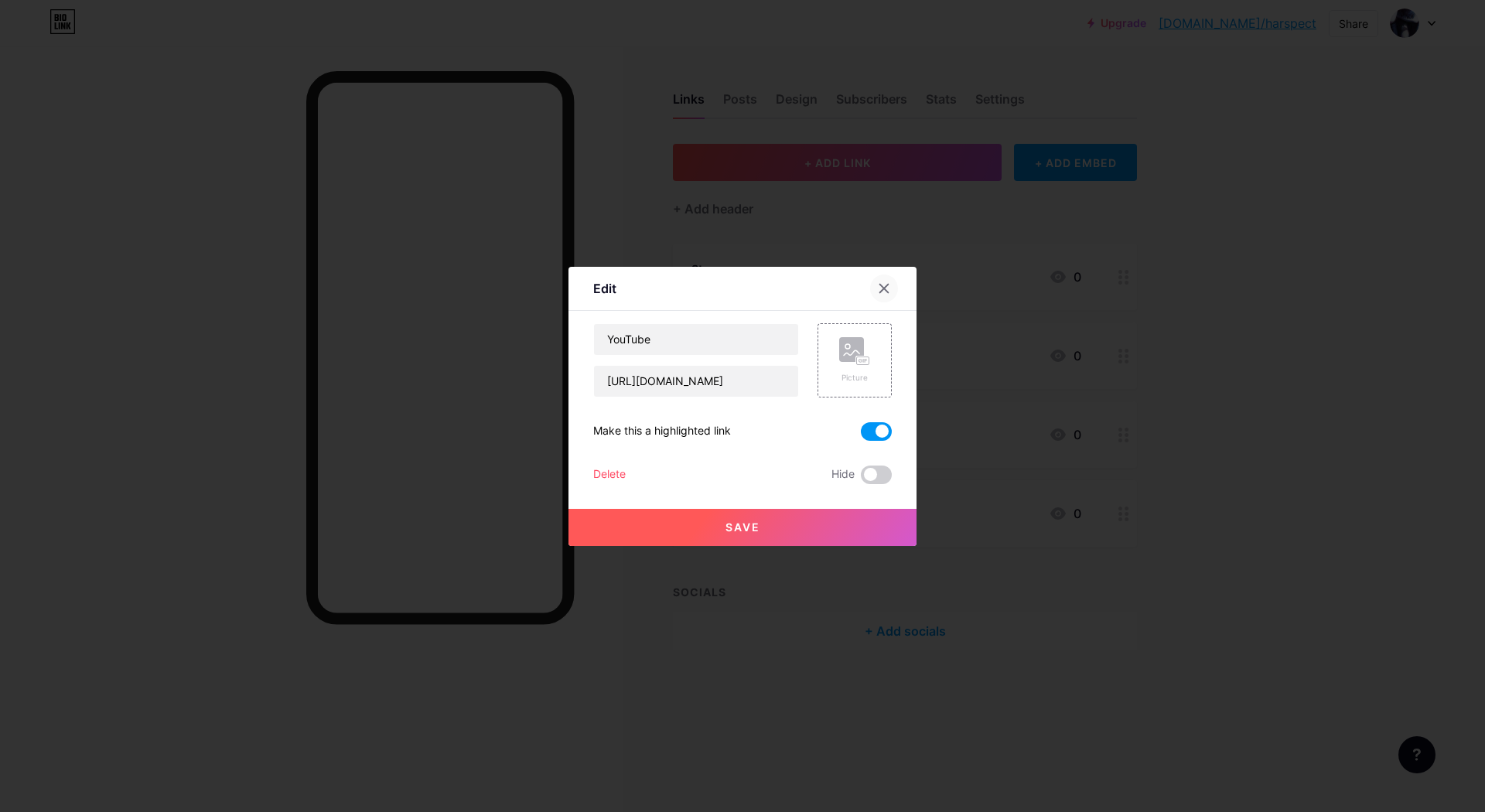
click at [886, 275] on div at bounding box center [884, 289] width 28 height 28
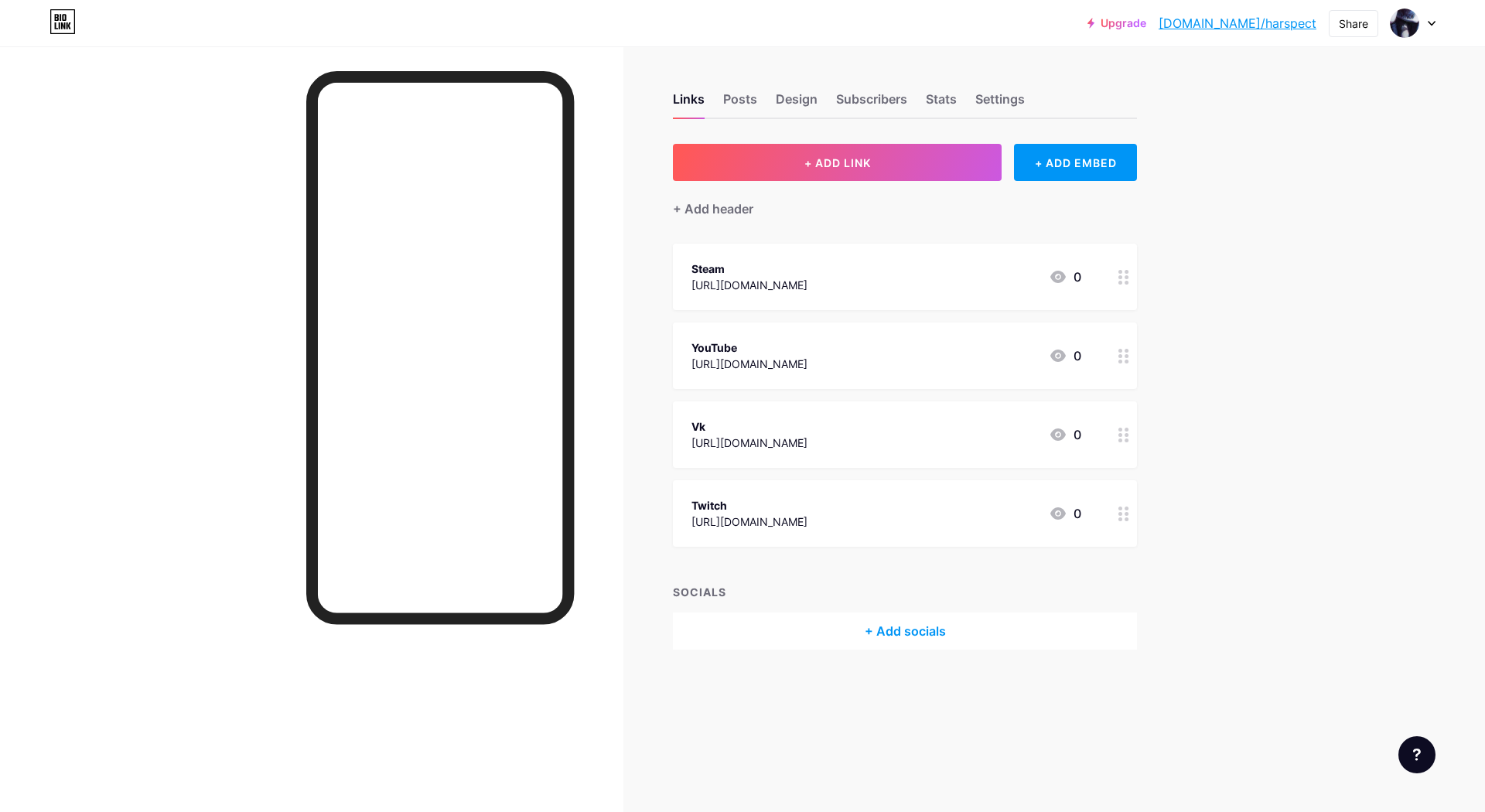
drag, startPoint x: 996, startPoint y: 346, endPoint x: 1003, endPoint y: 357, distance: 13.0
click at [1003, 357] on div "YouTube [URL][DOMAIN_NAME] 0" at bounding box center [886, 355] width 390 height 36
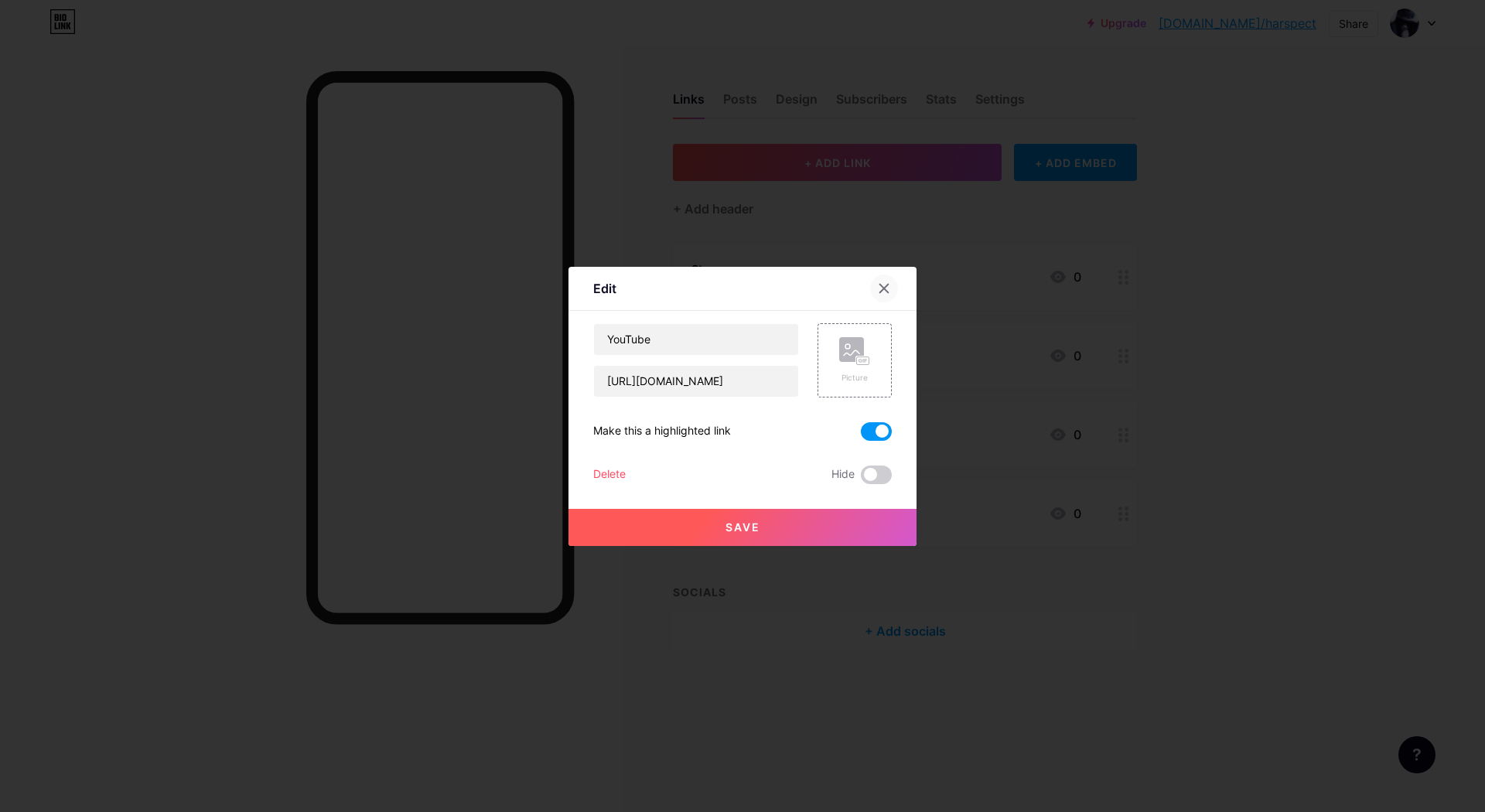
click at [886, 283] on icon at bounding box center [885, 288] width 9 height 9
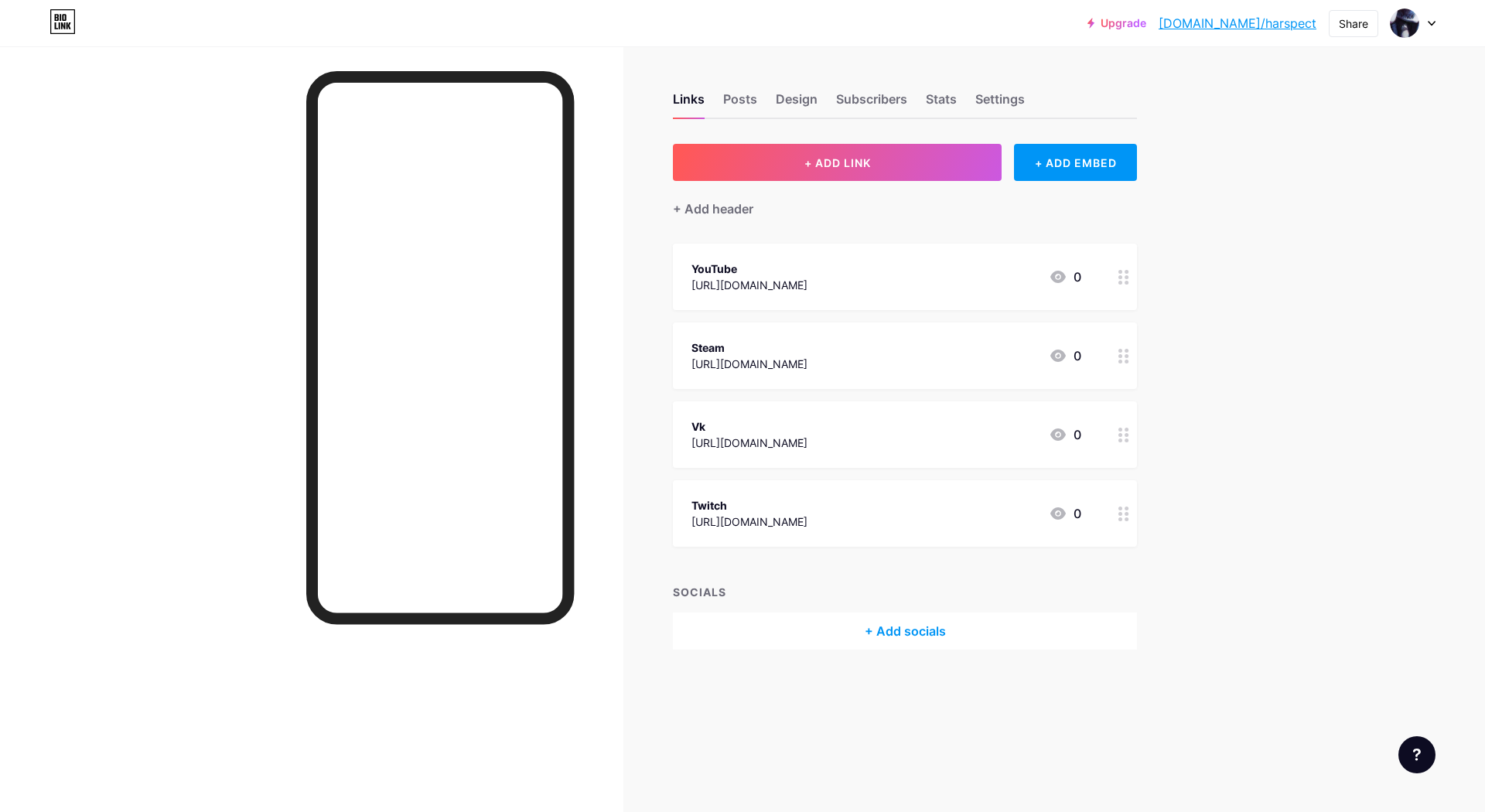
click at [609, 398] on div at bounding box center [311, 452] width 623 height 812
click at [831, 175] on button "+ ADD LINK" at bounding box center [837, 162] width 329 height 38
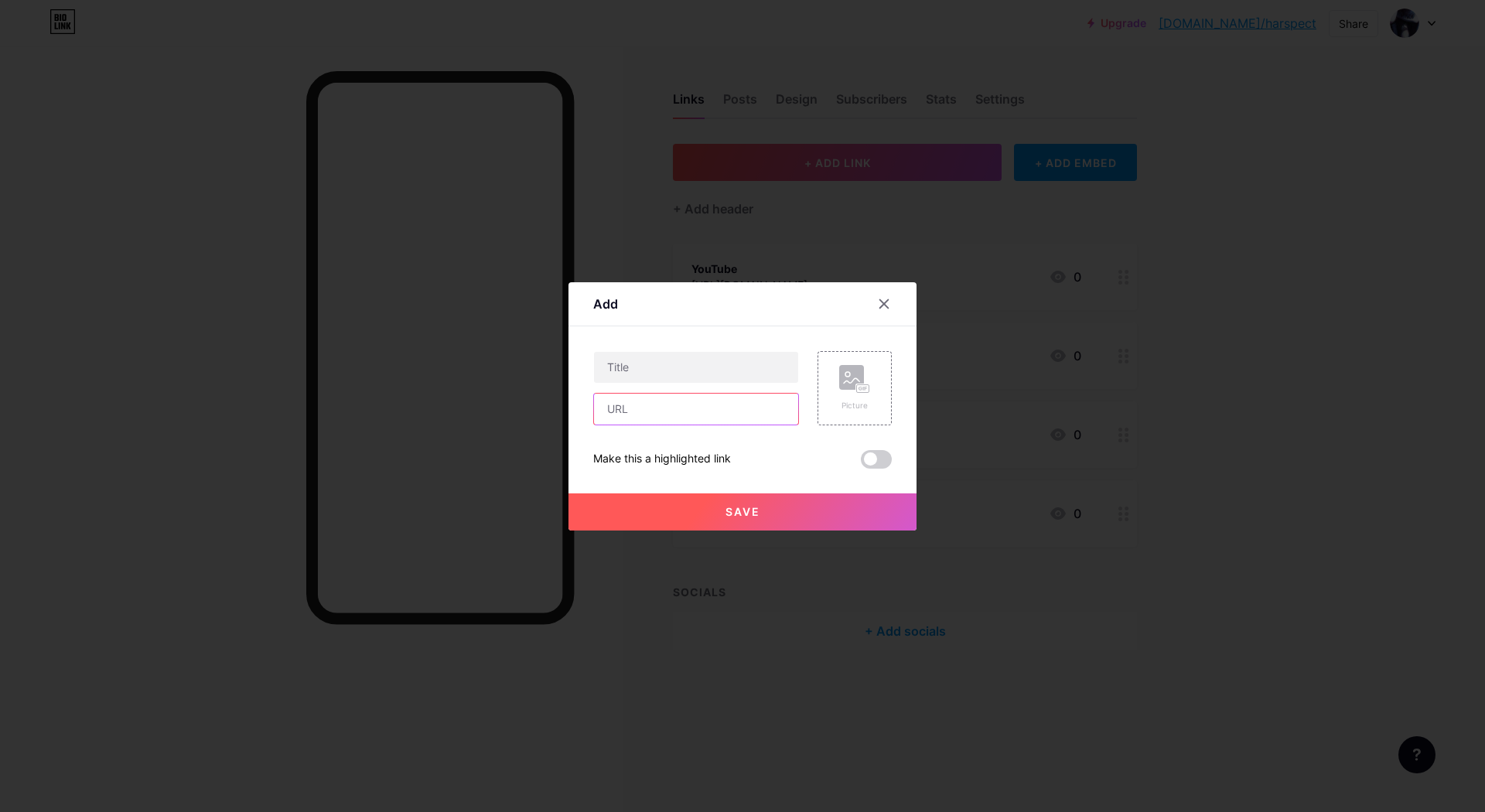
click at [685, 393] on input "text" at bounding box center [696, 408] width 204 height 31
paste input "[URL][DOMAIN_NAME]"
type input "[URL][DOMAIN_NAME]"
click at [671, 351] on input "text" at bounding box center [696, 366] width 204 height 31
type input "[PERSON_NAME]"
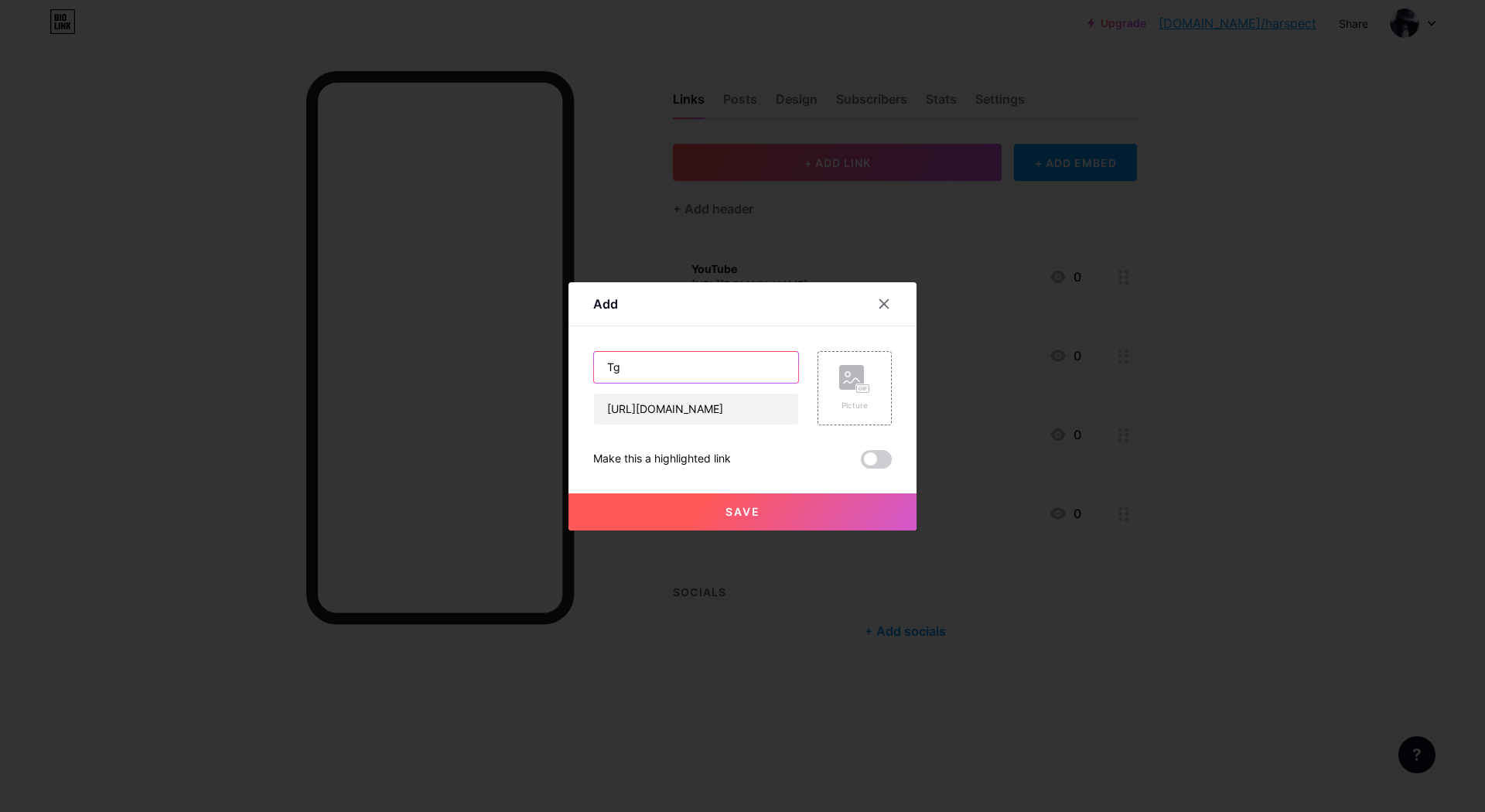
type input "Tg"
click at [815, 494] on button "Save" at bounding box center [742, 512] width 348 height 38
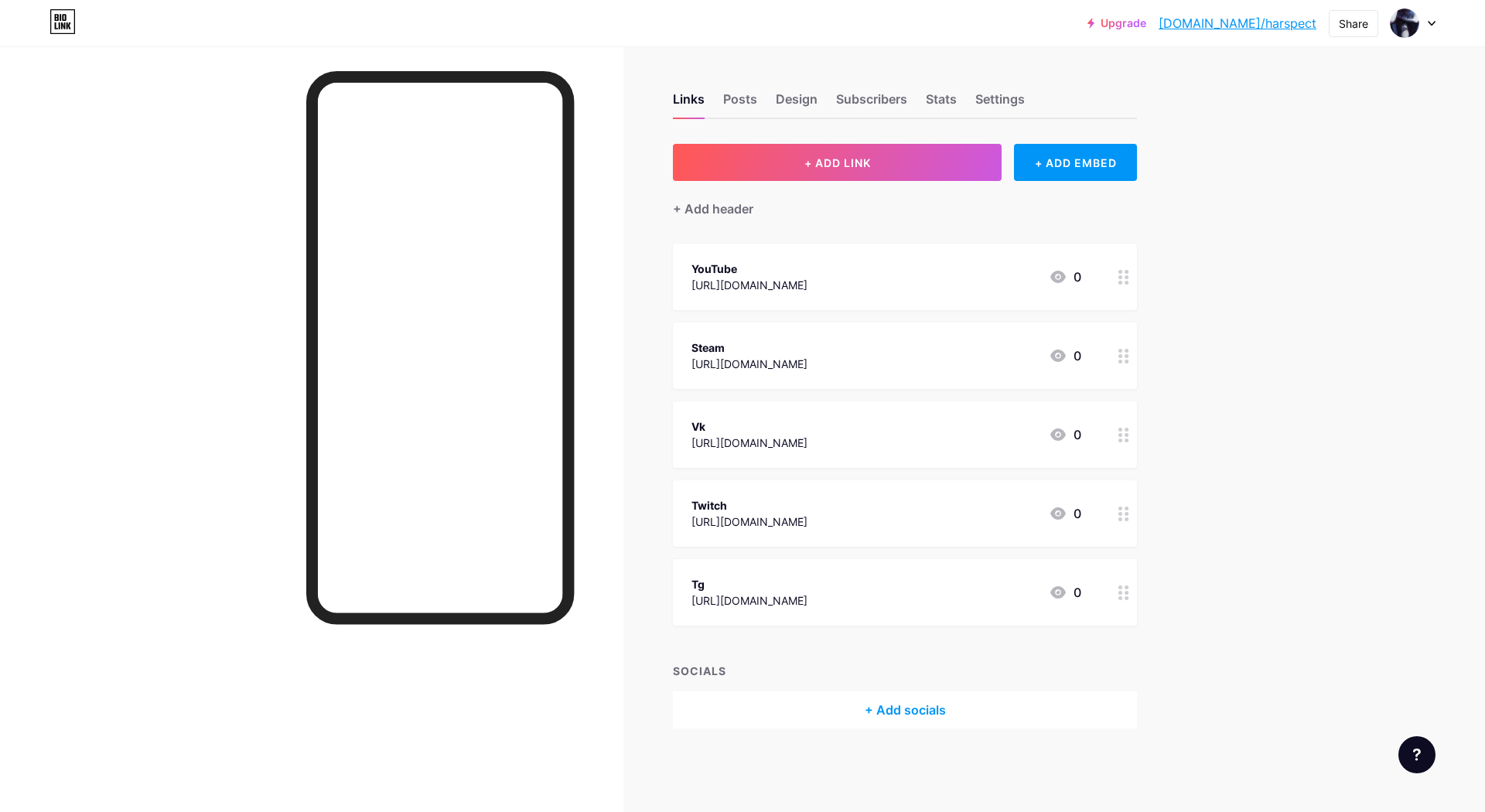
click at [1165, 444] on div "Links Posts Design Subscribers Stats Settings + ADD LINK + ADD EMBED + Add head…" at bounding box center [600, 426] width 1201 height 759
click at [725, 98] on div "Posts" at bounding box center [740, 104] width 34 height 28
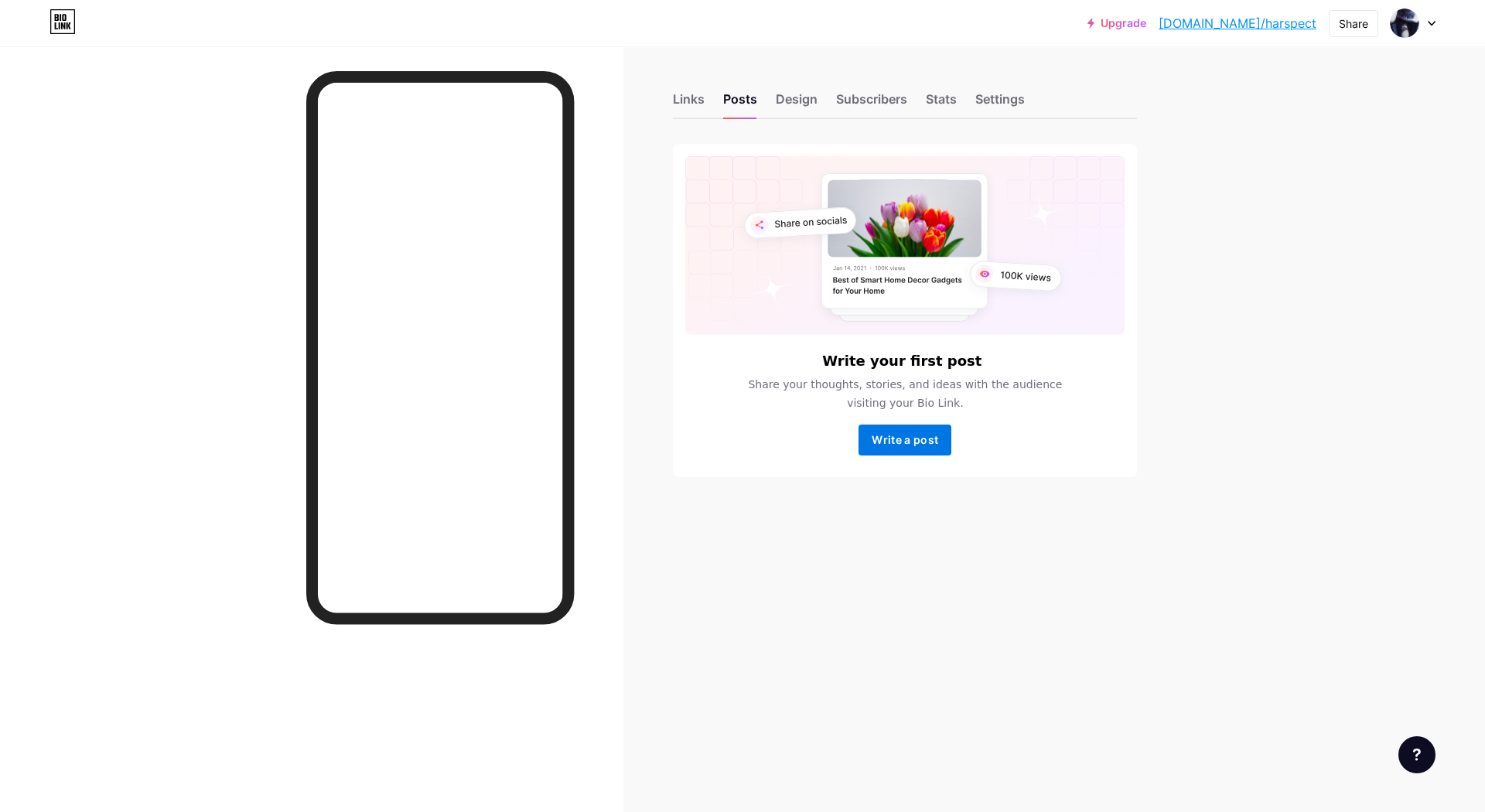
click at [902, 446] on span "Write a post" at bounding box center [905, 439] width 66 height 13
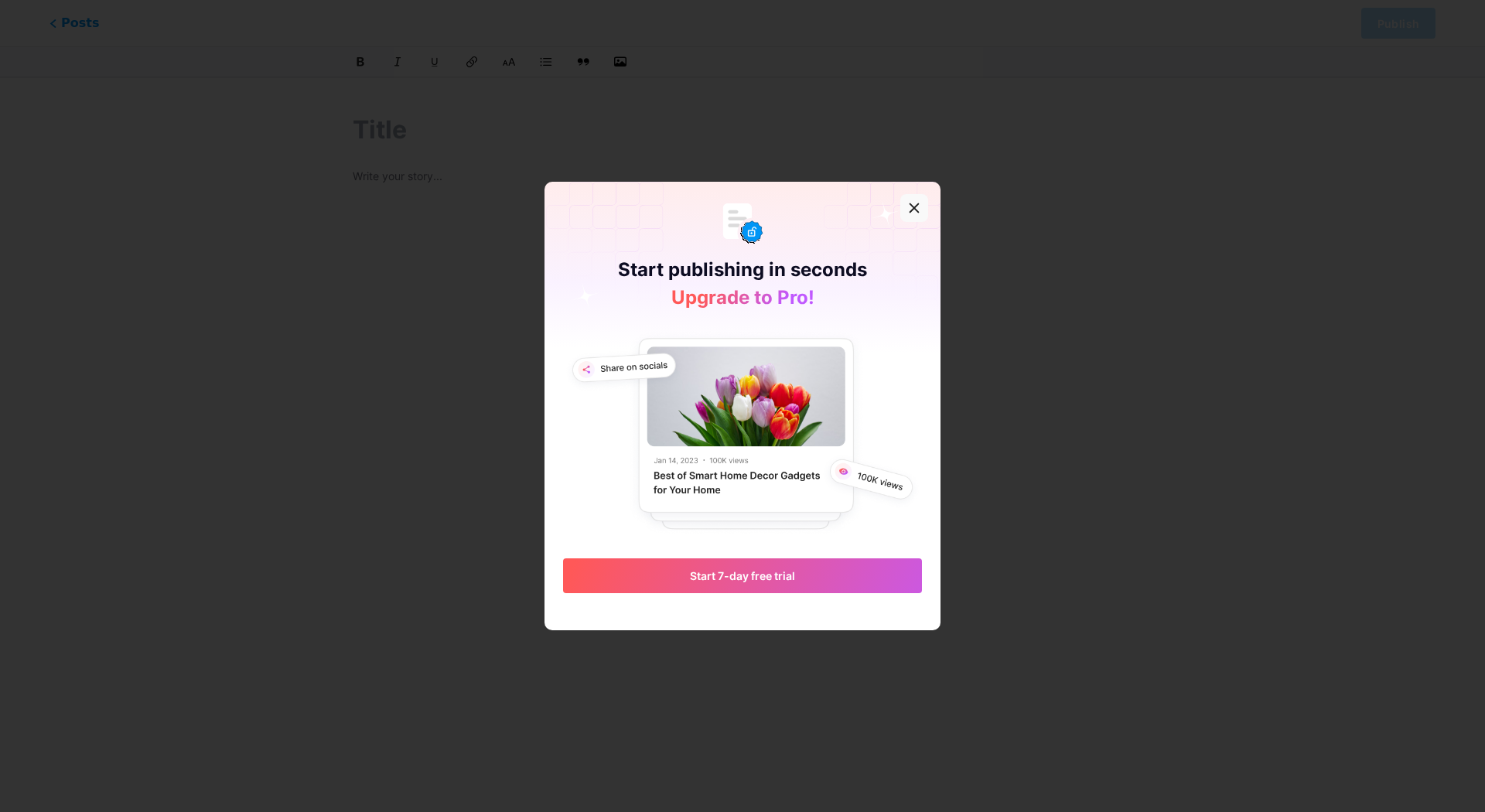
click at [909, 194] on div at bounding box center [914, 208] width 28 height 28
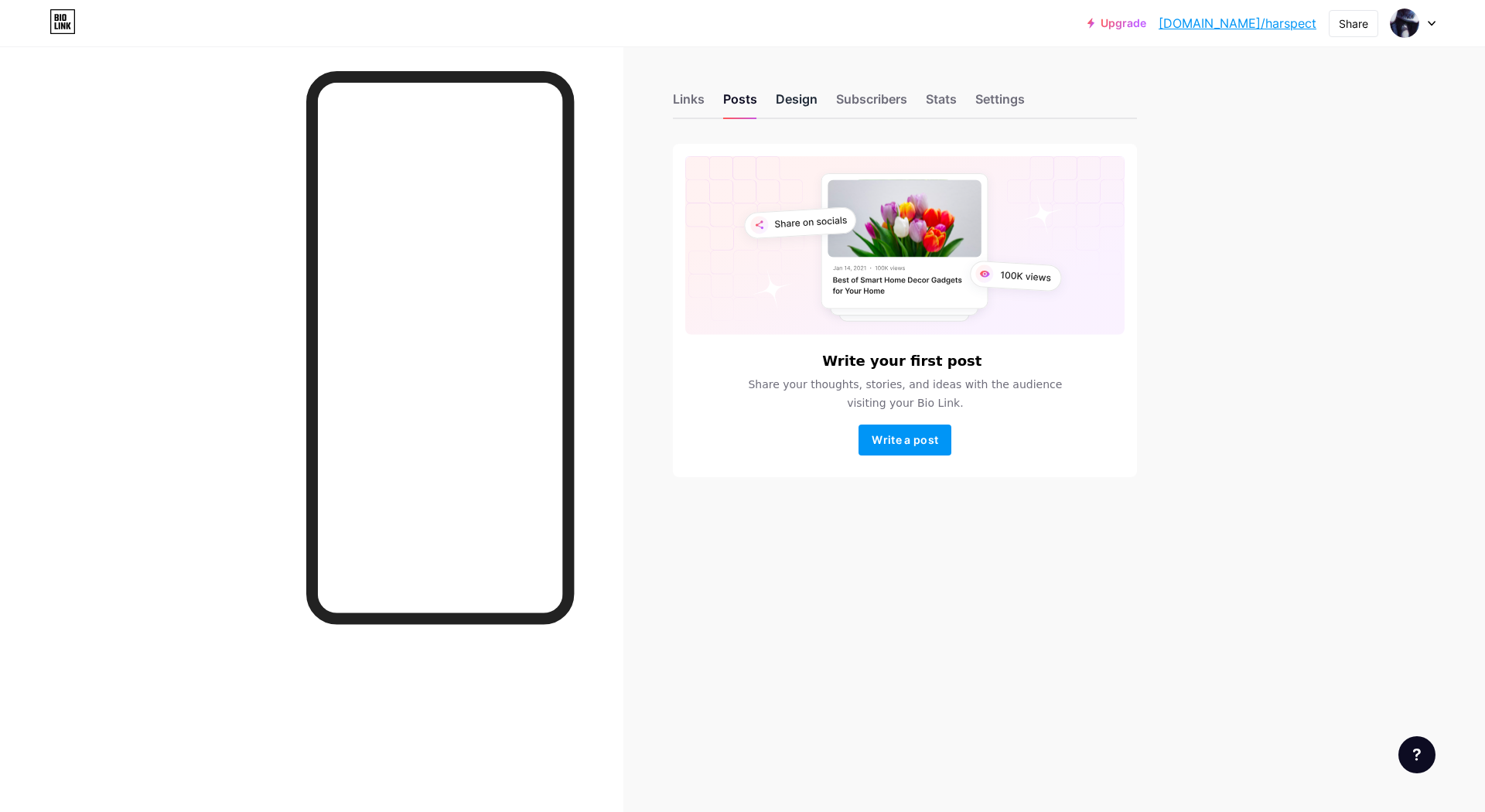
click at [787, 106] on div "Design" at bounding box center [797, 104] width 42 height 28
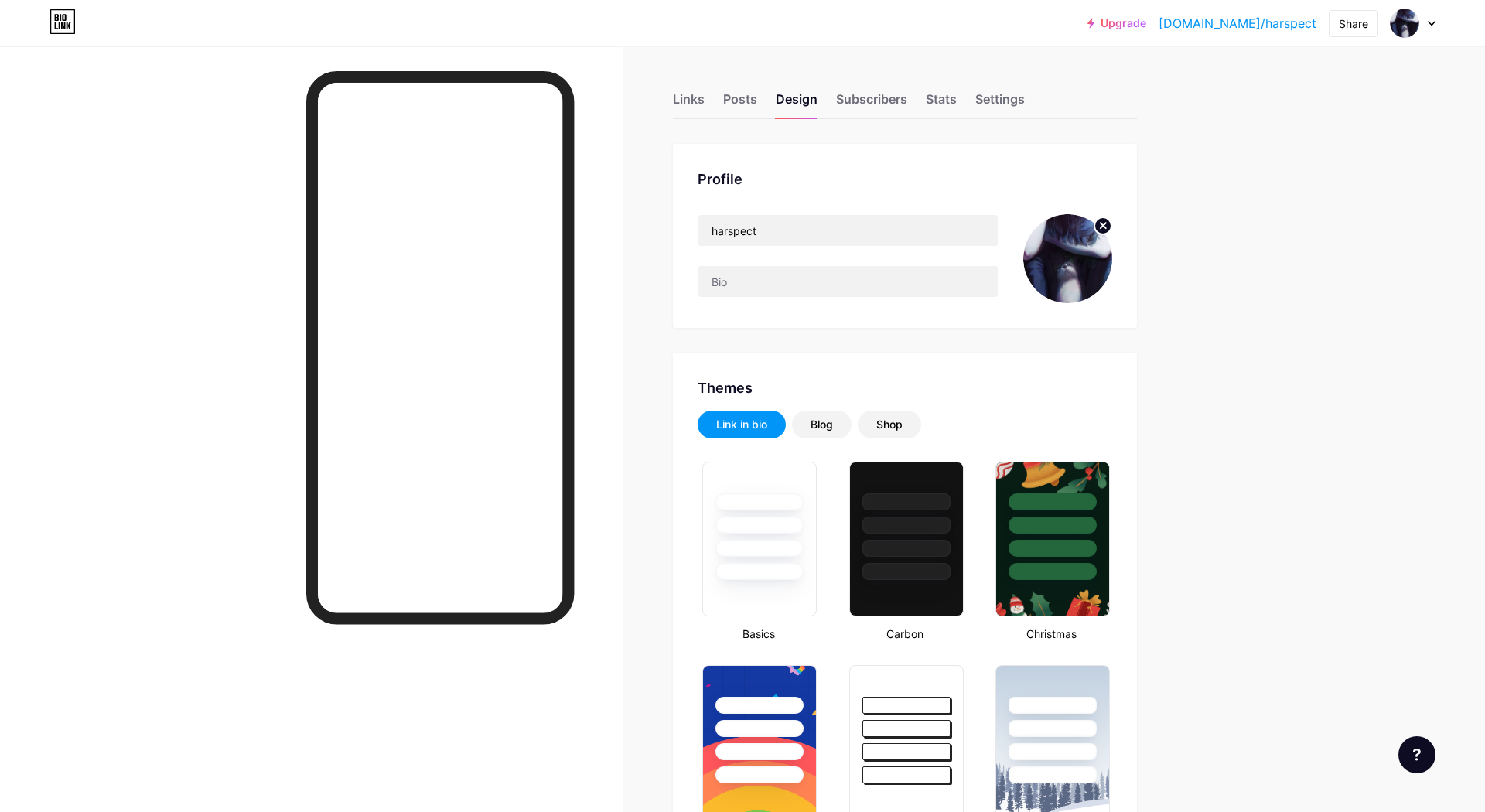
click at [826, 94] on div "Links Posts Design Subscribers Stats Settings" at bounding box center [905, 92] width 464 height 54
click at [861, 100] on div "Subscribers" at bounding box center [872, 104] width 72 height 28
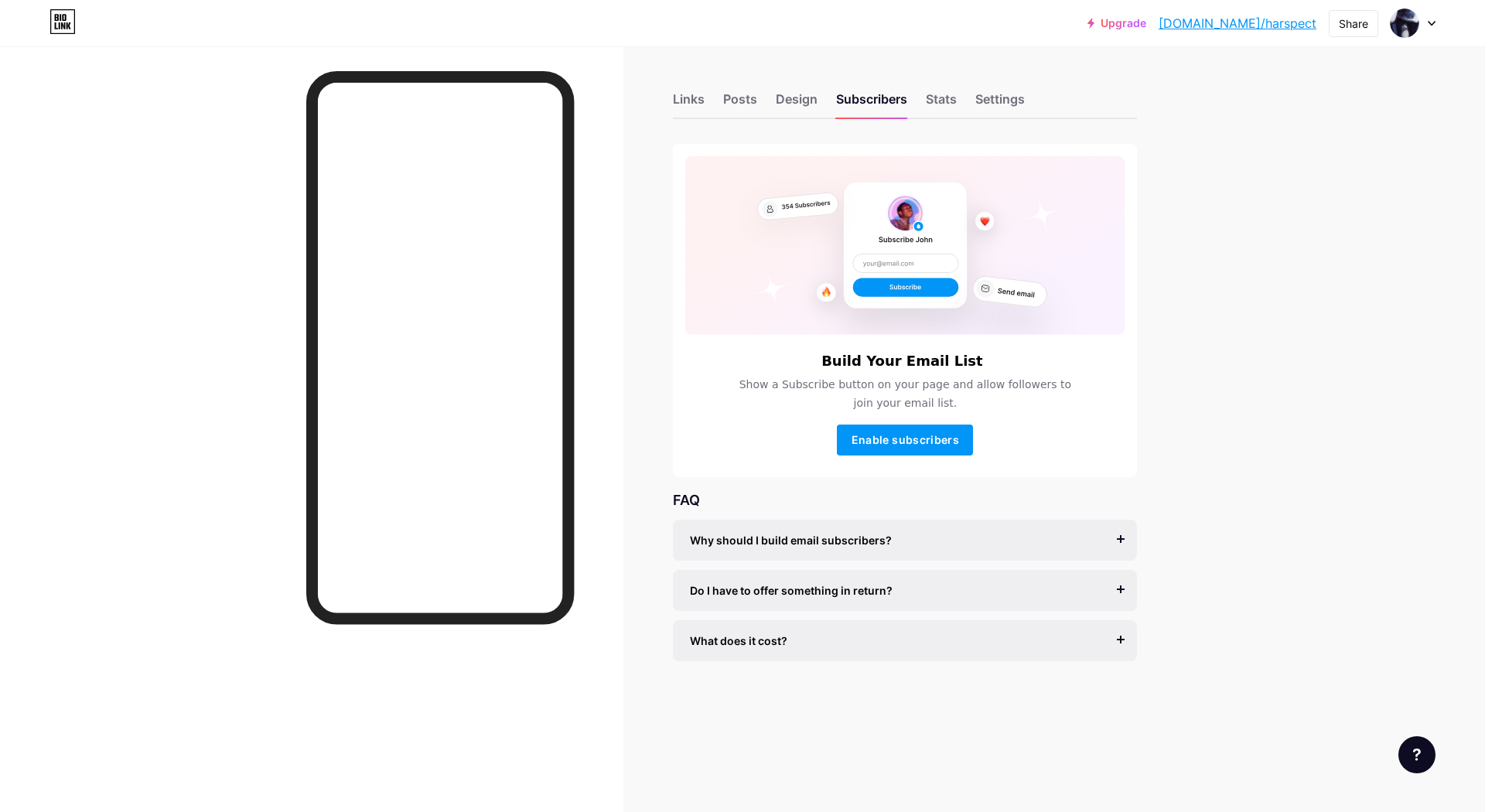
click at [924, 88] on div "Links Posts Design Subscribers Stats Settings" at bounding box center [905, 92] width 464 height 54
click at [937, 99] on div "Stats" at bounding box center [941, 104] width 31 height 28
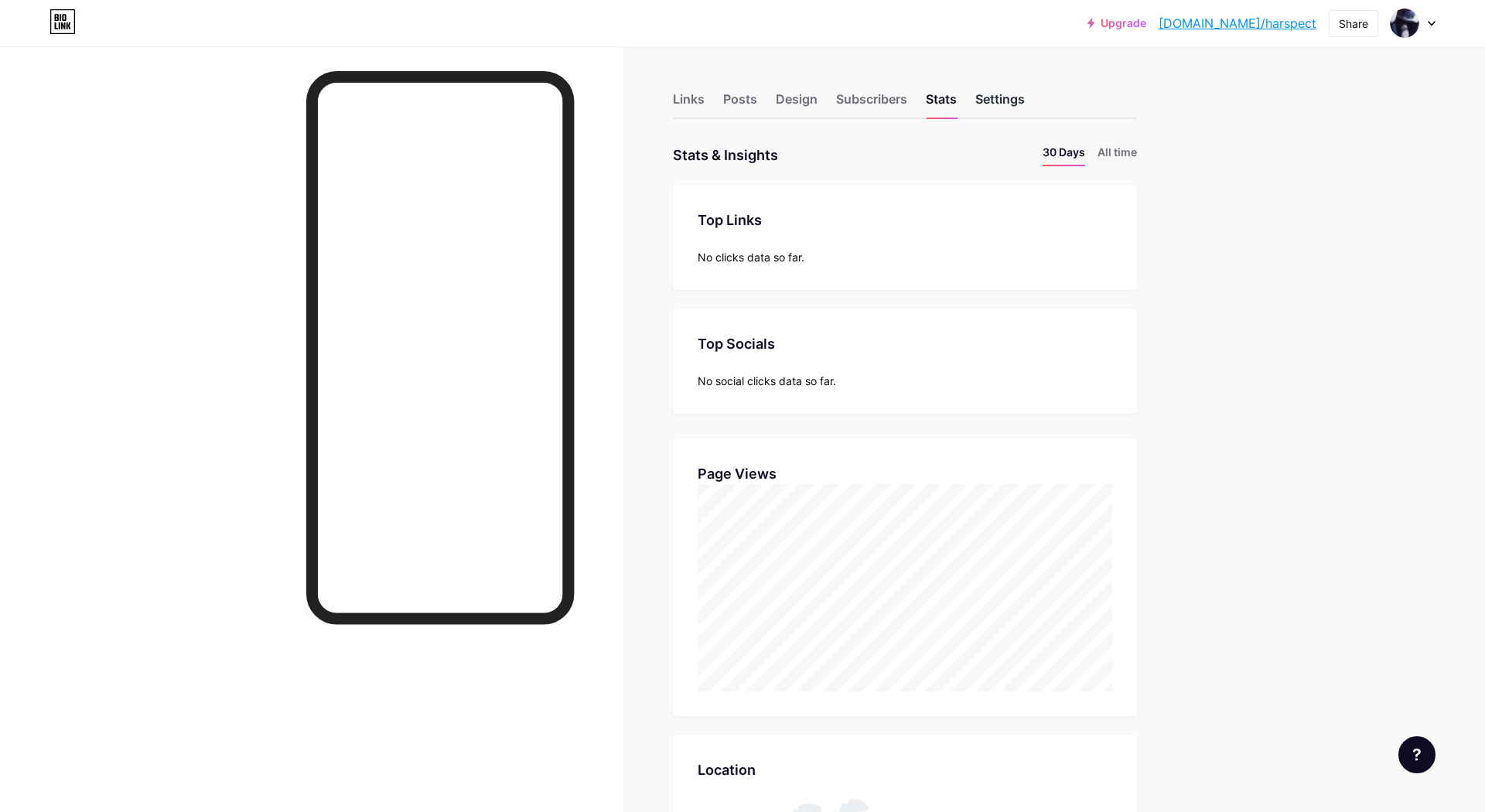
scroll to position [745, 1474]
click at [992, 104] on div "Settings" at bounding box center [1000, 104] width 50 height 28
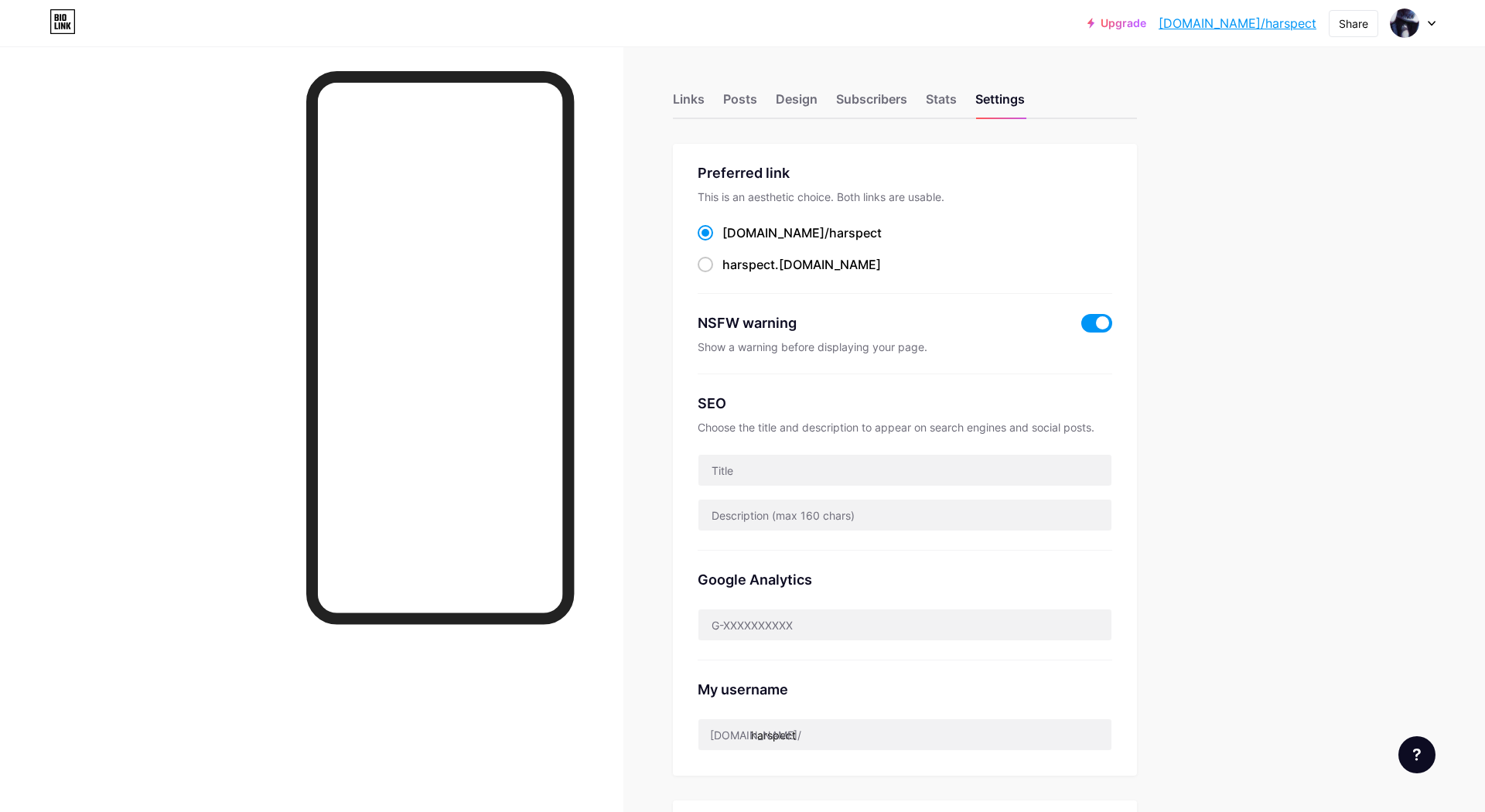
drag, startPoint x: 808, startPoint y: 232, endPoint x: 724, endPoint y: 229, distance: 84.1
click at [724, 229] on div "[DOMAIN_NAME]/ harspect" at bounding box center [905, 233] width 414 height 19
click at [58, 25] on icon at bounding box center [59, 26] width 2 height 7
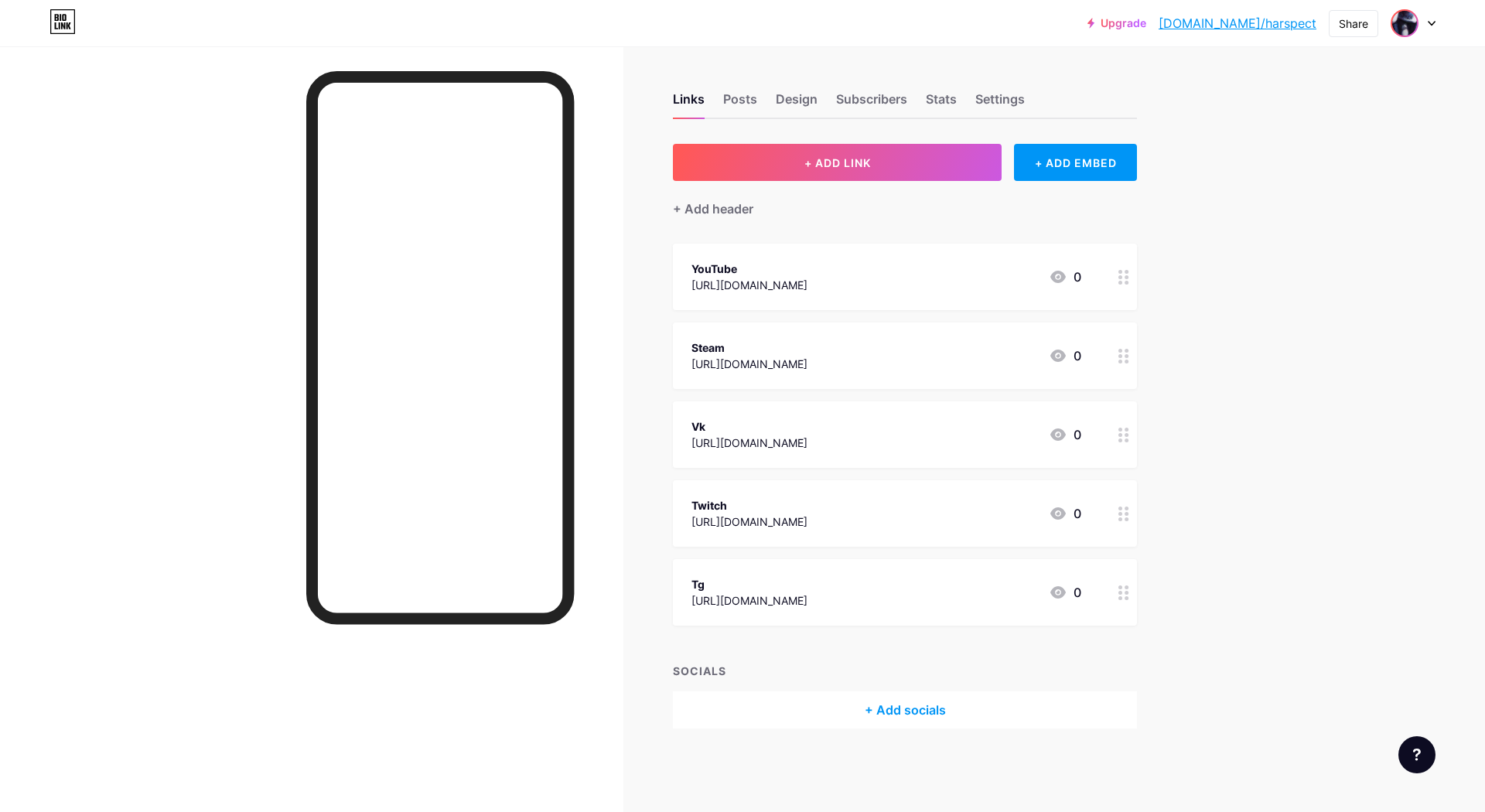
click at [1392, 22] on img at bounding box center [1404, 23] width 24 height 24
click at [1194, 87] on div "Links Posts Design Subscribers Stats Settings + ADD LINK + ADD EMBED + Add head…" at bounding box center [600, 426] width 1201 height 759
click at [1269, 28] on link "[DOMAIN_NAME]/harspect" at bounding box center [1237, 23] width 158 height 18
